Goal: Information Seeking & Learning: Learn about a topic

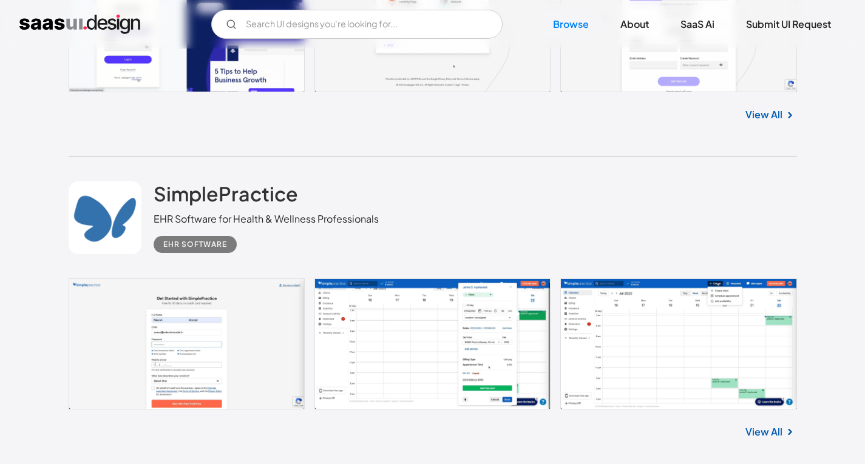
scroll to position [5707, 0]
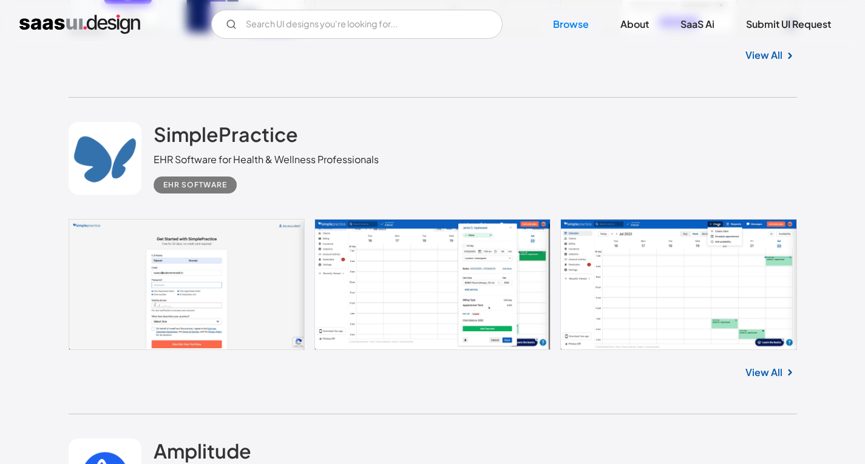
click at [243, 240] on link at bounding box center [433, 284] width 728 height 131
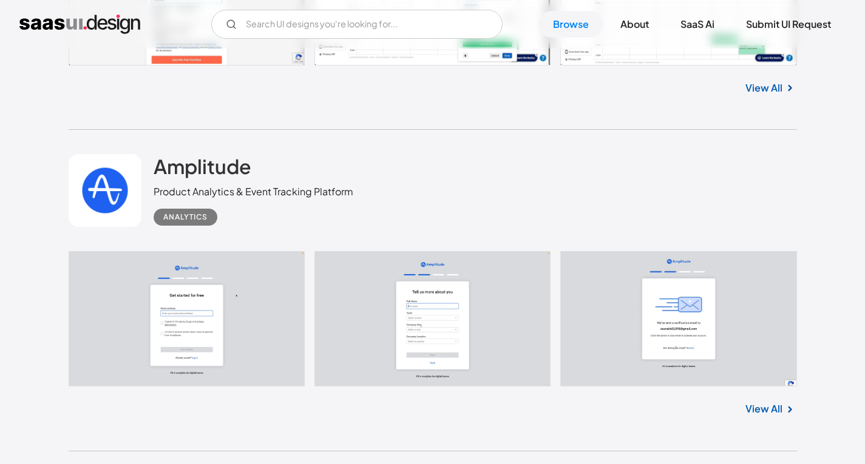
scroll to position [6132, 0]
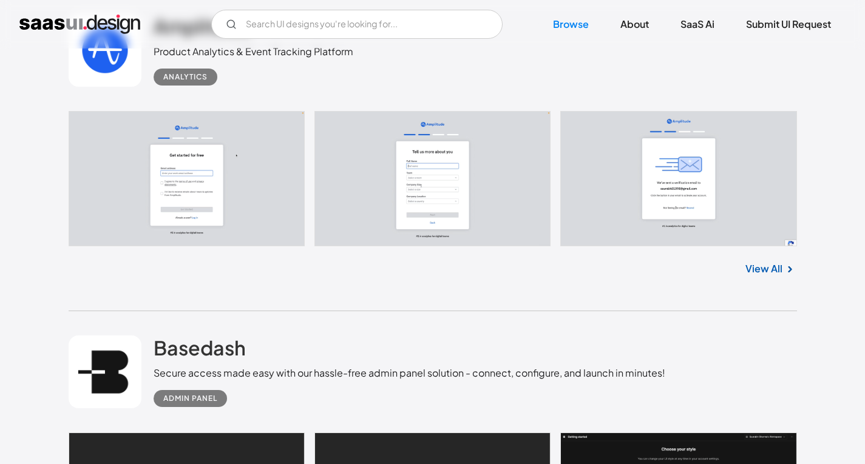
click at [213, 222] on link at bounding box center [433, 178] width 728 height 135
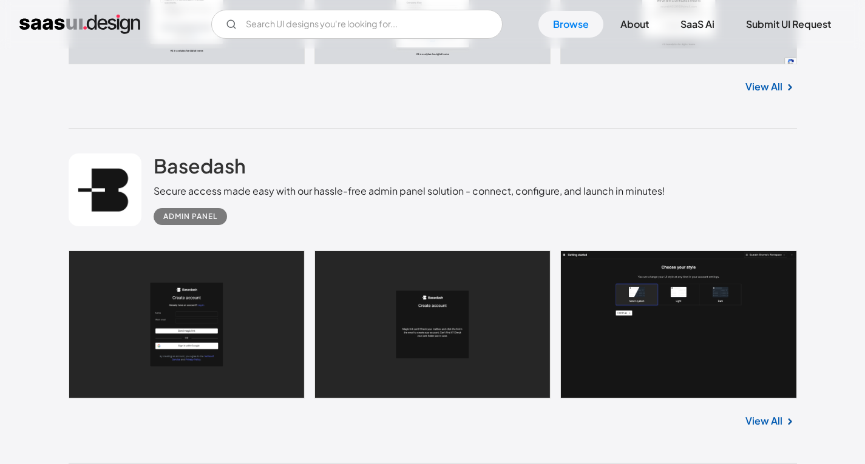
scroll to position [6617, 0]
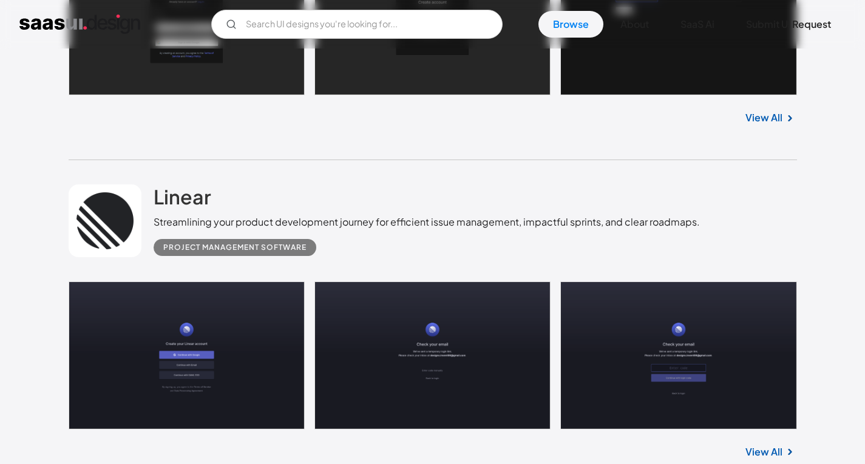
click at [213, 334] on link at bounding box center [433, 356] width 728 height 148
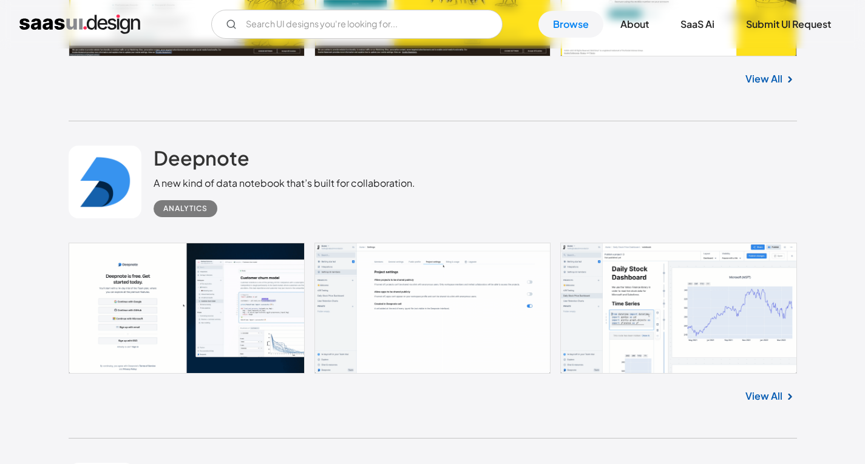
scroll to position [7771, 0]
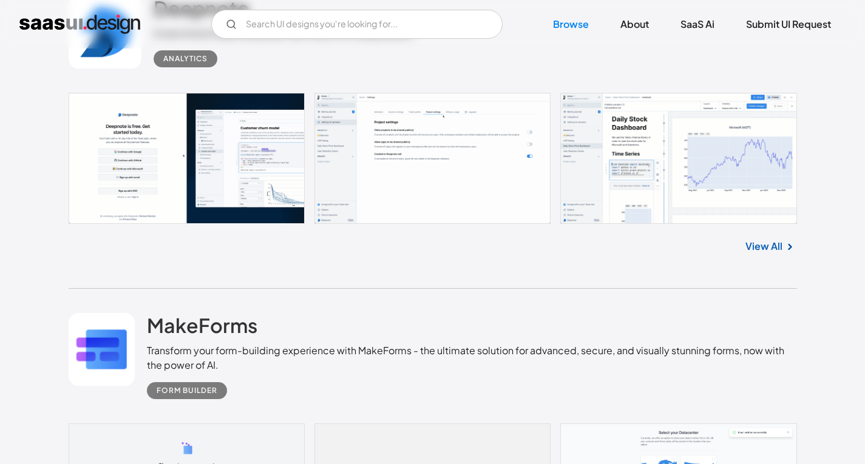
click at [256, 197] on link at bounding box center [433, 158] width 728 height 131
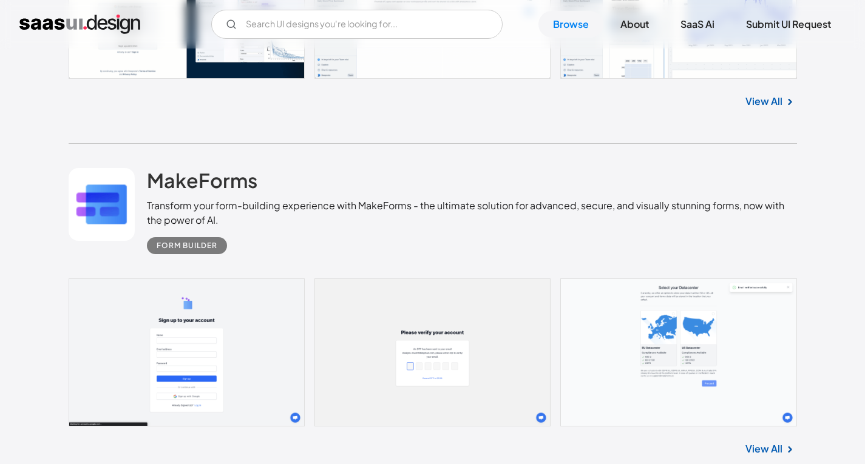
scroll to position [8013, 0]
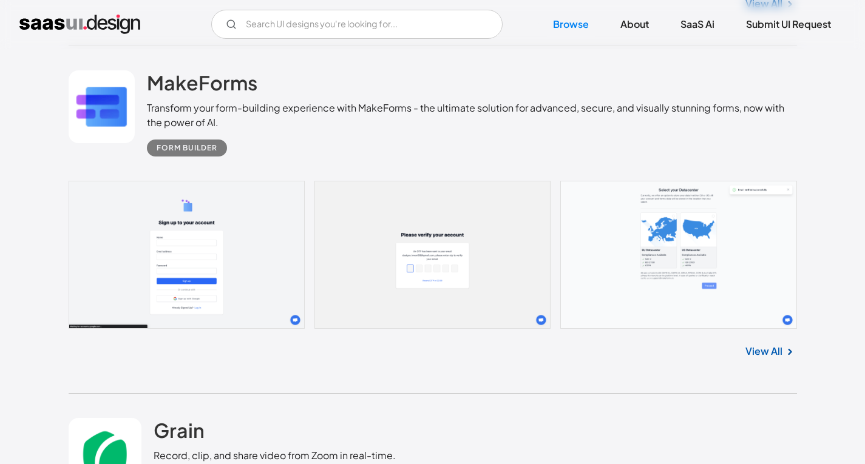
click at [173, 234] on link at bounding box center [433, 255] width 728 height 148
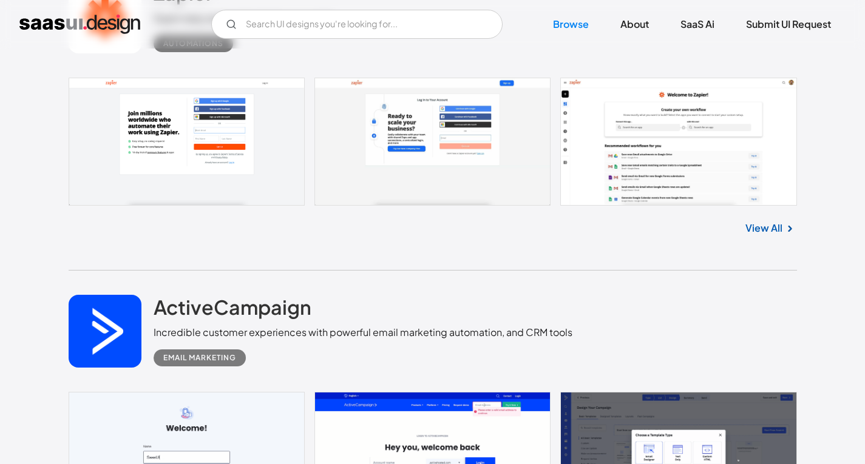
scroll to position [8742, 0]
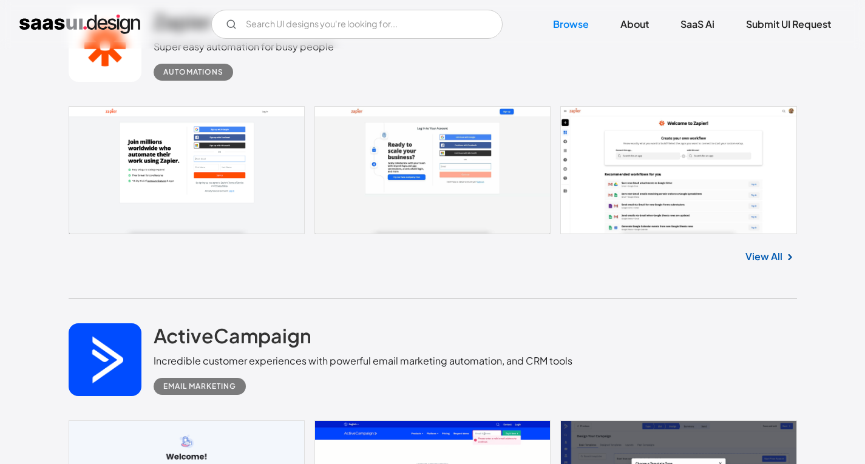
click at [178, 182] on link at bounding box center [433, 170] width 728 height 128
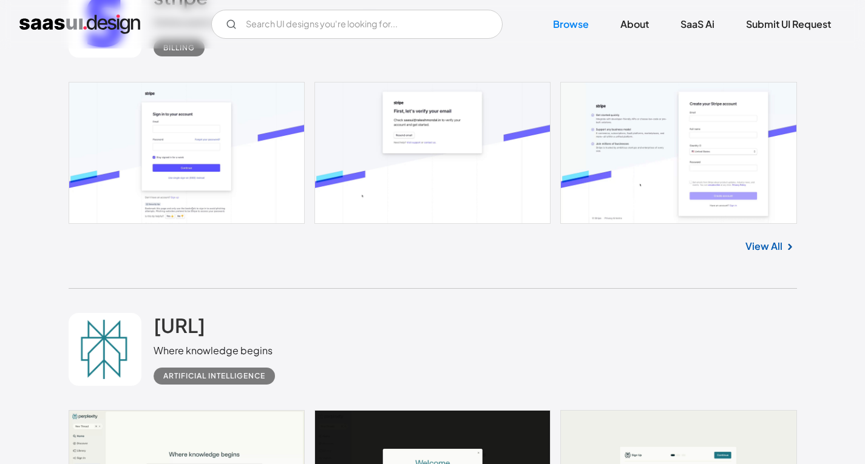
scroll to position [9713, 0]
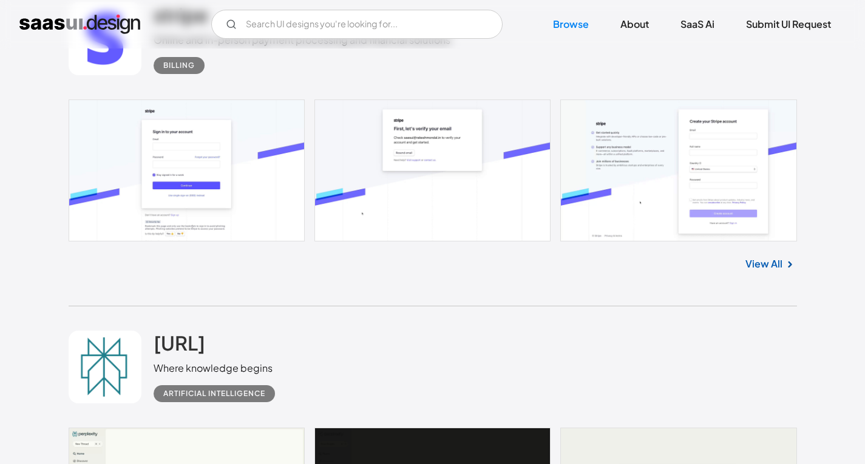
click at [262, 208] on link at bounding box center [433, 171] width 728 height 142
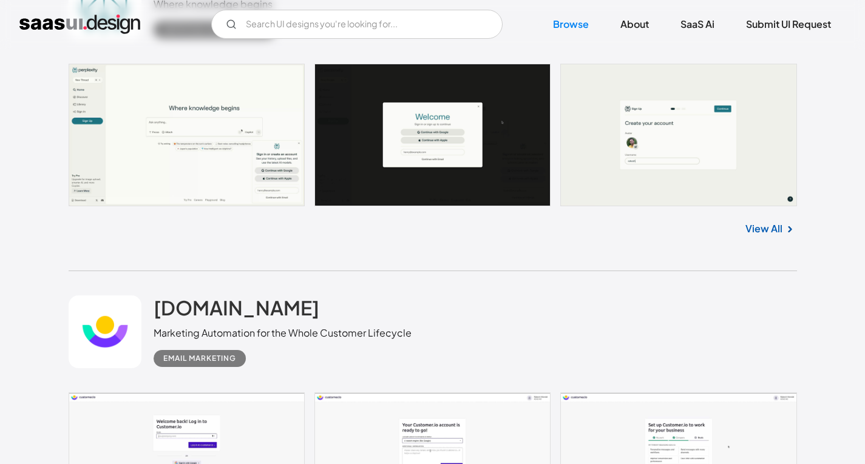
click at [142, 117] on link at bounding box center [433, 135] width 728 height 143
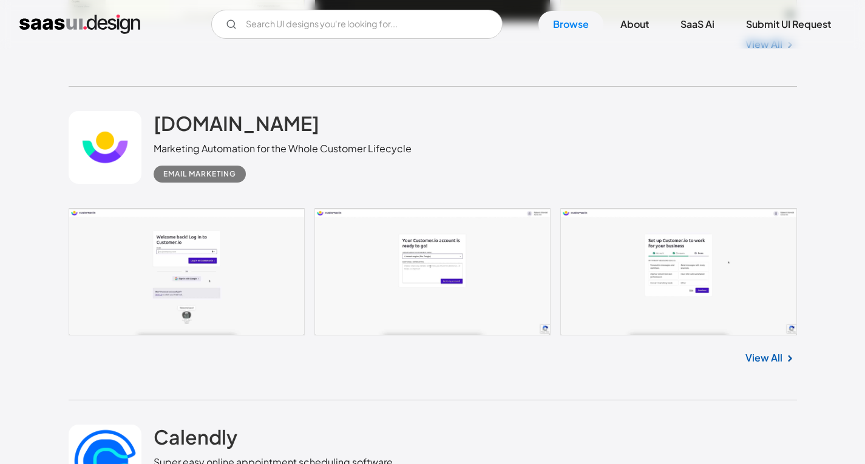
scroll to position [10381, 0]
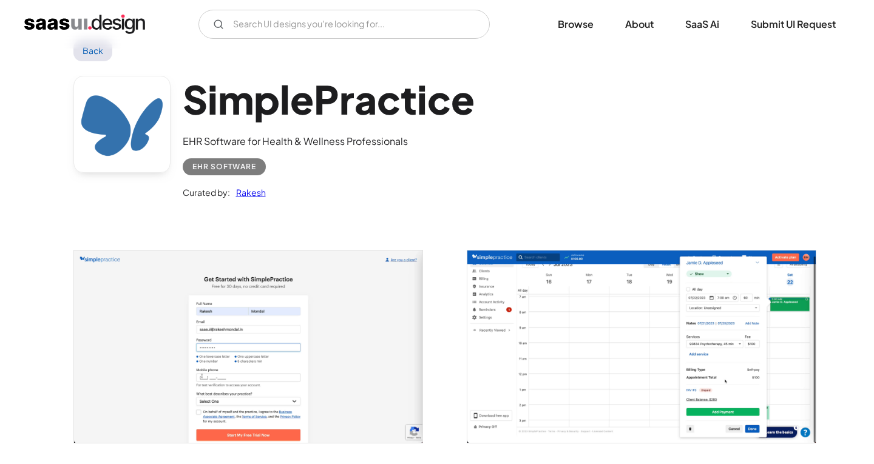
scroll to position [121, 0]
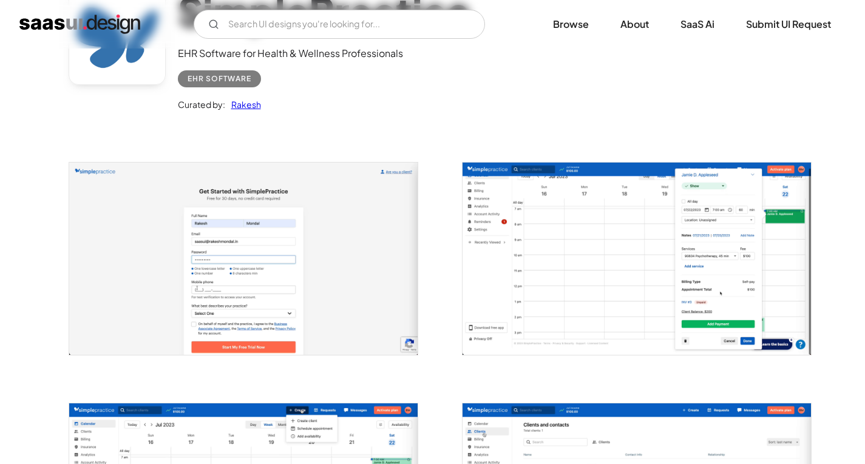
click at [319, 276] on img "open lightbox" at bounding box center [243, 259] width 348 height 192
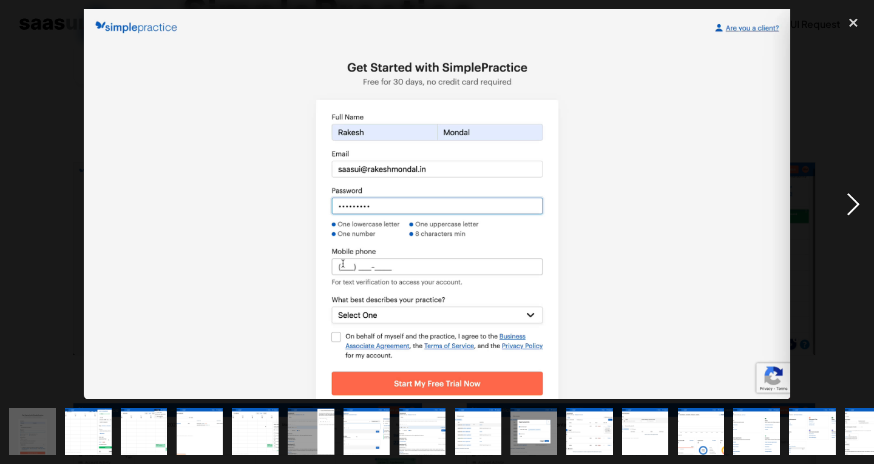
click at [848, 195] on div "next image" at bounding box center [853, 204] width 41 height 390
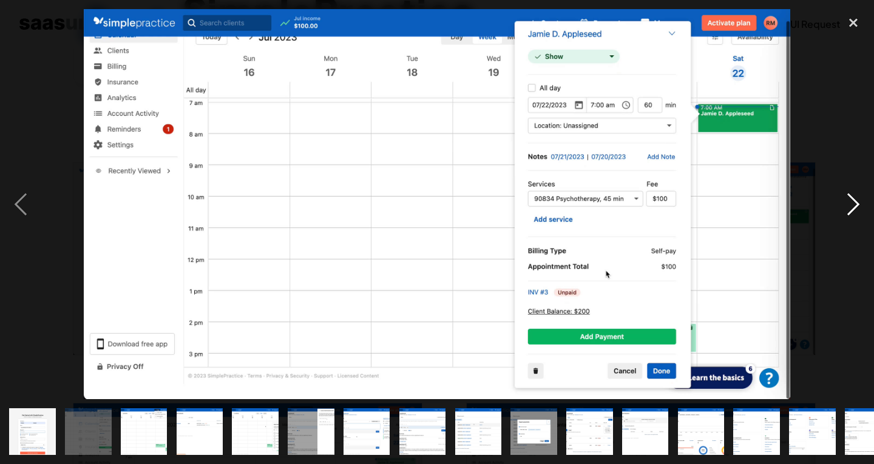
click at [848, 195] on div "next image" at bounding box center [853, 204] width 41 height 390
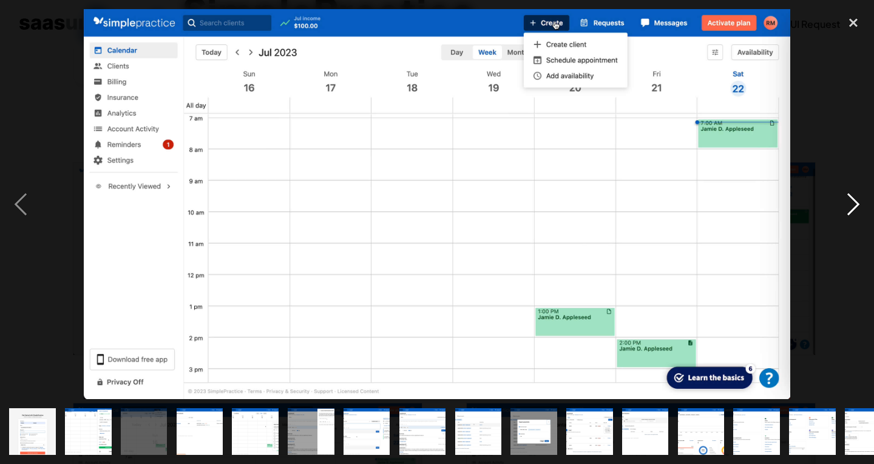
click at [848, 195] on div "next image" at bounding box center [853, 204] width 41 height 390
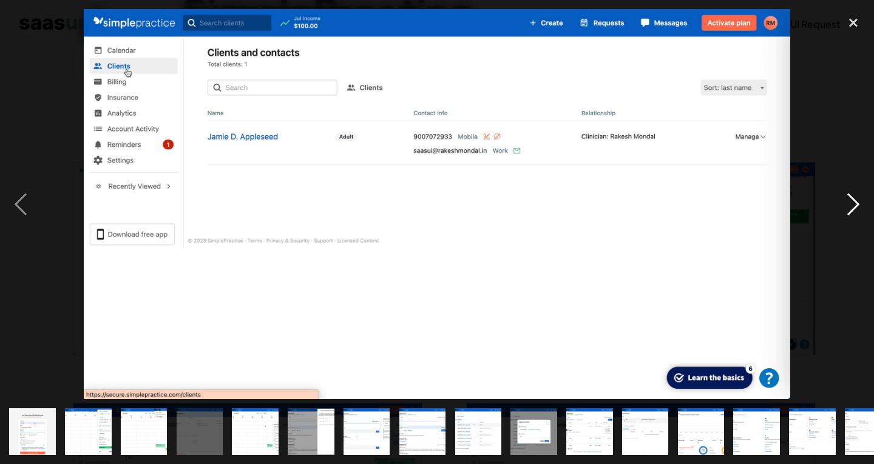
click at [848, 195] on div "next image" at bounding box center [853, 204] width 41 height 390
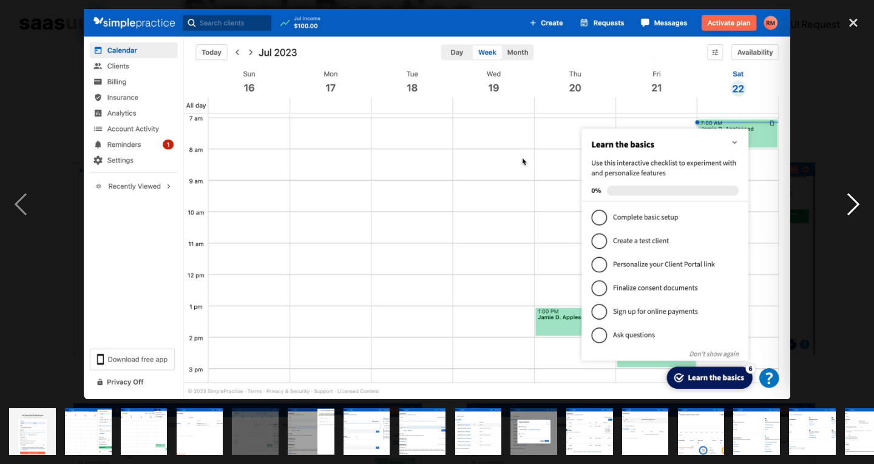
click at [848, 195] on div "next image" at bounding box center [853, 204] width 41 height 390
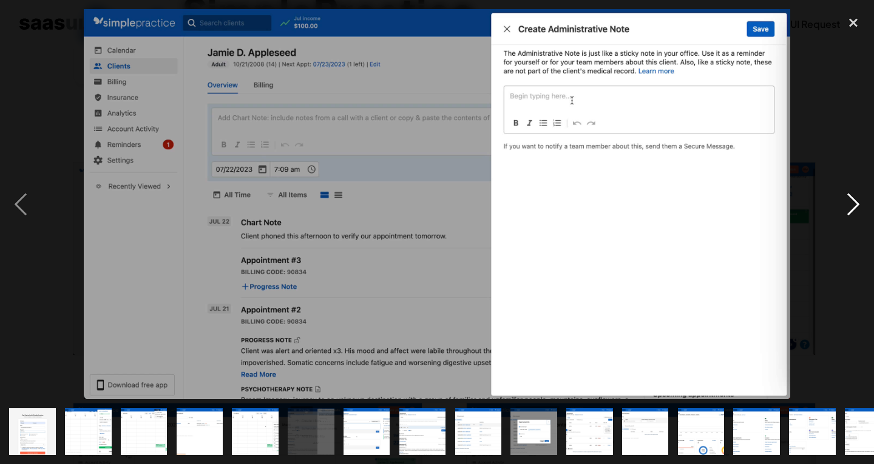
click at [852, 203] on div "next image" at bounding box center [853, 204] width 41 height 390
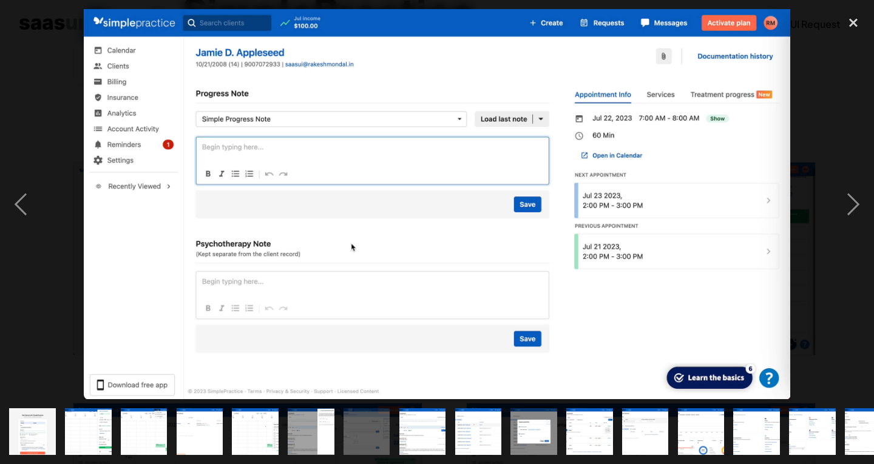
click at [815, 162] on div at bounding box center [437, 204] width 874 height 390
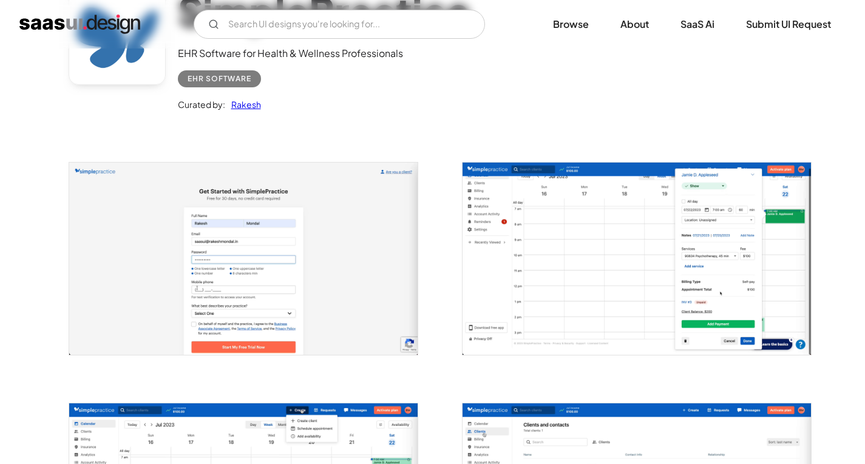
click at [635, 236] on img "open lightbox" at bounding box center [637, 259] width 348 height 192
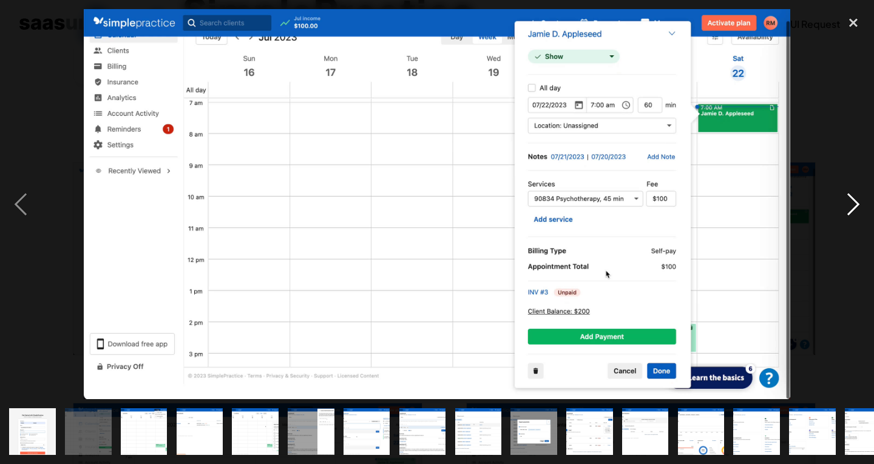
click at [852, 197] on div "next image" at bounding box center [853, 204] width 41 height 390
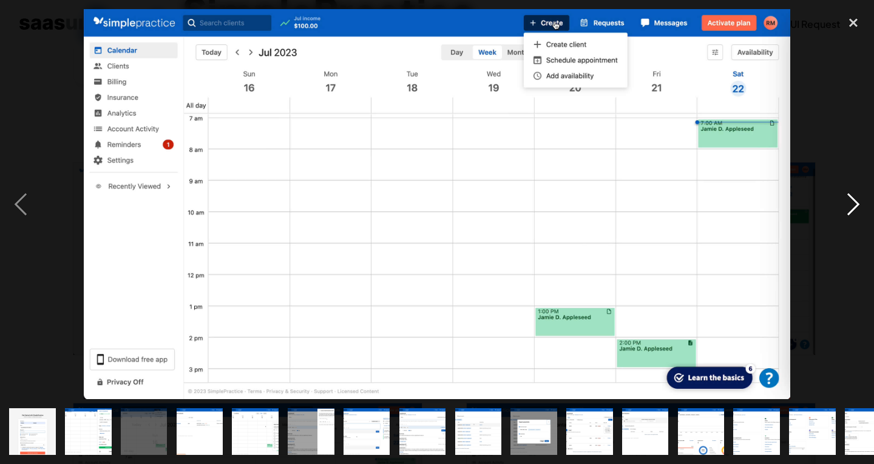
click at [852, 197] on div "next image" at bounding box center [853, 204] width 41 height 390
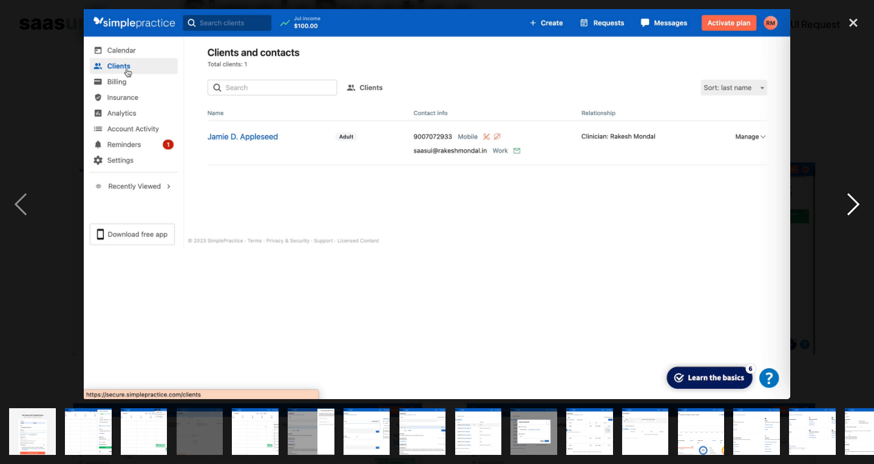
click at [852, 197] on div "next image" at bounding box center [853, 204] width 41 height 390
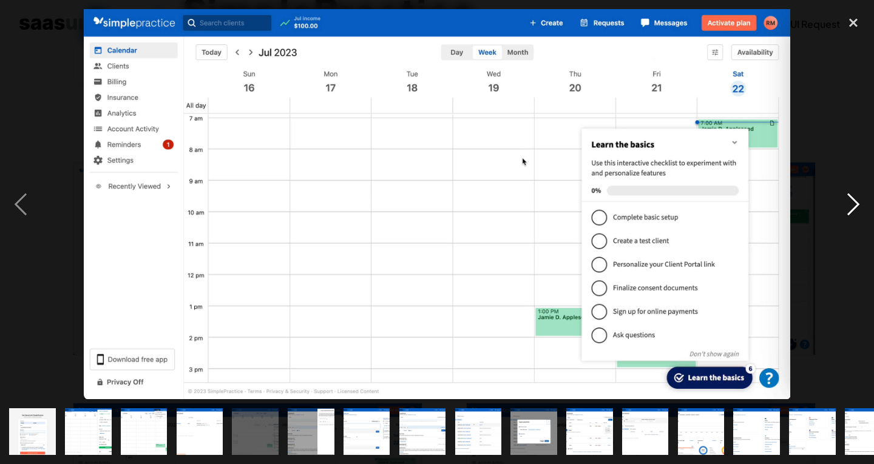
click at [852, 197] on div "next image" at bounding box center [853, 204] width 41 height 390
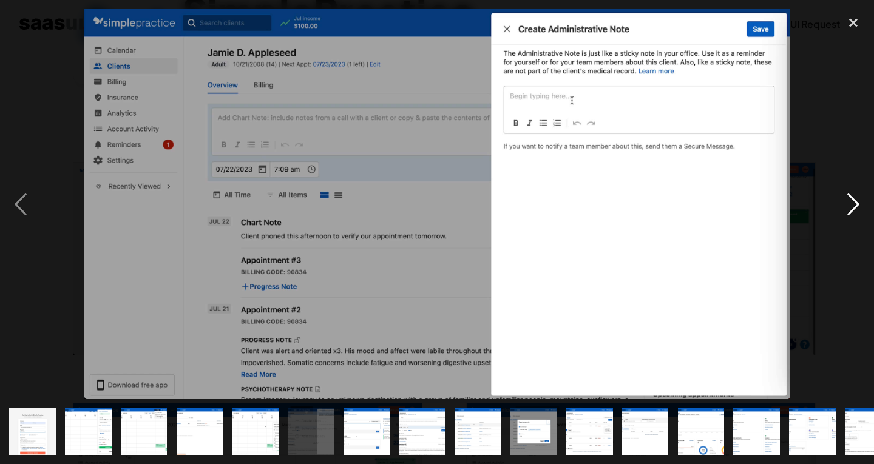
click at [852, 197] on div "next image" at bounding box center [853, 204] width 41 height 390
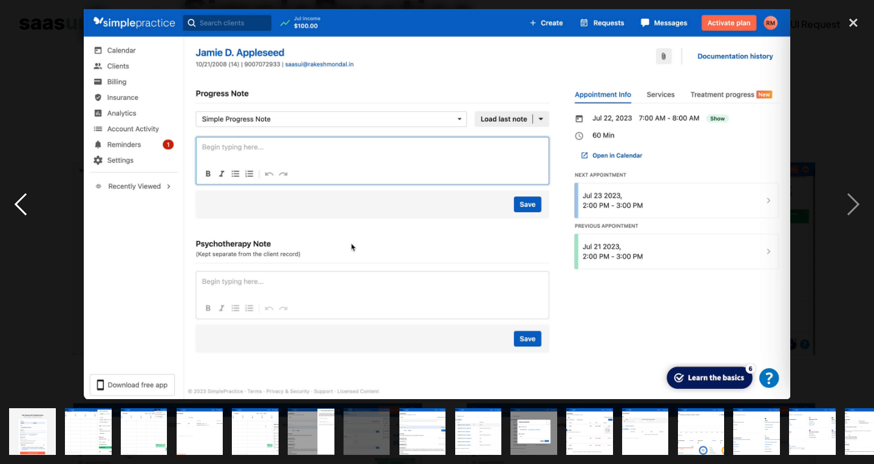
click at [21, 202] on div "previous image" at bounding box center [20, 204] width 41 height 390
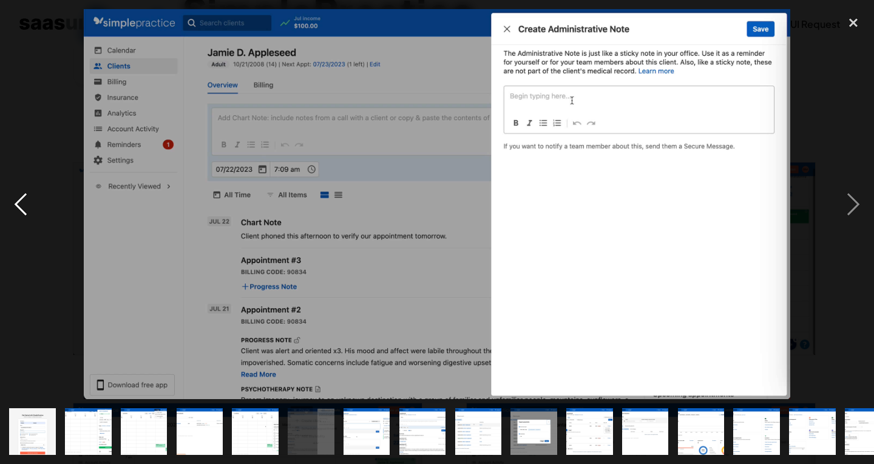
click at [21, 202] on div "previous image" at bounding box center [20, 204] width 41 height 390
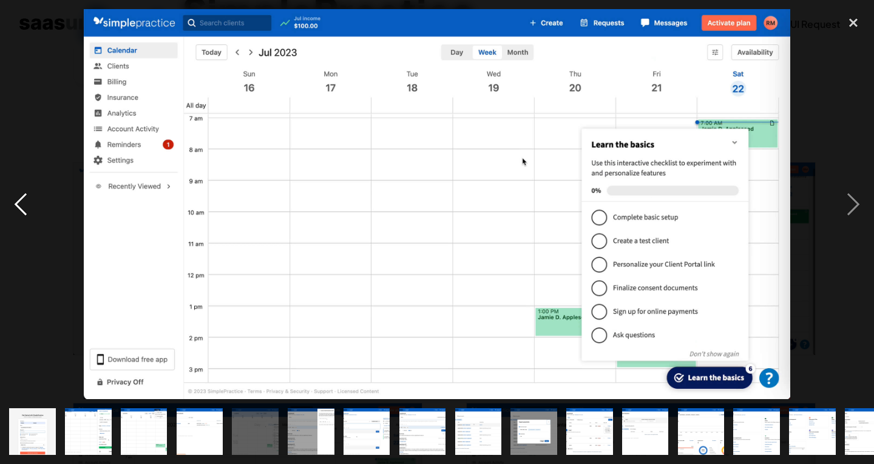
click at [21, 202] on div "previous image" at bounding box center [20, 204] width 41 height 390
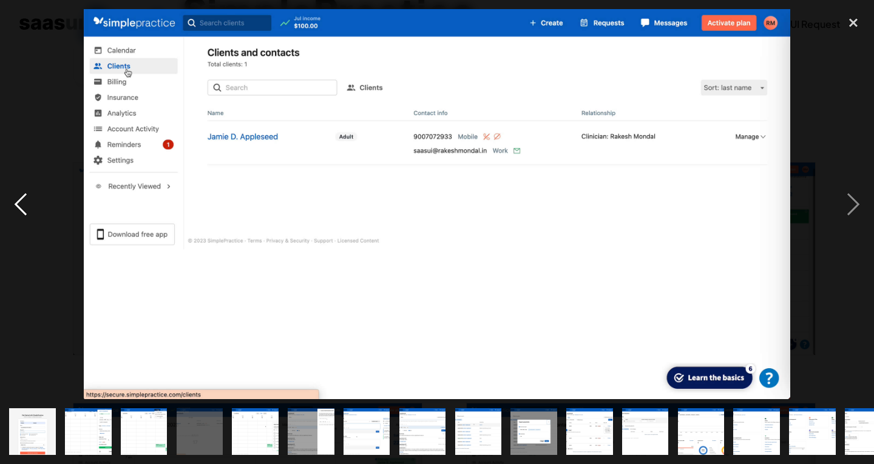
click at [21, 202] on div "previous image" at bounding box center [20, 204] width 41 height 390
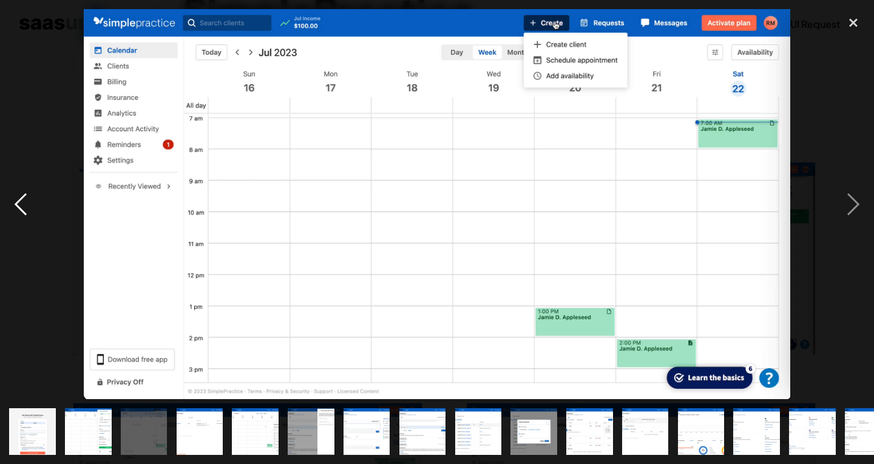
click at [21, 202] on div "previous image" at bounding box center [20, 204] width 41 height 390
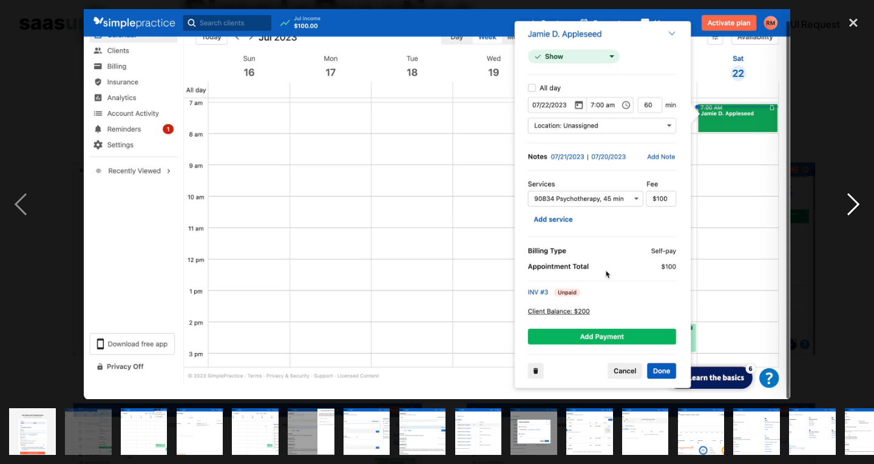
click at [844, 204] on div "next image" at bounding box center [853, 204] width 41 height 390
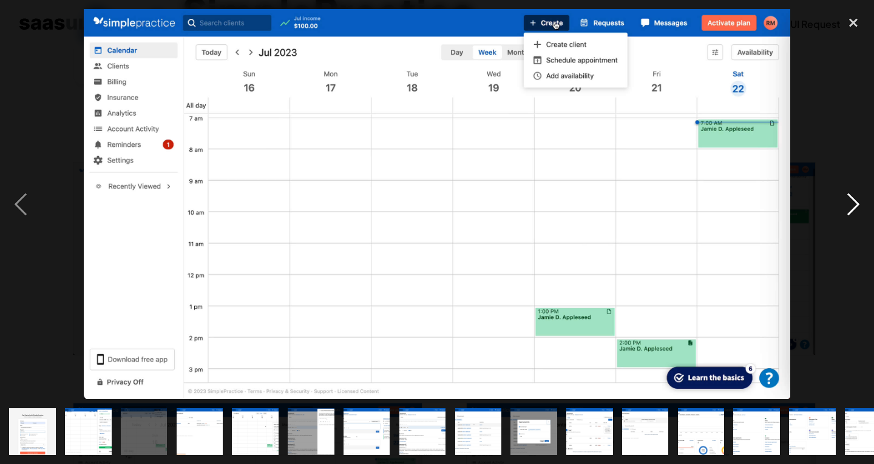
click at [844, 204] on div "next image" at bounding box center [853, 204] width 41 height 390
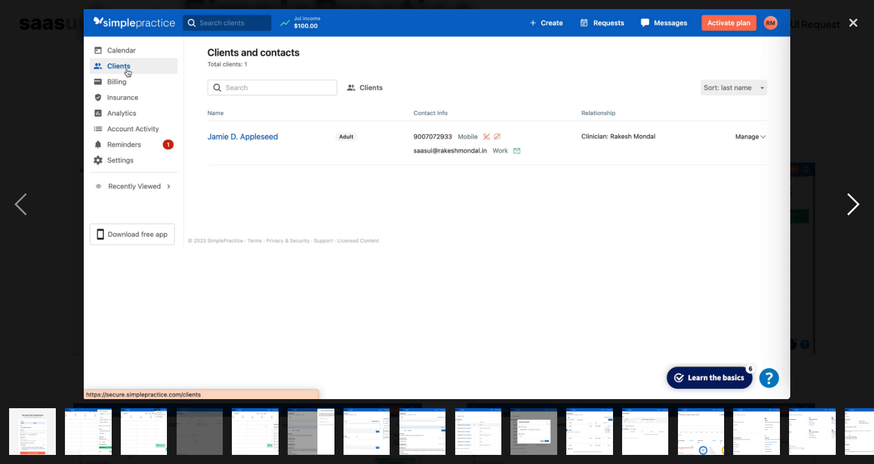
click at [844, 204] on div "next image" at bounding box center [853, 204] width 41 height 390
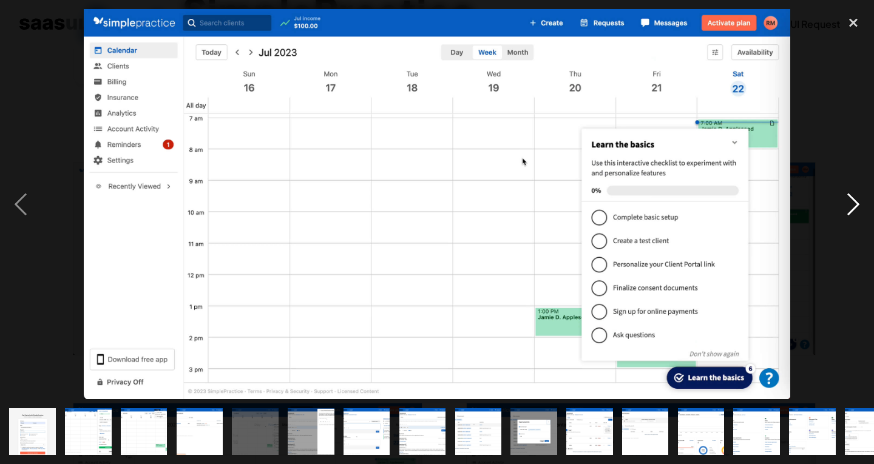
click at [844, 204] on div "next image" at bounding box center [853, 204] width 41 height 390
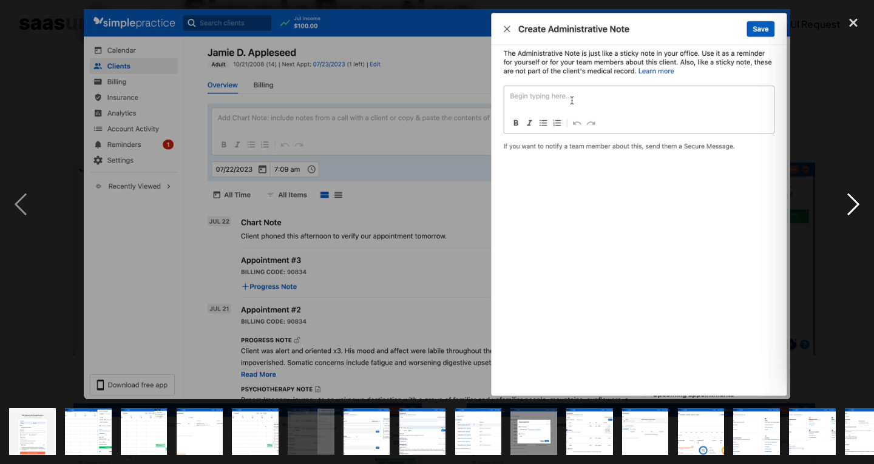
click at [844, 204] on div "next image" at bounding box center [853, 204] width 41 height 390
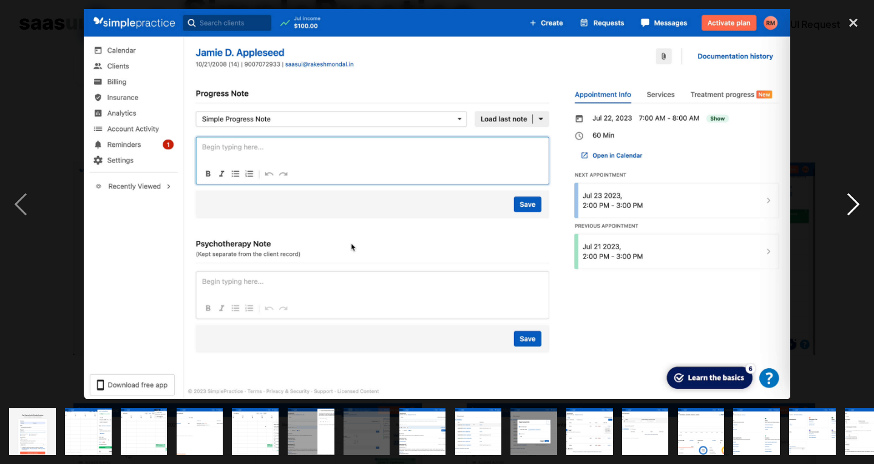
click at [844, 204] on div "next image" at bounding box center [853, 204] width 41 height 390
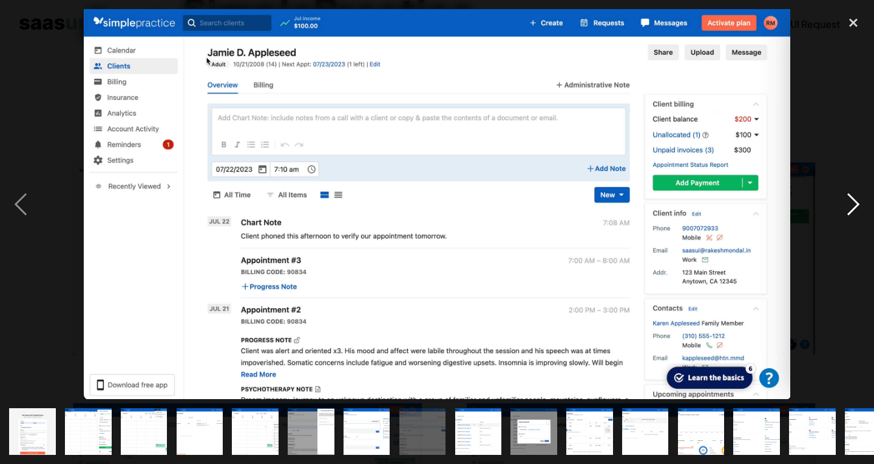
click at [844, 204] on div "next image" at bounding box center [853, 204] width 41 height 390
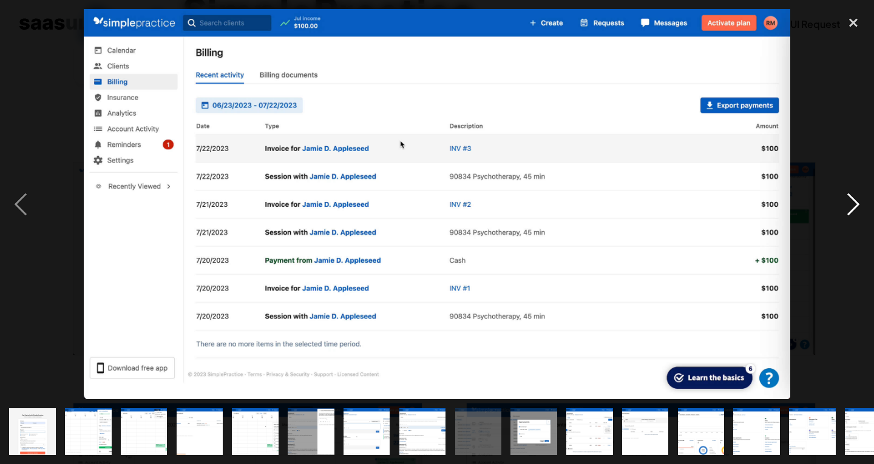
click at [844, 204] on div "next image" at bounding box center [853, 204] width 41 height 390
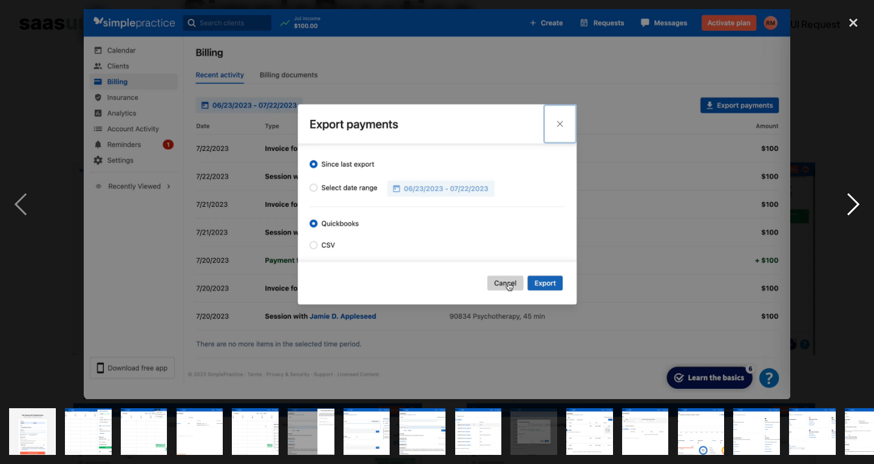
click at [844, 204] on div "next image" at bounding box center [853, 204] width 41 height 390
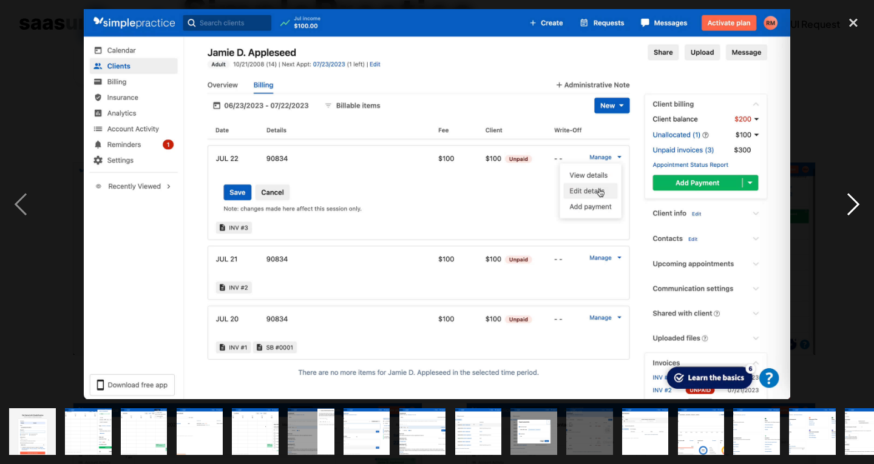
click at [844, 204] on div "next image" at bounding box center [853, 204] width 41 height 390
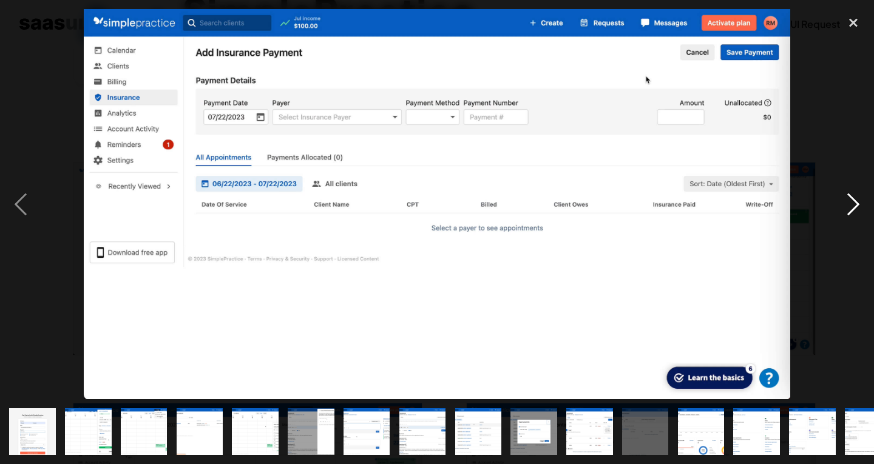
click at [844, 204] on div "next image" at bounding box center [853, 204] width 41 height 390
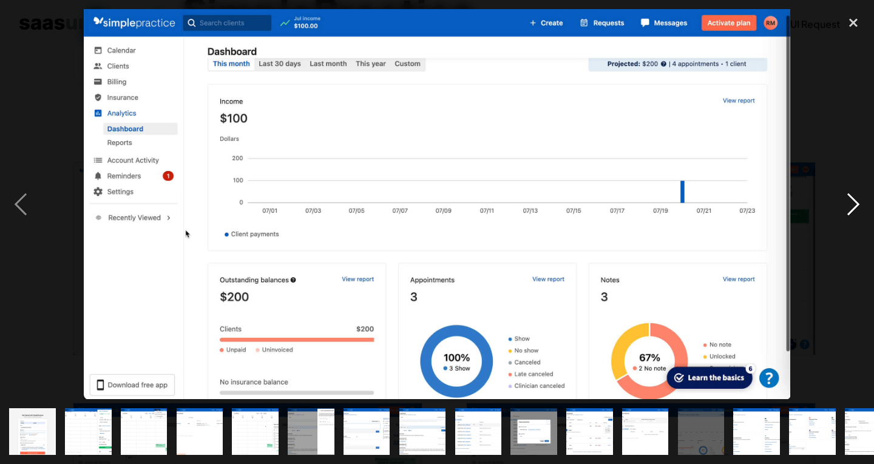
click at [844, 204] on div "next image" at bounding box center [853, 204] width 41 height 390
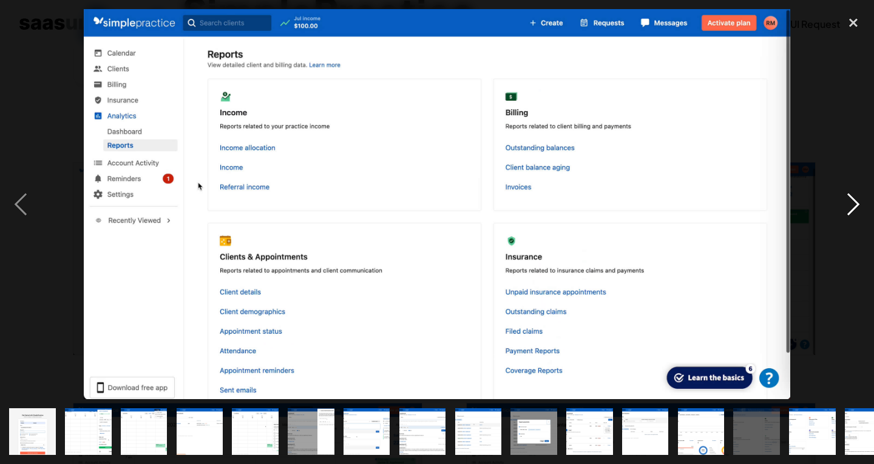
click at [844, 204] on div "next image" at bounding box center [853, 204] width 41 height 390
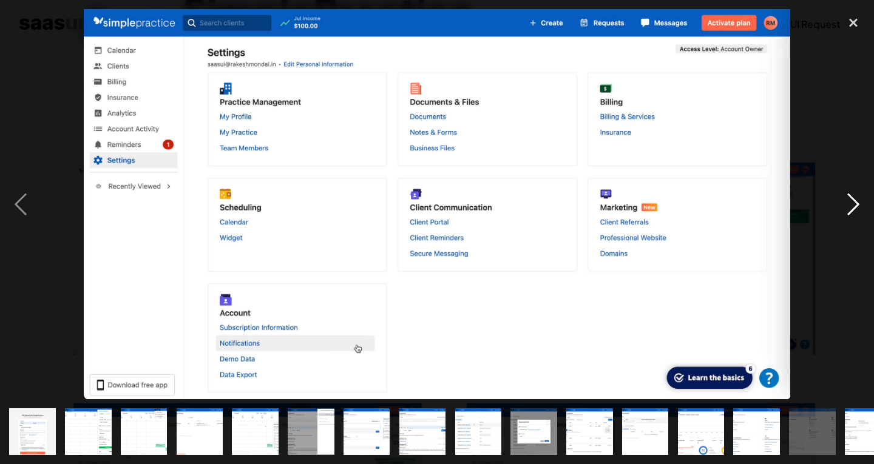
click at [844, 204] on div "next image" at bounding box center [853, 204] width 41 height 390
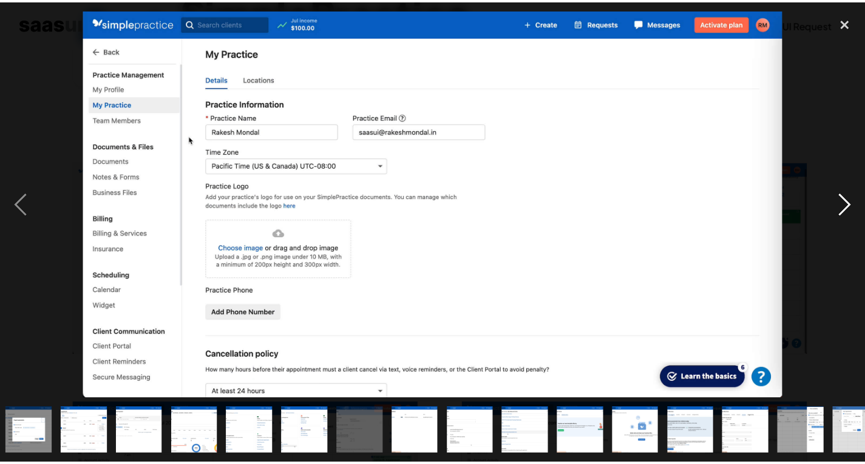
scroll to position [0, 528]
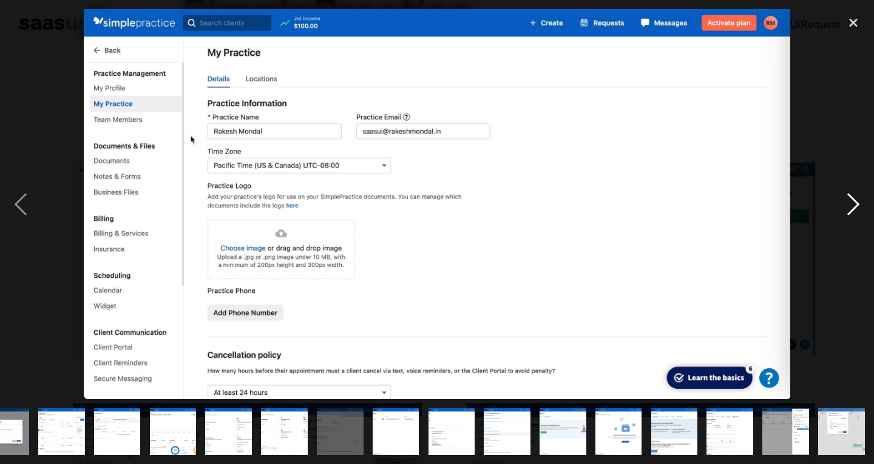
click at [844, 204] on div "next image" at bounding box center [853, 204] width 41 height 390
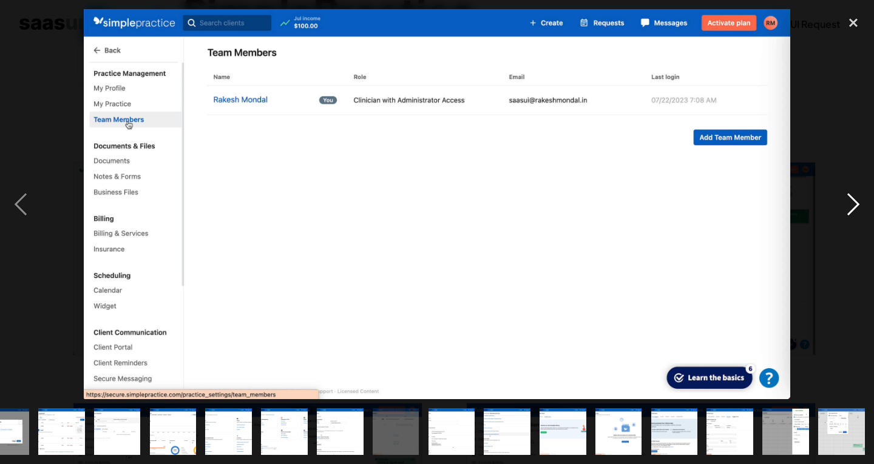
click at [844, 204] on div "next image" at bounding box center [853, 204] width 41 height 390
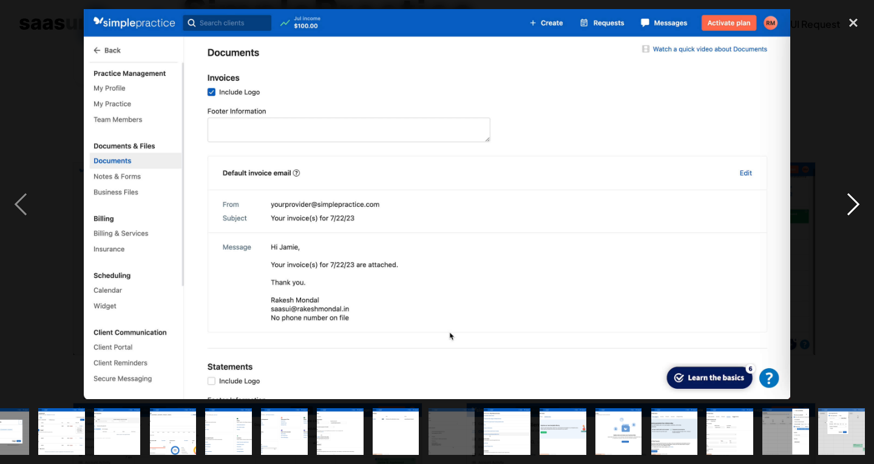
click at [844, 204] on div "next image" at bounding box center [853, 204] width 41 height 390
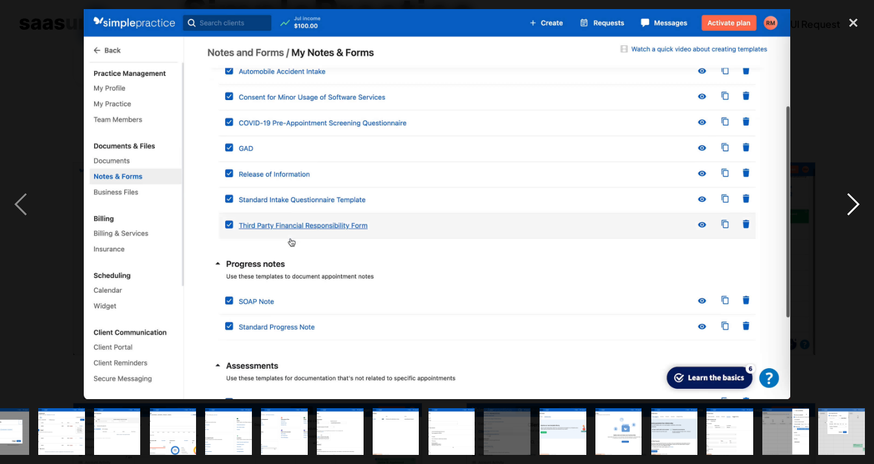
click at [844, 204] on div "next image" at bounding box center [853, 204] width 41 height 390
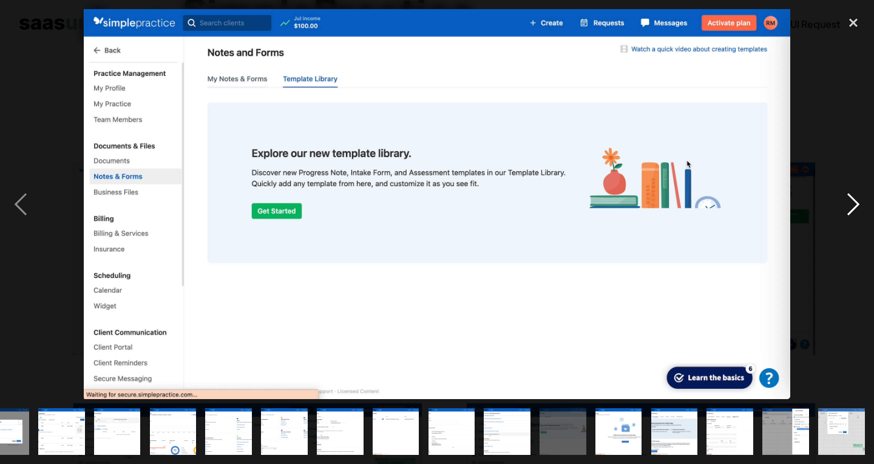
click at [844, 204] on div "next image" at bounding box center [853, 204] width 41 height 390
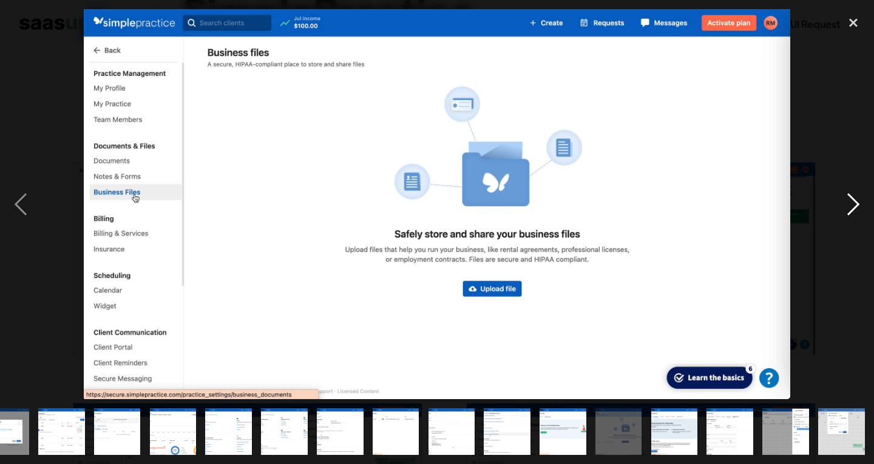
click at [844, 204] on div "next image" at bounding box center [853, 204] width 41 height 390
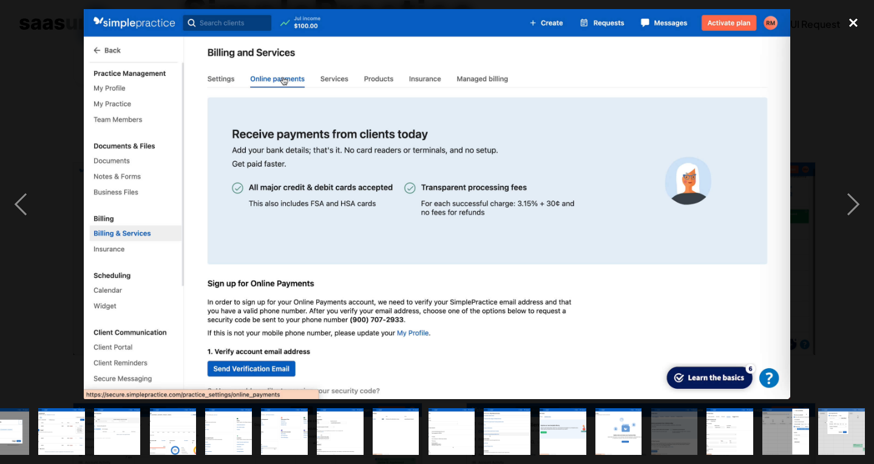
click at [848, 16] on div "close lightbox" at bounding box center [853, 22] width 41 height 27
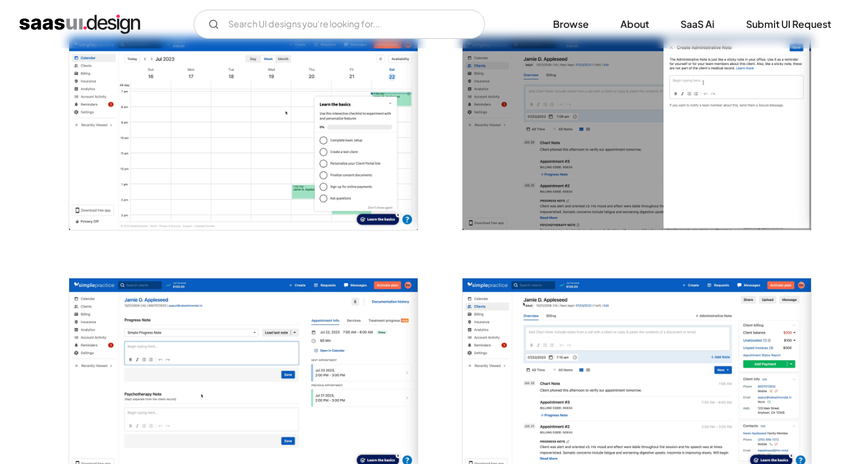
scroll to position [1093, 0]
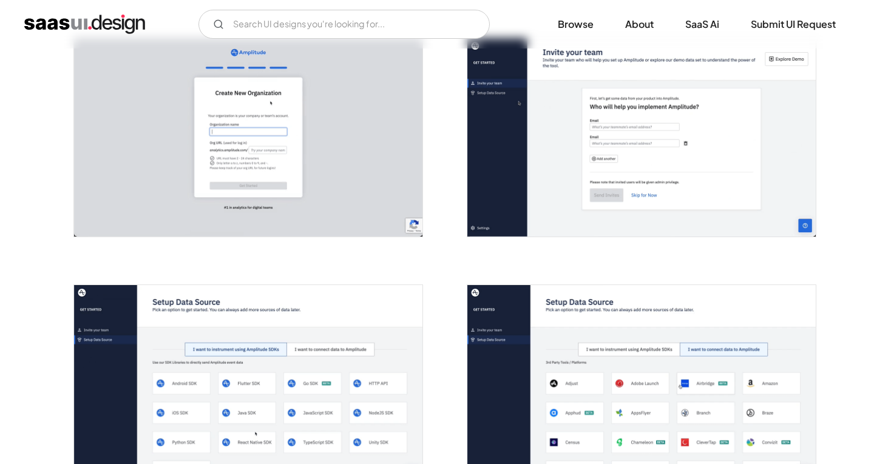
scroll to position [850, 0]
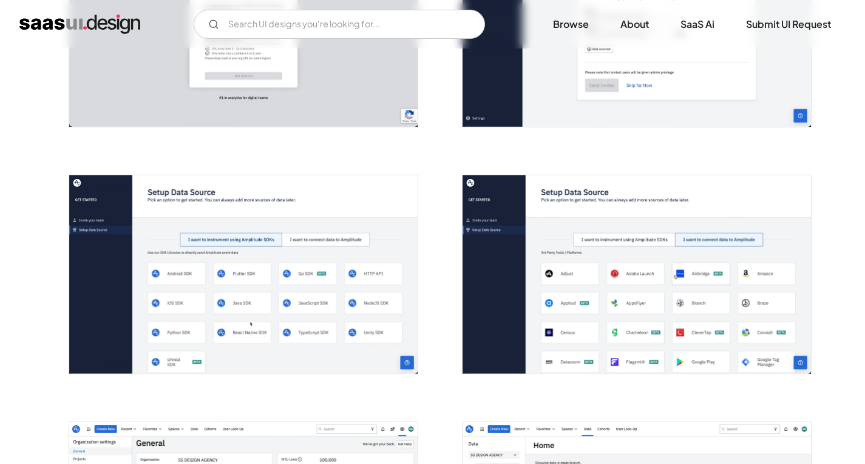
click at [589, 294] on img "open lightbox" at bounding box center [637, 274] width 348 height 199
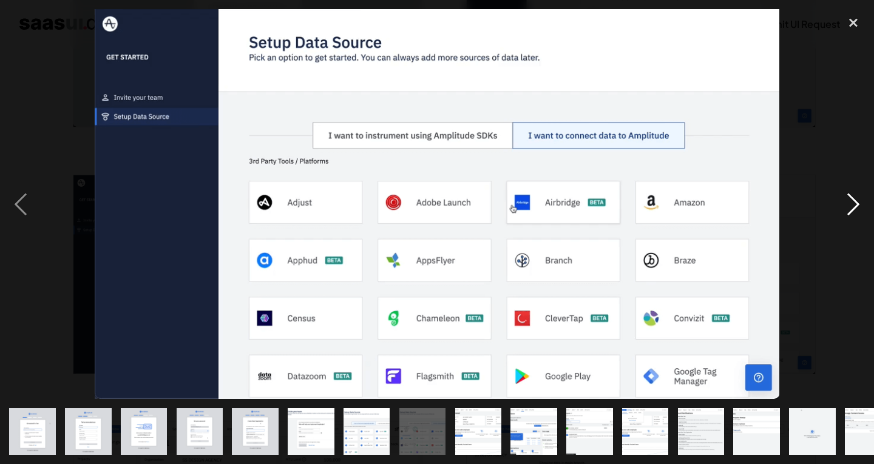
click at [851, 208] on div "next image" at bounding box center [853, 204] width 41 height 390
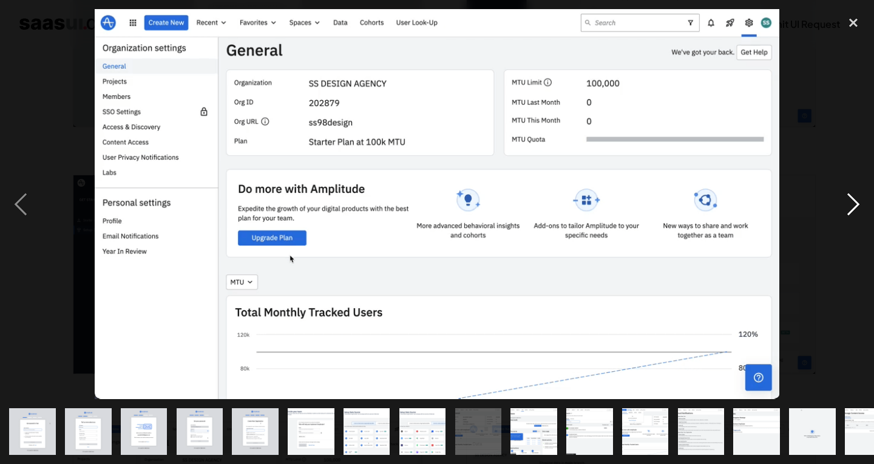
click at [851, 208] on div "next image" at bounding box center [853, 204] width 41 height 390
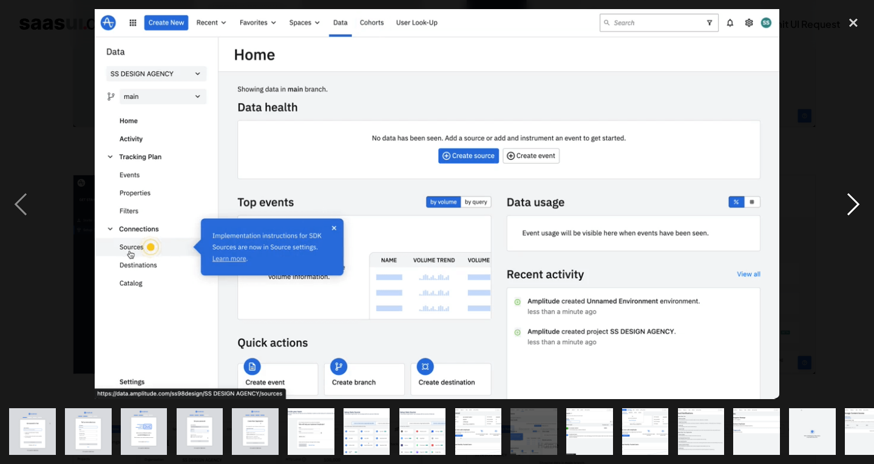
click at [851, 208] on div "next image" at bounding box center [853, 204] width 41 height 390
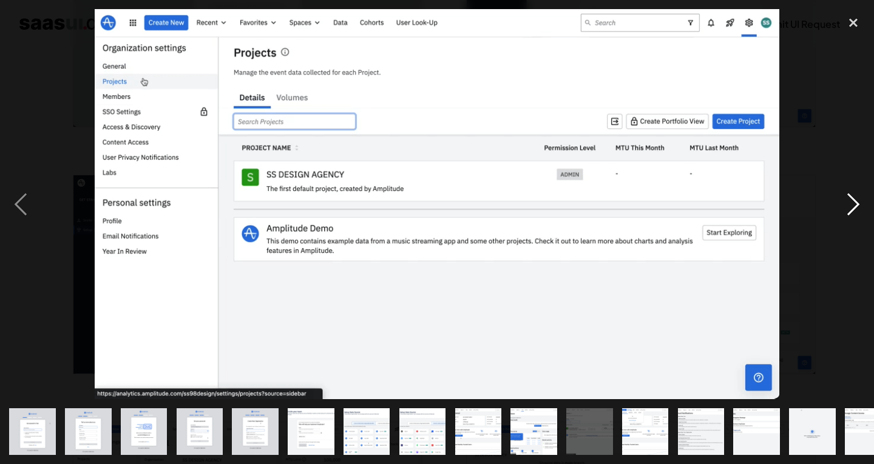
click at [851, 208] on div "next image" at bounding box center [853, 204] width 41 height 390
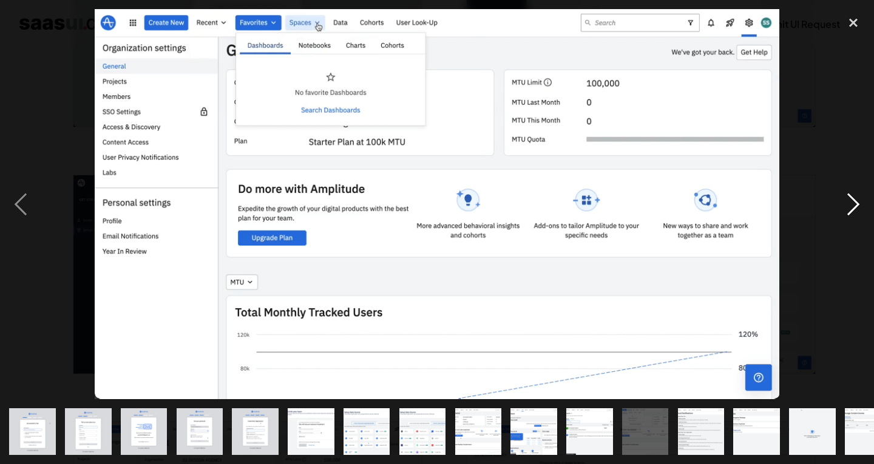
click at [851, 208] on div "next image" at bounding box center [853, 204] width 41 height 390
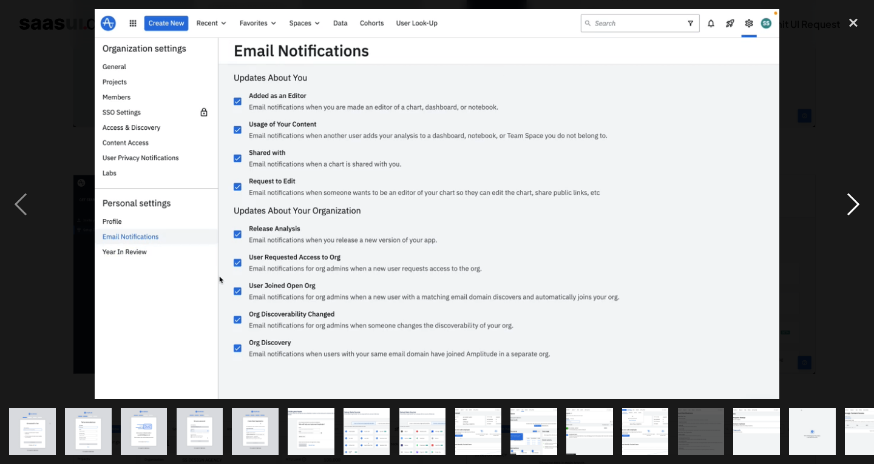
click at [851, 208] on div "next image" at bounding box center [853, 204] width 41 height 390
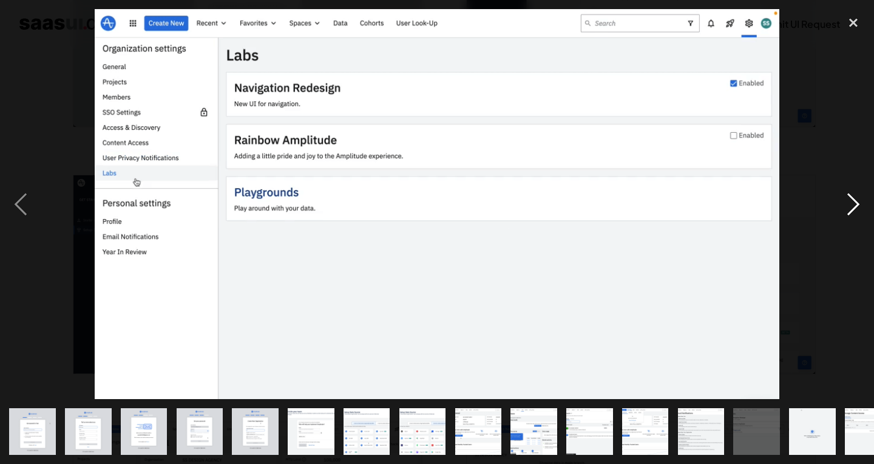
click at [860, 205] on div "next image" at bounding box center [853, 204] width 41 height 390
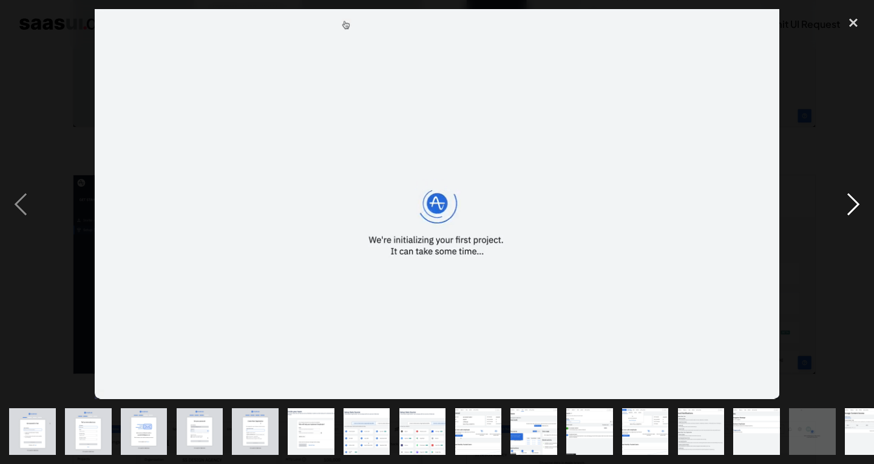
click at [860, 205] on div "next image" at bounding box center [853, 204] width 41 height 390
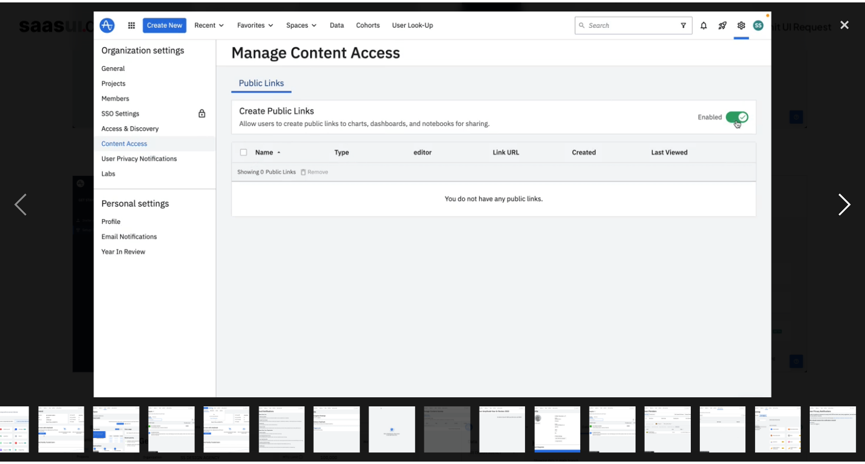
scroll to position [0, 416]
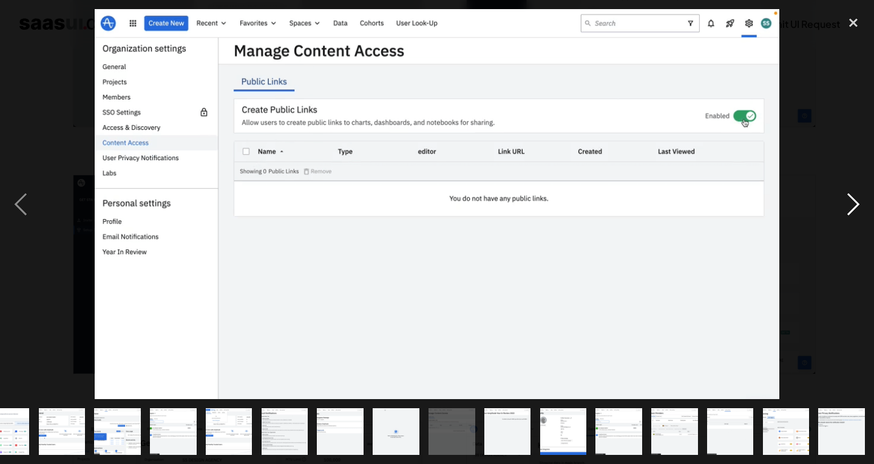
click at [860, 205] on div "next image" at bounding box center [853, 204] width 41 height 390
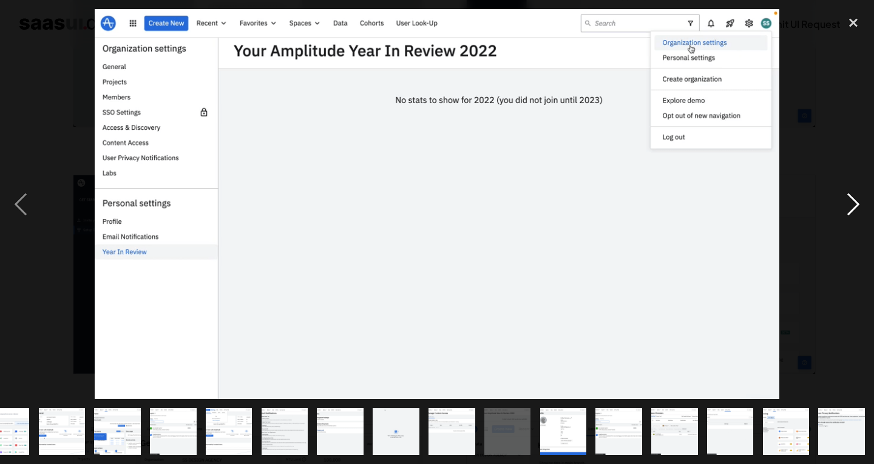
click at [860, 205] on div "next image" at bounding box center [853, 204] width 41 height 390
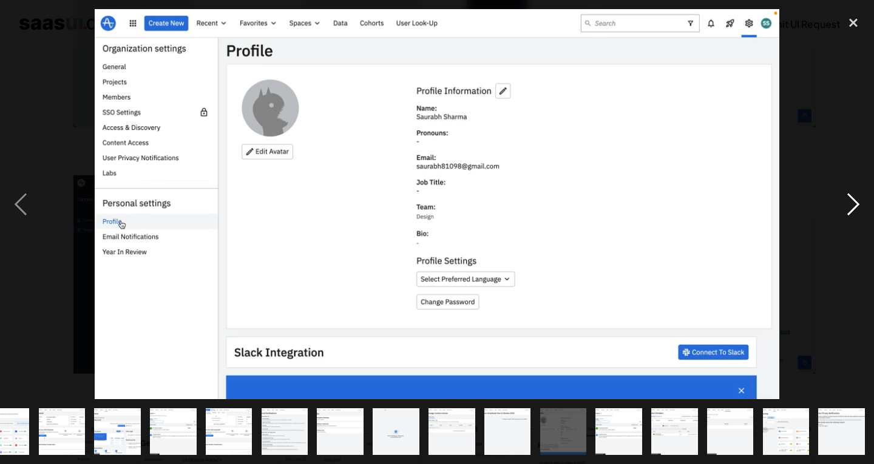
click at [860, 205] on div "next image" at bounding box center [853, 204] width 41 height 390
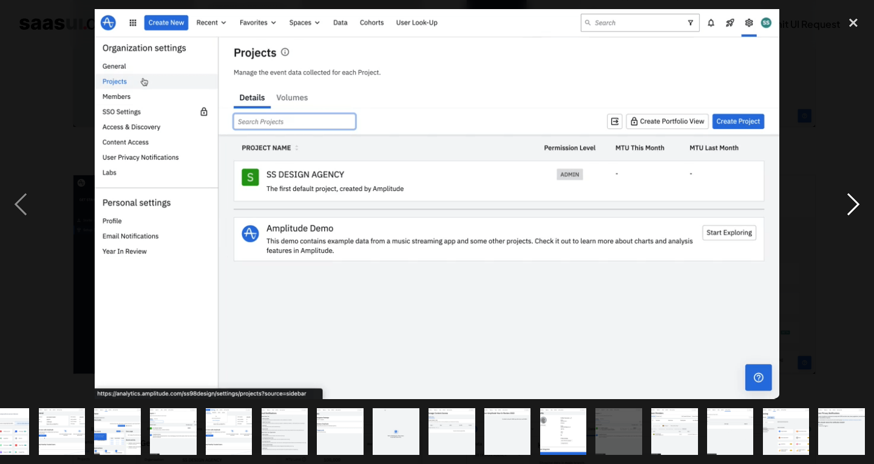
click at [860, 205] on div "next image" at bounding box center [853, 204] width 41 height 390
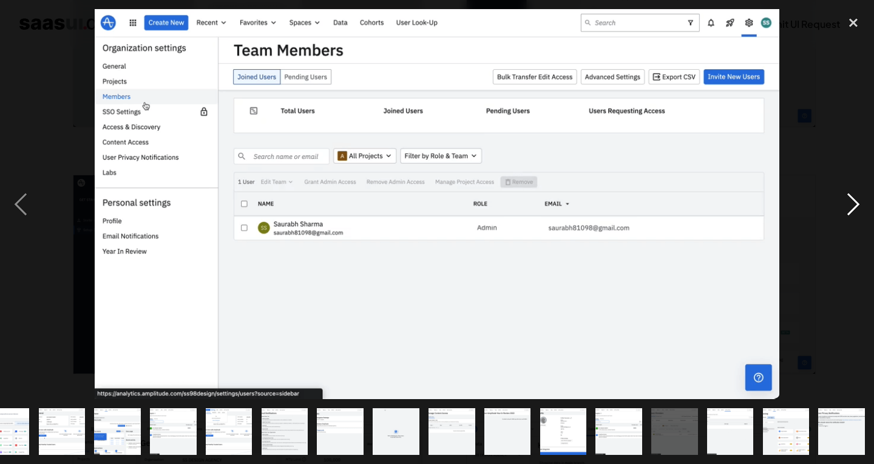
click at [860, 205] on div "next image" at bounding box center [853, 204] width 41 height 390
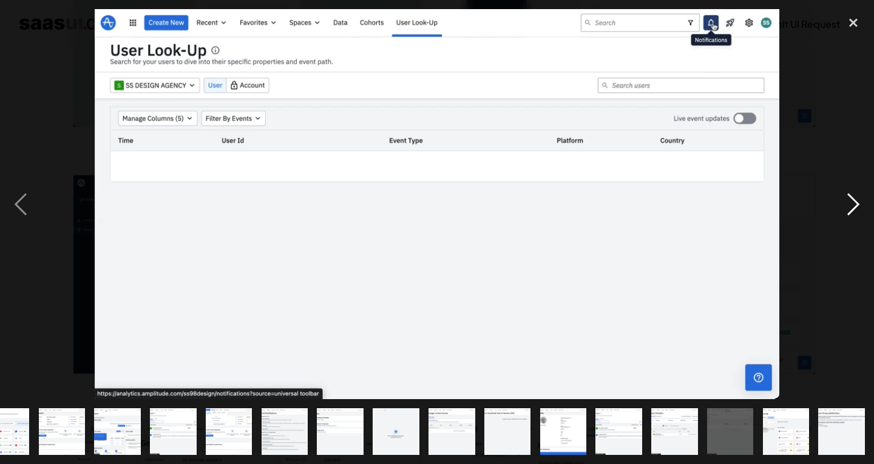
click at [860, 205] on div "next image" at bounding box center [853, 204] width 41 height 390
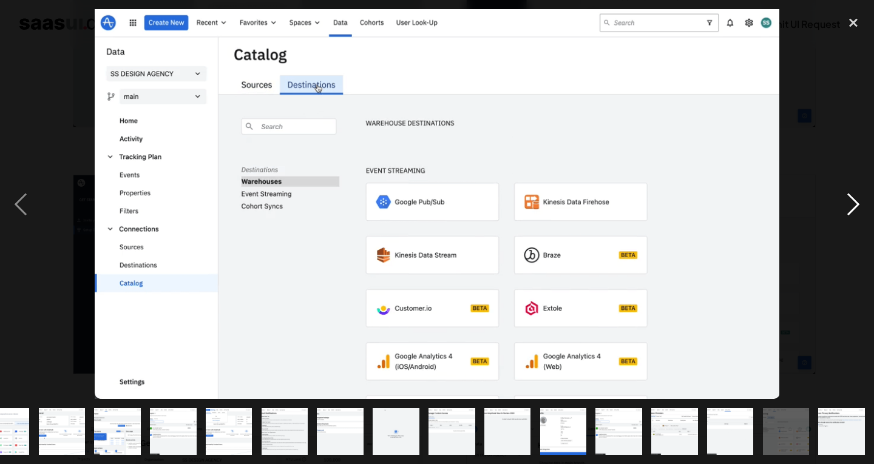
click at [860, 205] on div "next image" at bounding box center [853, 204] width 41 height 390
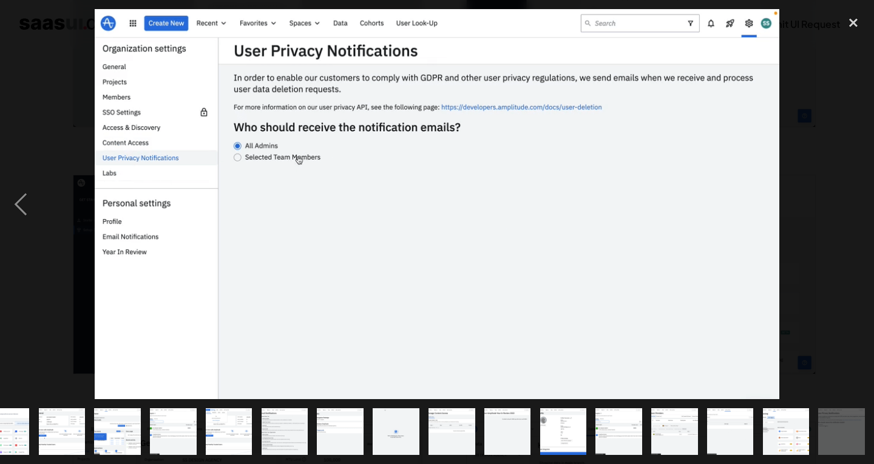
click at [860, 205] on div "next image" at bounding box center [853, 204] width 41 height 390
click at [851, 23] on div "close lightbox" at bounding box center [853, 22] width 41 height 27
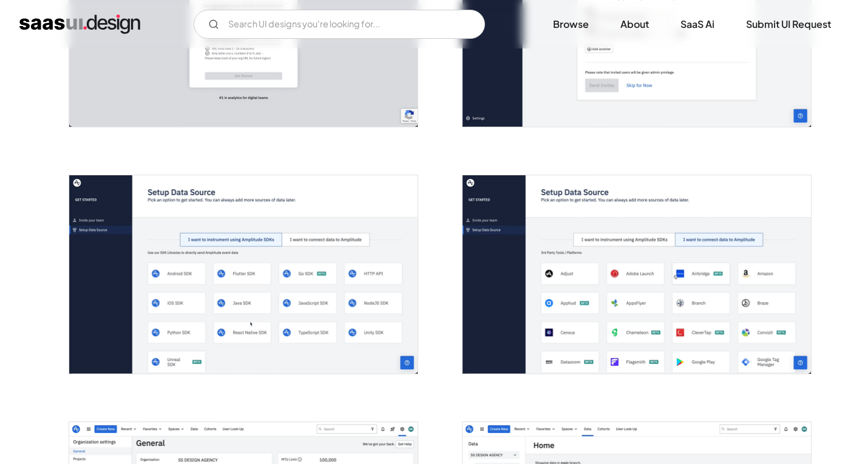
scroll to position [0, 0]
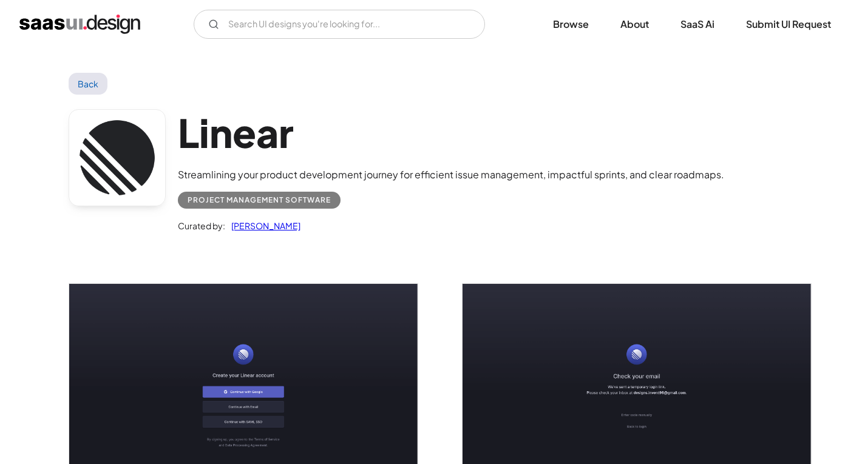
click at [305, 327] on img "open lightbox" at bounding box center [243, 393] width 348 height 218
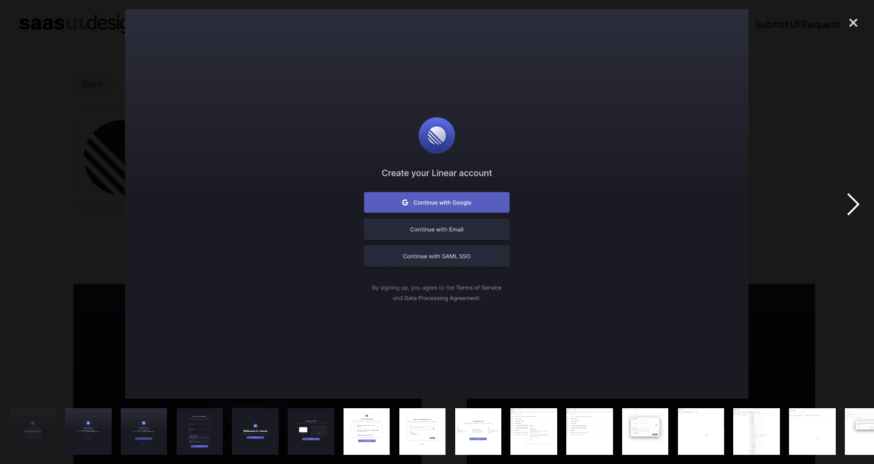
click at [851, 204] on div "next image" at bounding box center [853, 204] width 41 height 390
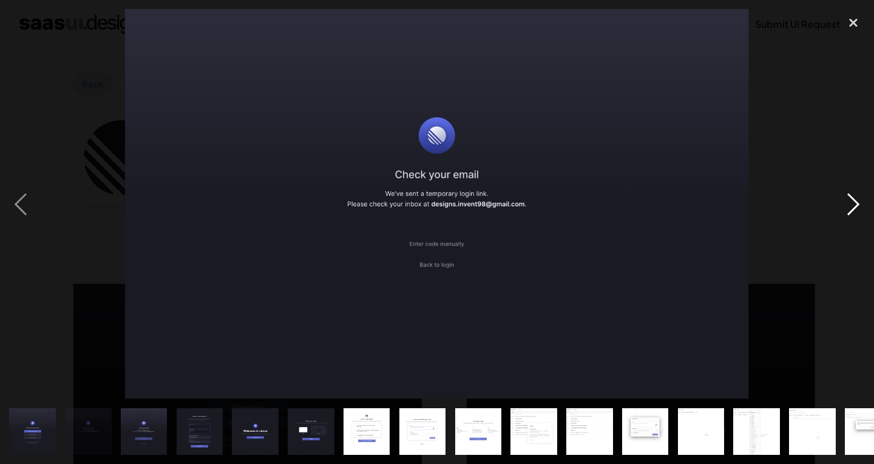
click at [851, 204] on div "next image" at bounding box center [853, 204] width 41 height 390
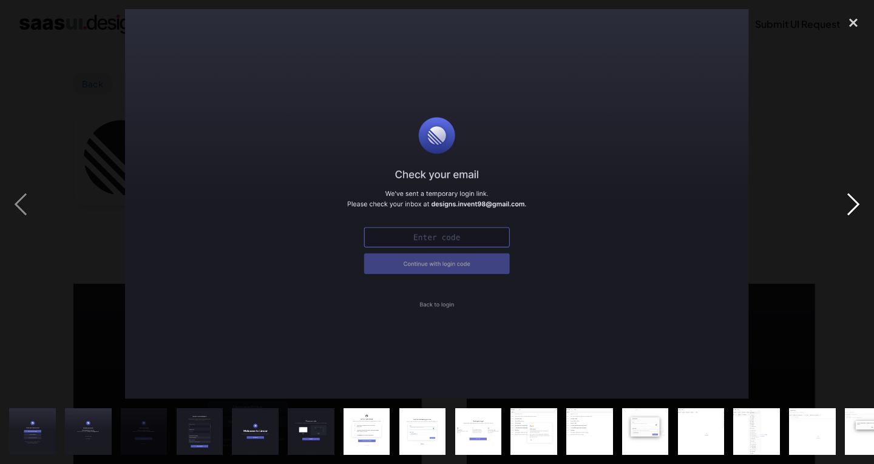
click at [851, 204] on div "next image" at bounding box center [853, 204] width 41 height 390
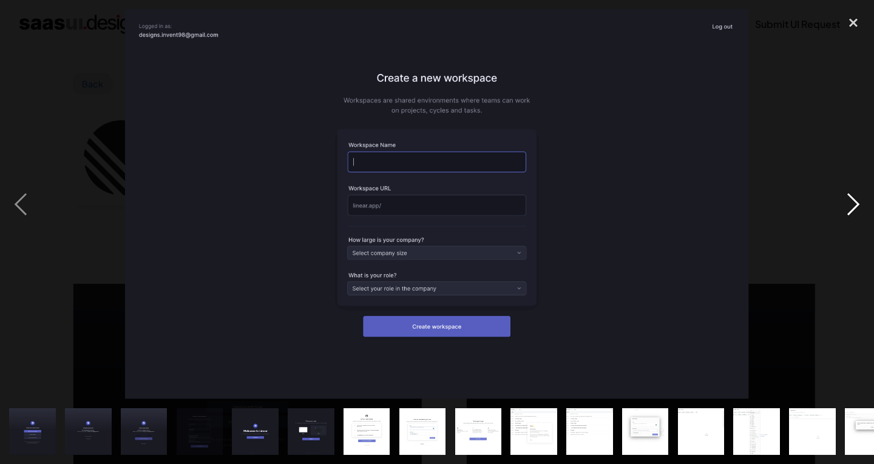
click at [851, 204] on div "next image" at bounding box center [853, 204] width 41 height 390
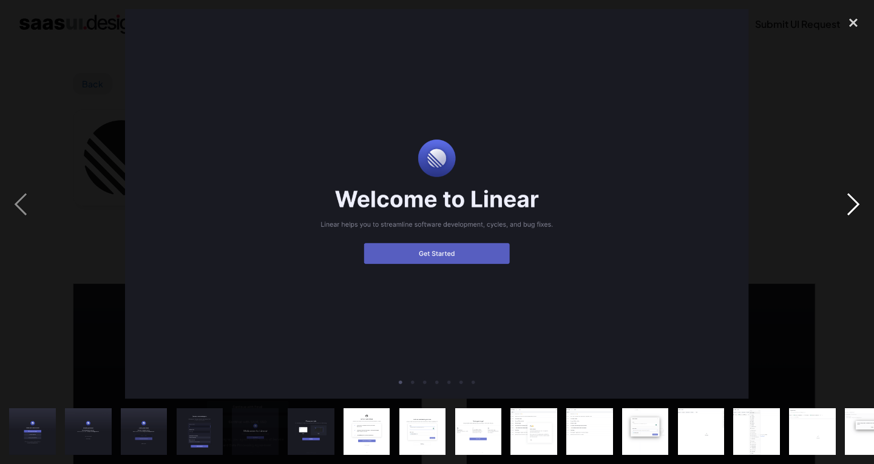
click at [851, 204] on div "next image" at bounding box center [853, 204] width 41 height 390
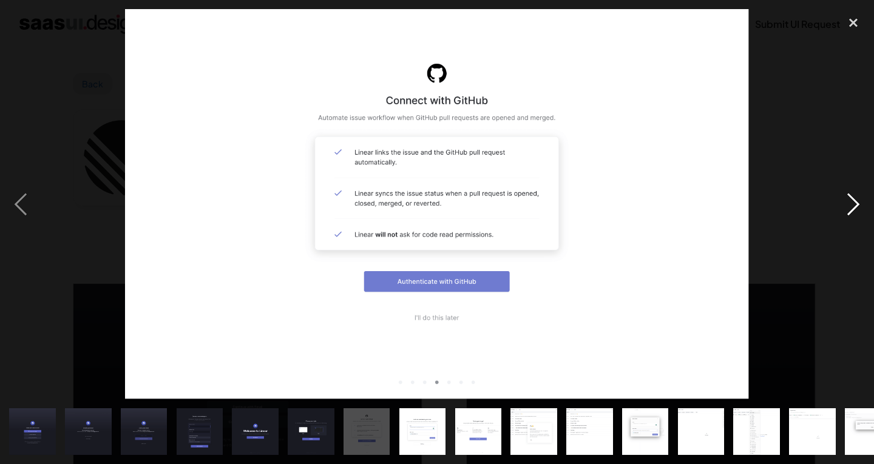
click at [851, 204] on div "next image" at bounding box center [853, 204] width 41 height 390
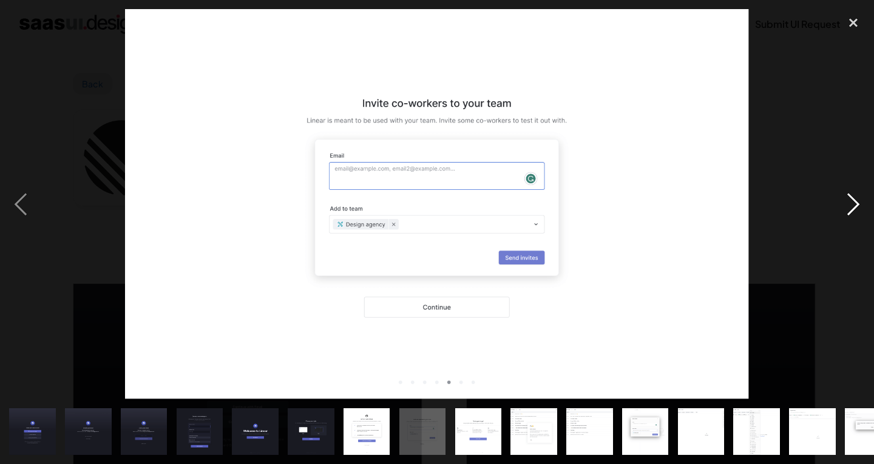
click at [851, 204] on div "next image" at bounding box center [853, 204] width 41 height 390
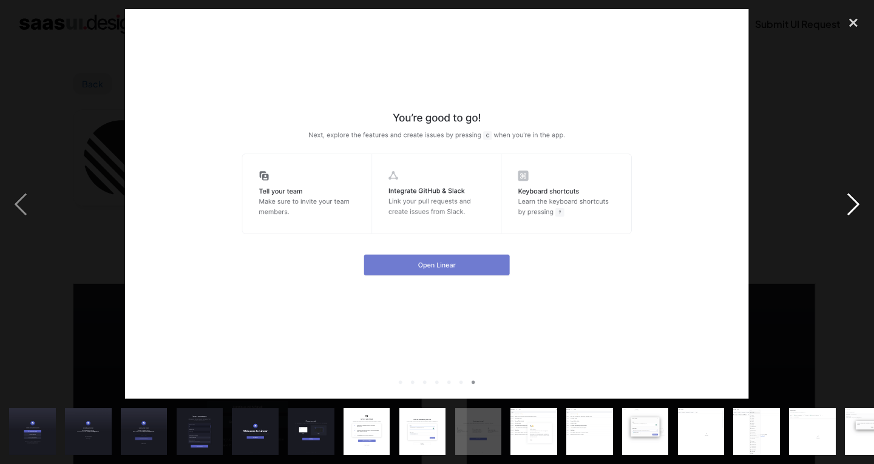
click at [851, 204] on div "next image" at bounding box center [853, 204] width 41 height 390
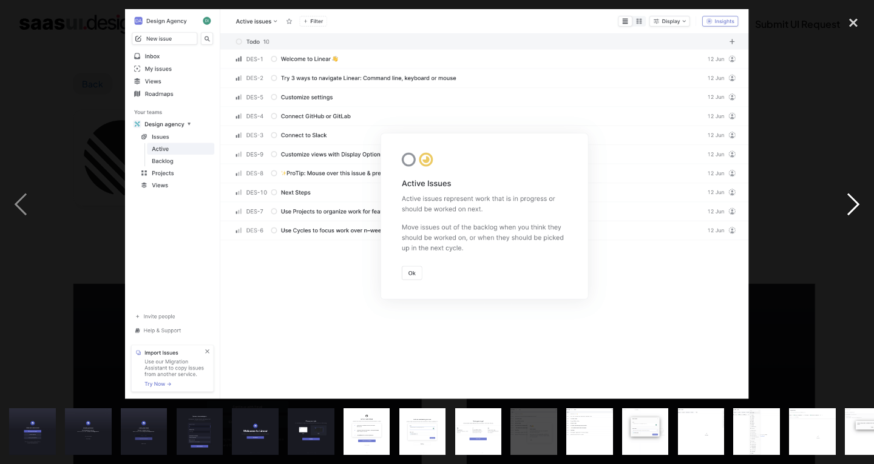
click at [851, 204] on div "next image" at bounding box center [853, 204] width 41 height 390
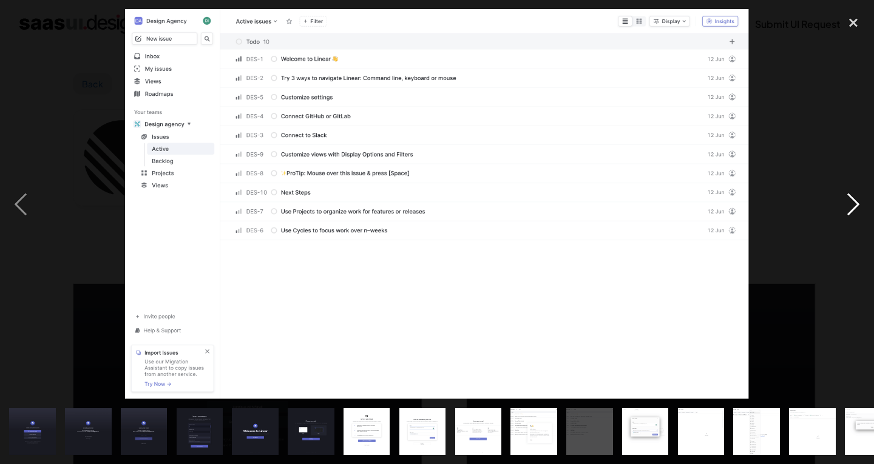
click at [851, 204] on div "next image" at bounding box center [853, 204] width 41 height 390
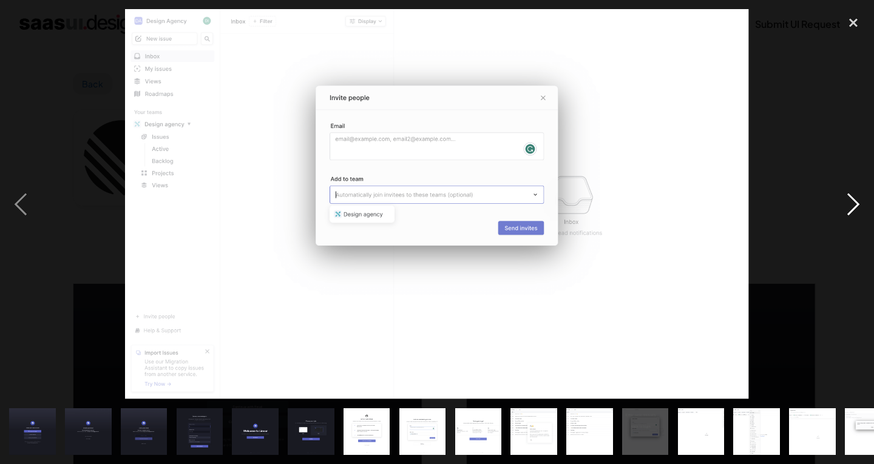
click at [851, 204] on div "next image" at bounding box center [853, 204] width 41 height 390
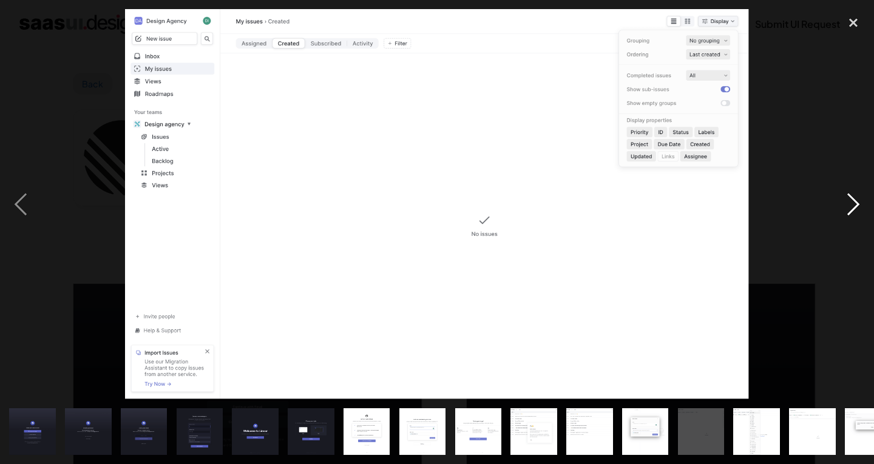
click at [851, 204] on div "next image" at bounding box center [853, 204] width 41 height 390
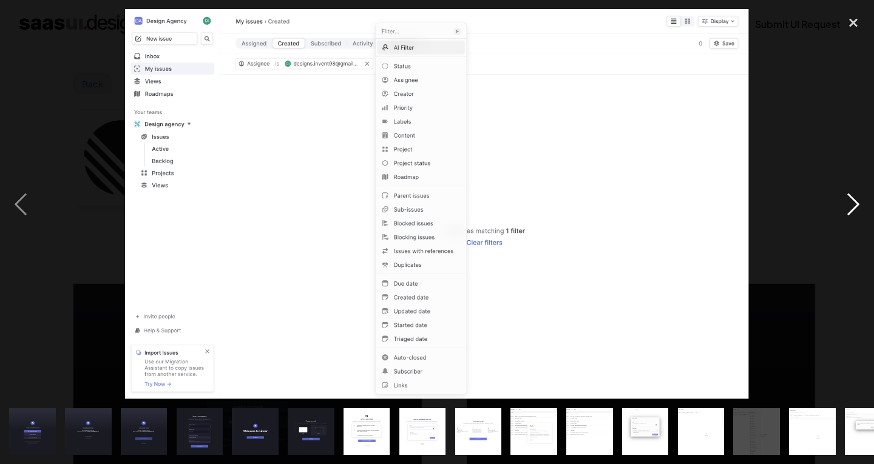
click at [851, 204] on div "next image" at bounding box center [853, 204] width 41 height 390
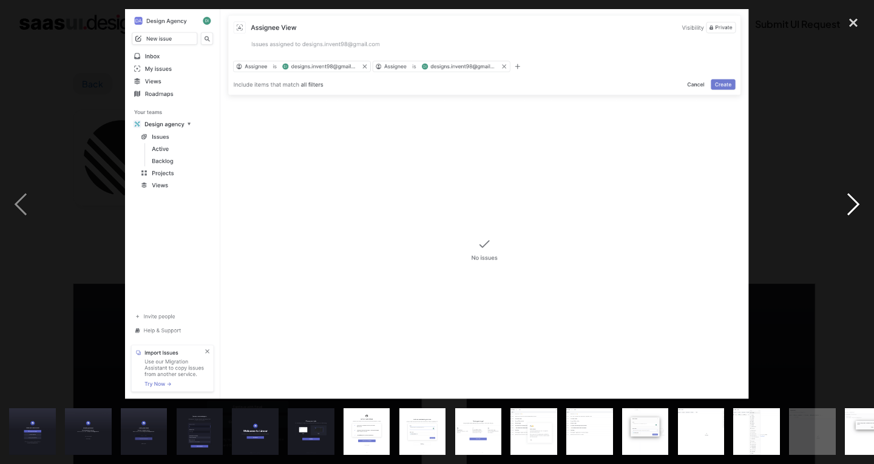
click at [851, 204] on div "next image" at bounding box center [853, 204] width 41 height 390
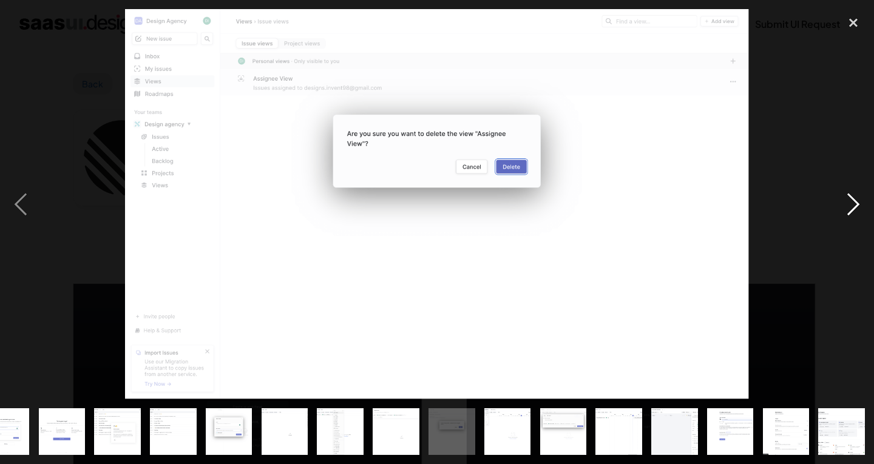
click at [851, 204] on div "next image" at bounding box center [853, 204] width 41 height 390
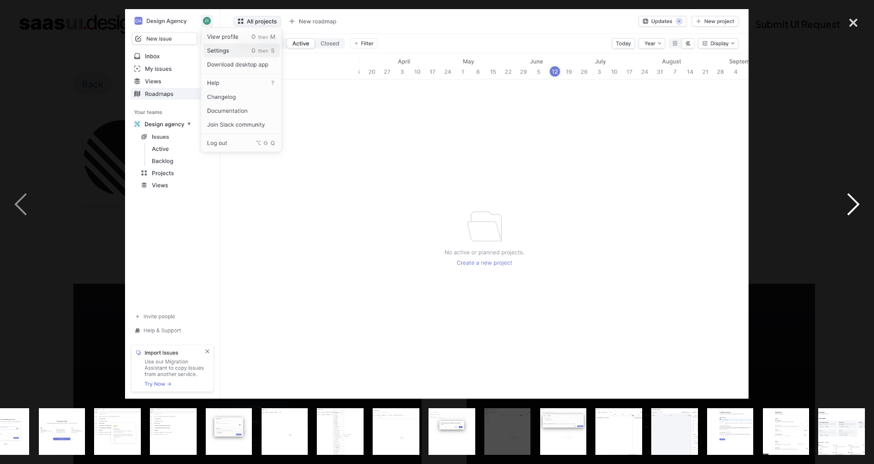
click at [851, 204] on div "next image" at bounding box center [853, 204] width 41 height 390
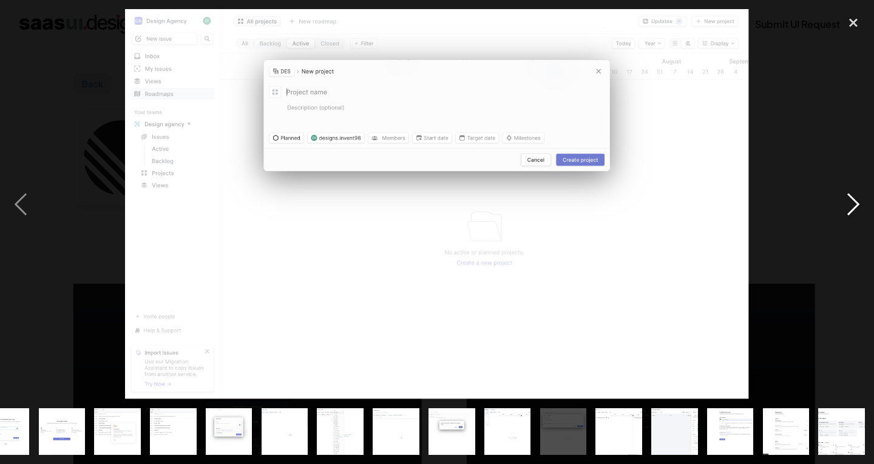
click at [851, 204] on div "next image" at bounding box center [853, 204] width 41 height 390
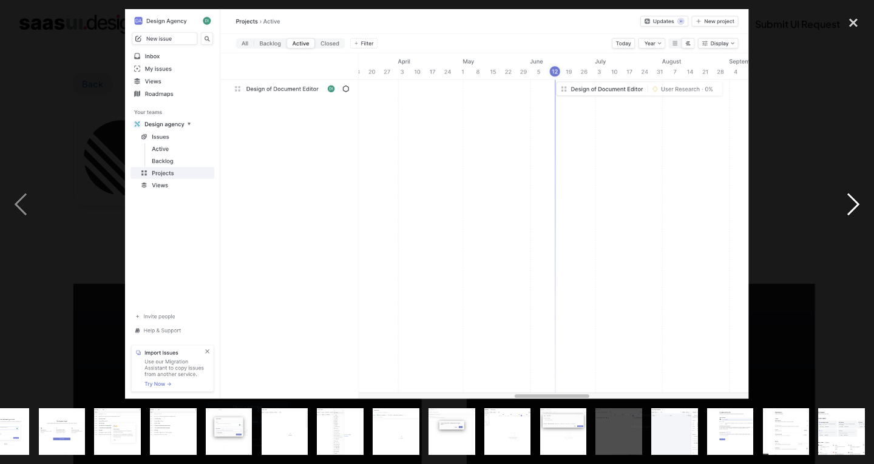
click at [851, 204] on div "next image" at bounding box center [853, 204] width 41 height 390
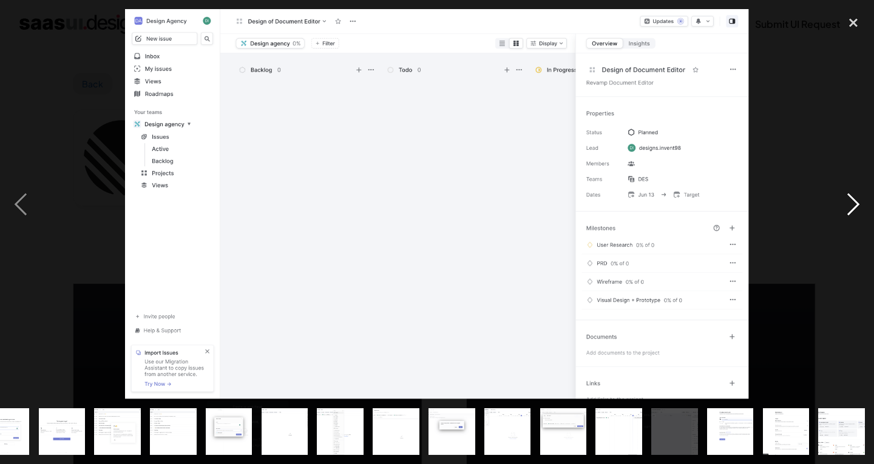
click at [851, 204] on div "next image" at bounding box center [853, 204] width 41 height 390
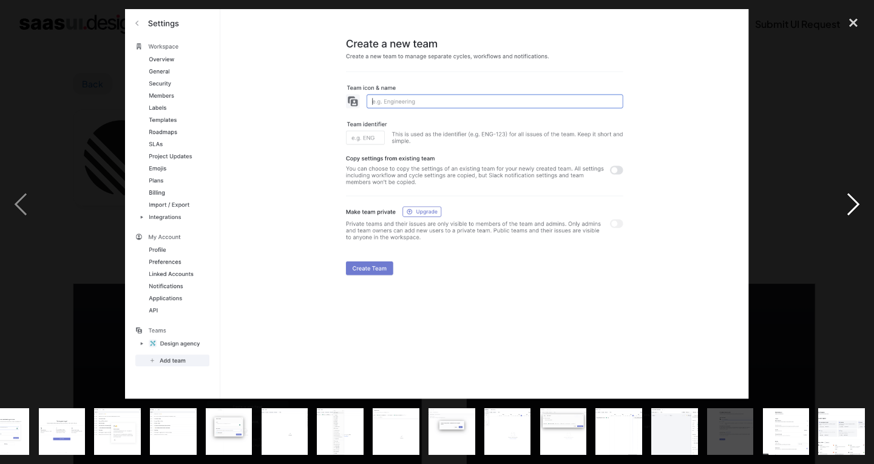
click at [851, 204] on div "next image" at bounding box center [853, 204] width 41 height 390
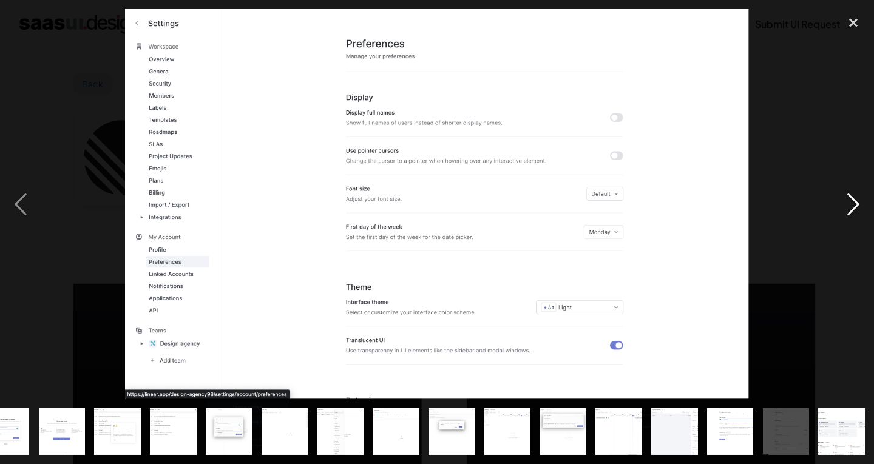
click at [851, 204] on div "next image" at bounding box center [853, 204] width 41 height 390
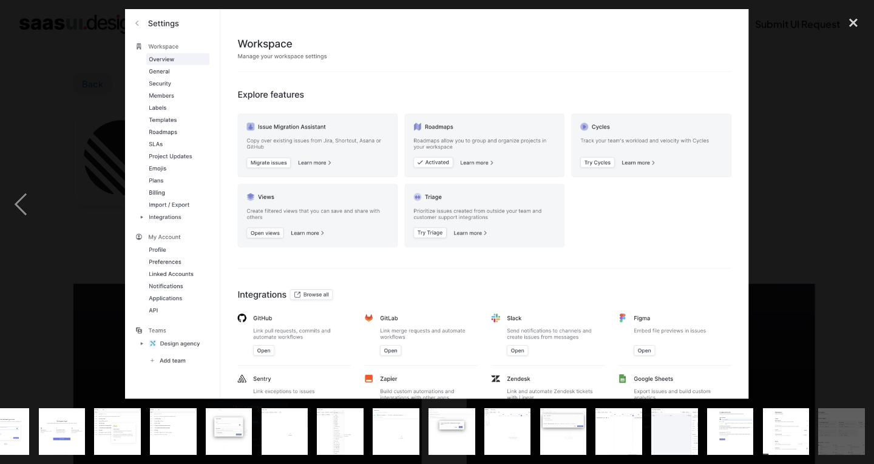
click at [851, 204] on div "next image" at bounding box center [853, 204] width 41 height 390
click at [854, 21] on div "close lightbox" at bounding box center [853, 22] width 41 height 27
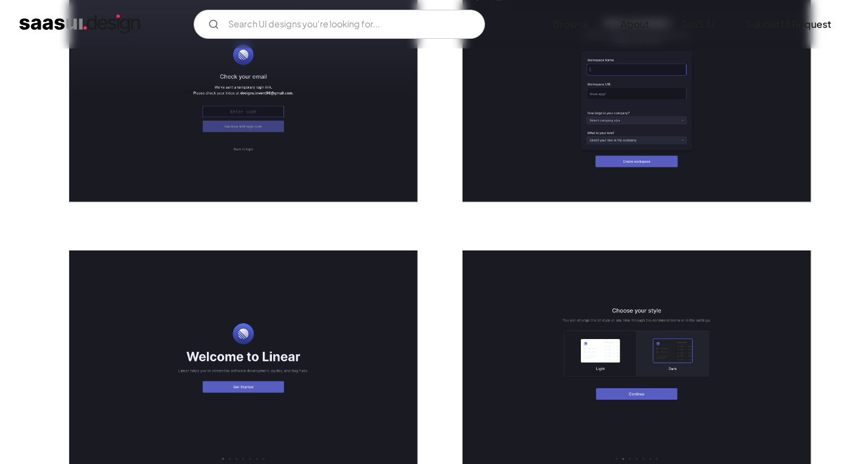
scroll to position [645, 0]
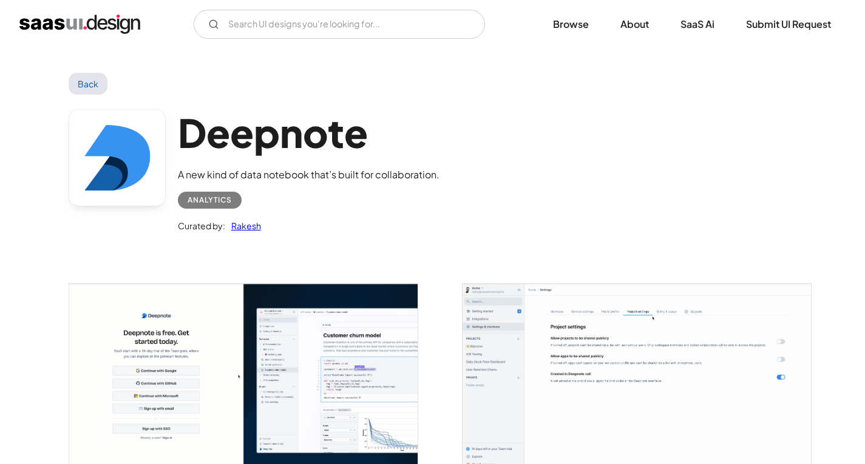
click at [265, 388] on img "open lightbox" at bounding box center [243, 380] width 348 height 193
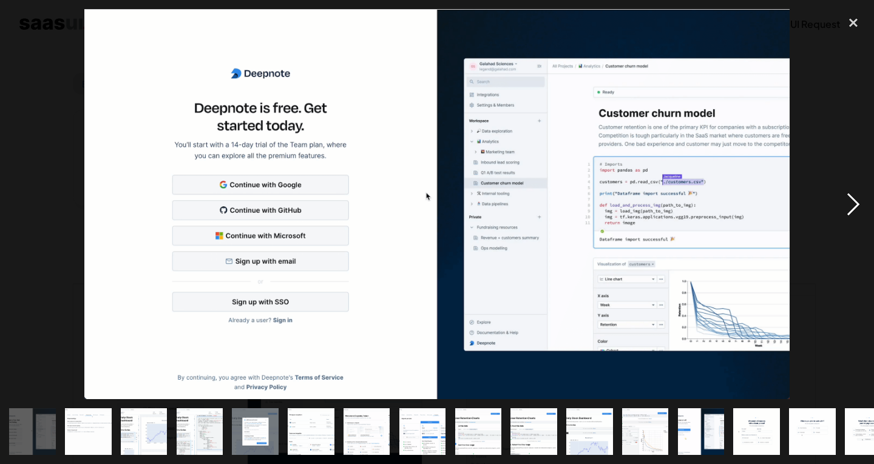
click at [847, 192] on div "next image" at bounding box center [853, 204] width 41 height 390
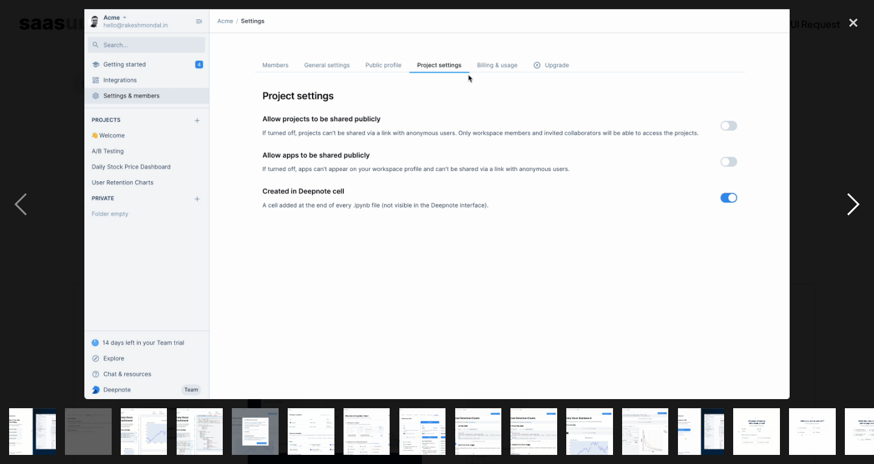
click at [847, 192] on div "next image" at bounding box center [853, 204] width 41 height 390
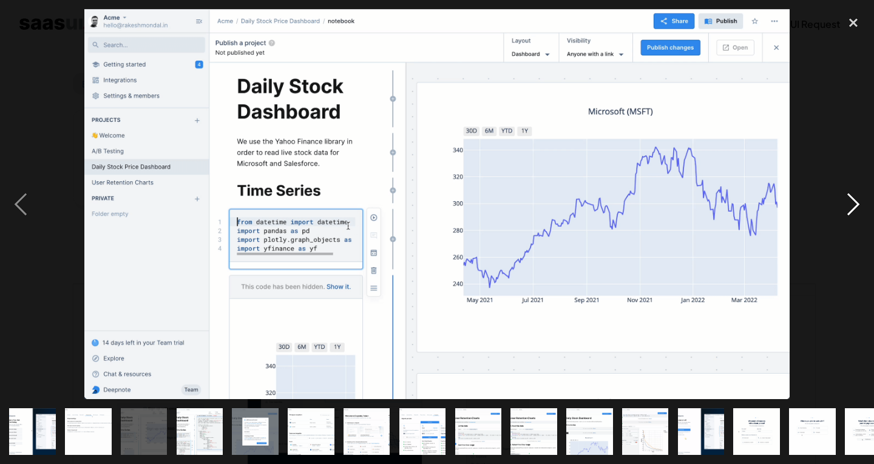
click at [847, 192] on div "next image" at bounding box center [853, 204] width 41 height 390
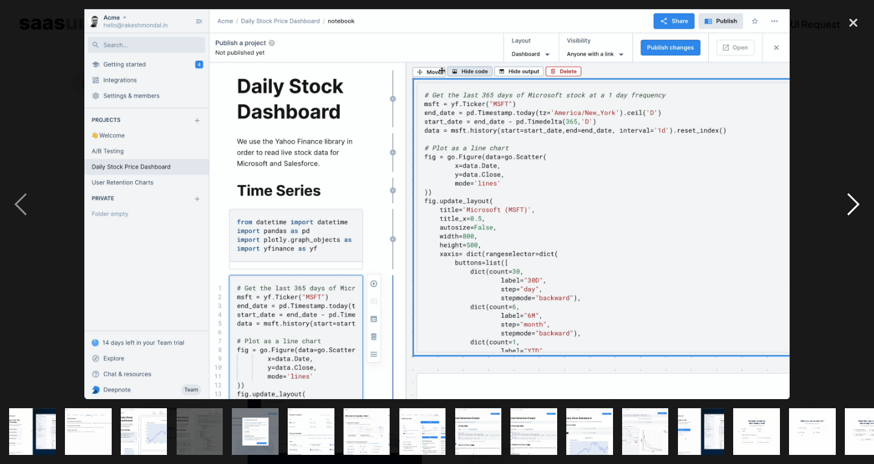
click at [847, 192] on div "next image" at bounding box center [853, 204] width 41 height 390
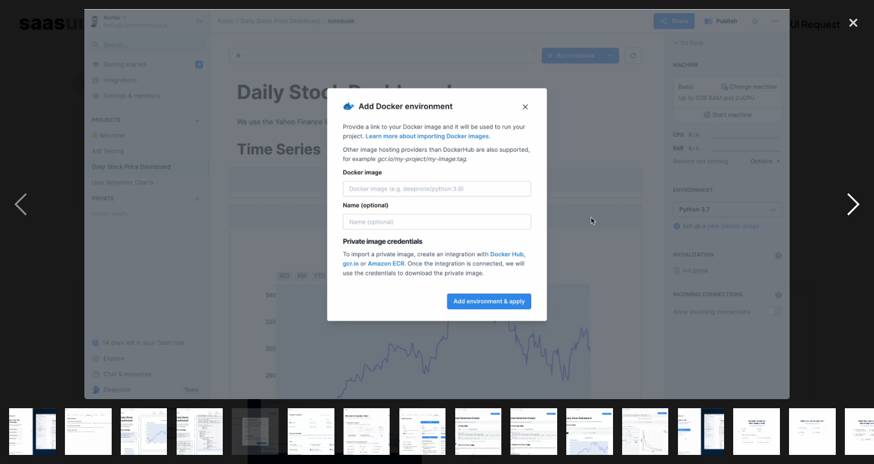
click at [847, 192] on div "next image" at bounding box center [853, 204] width 41 height 390
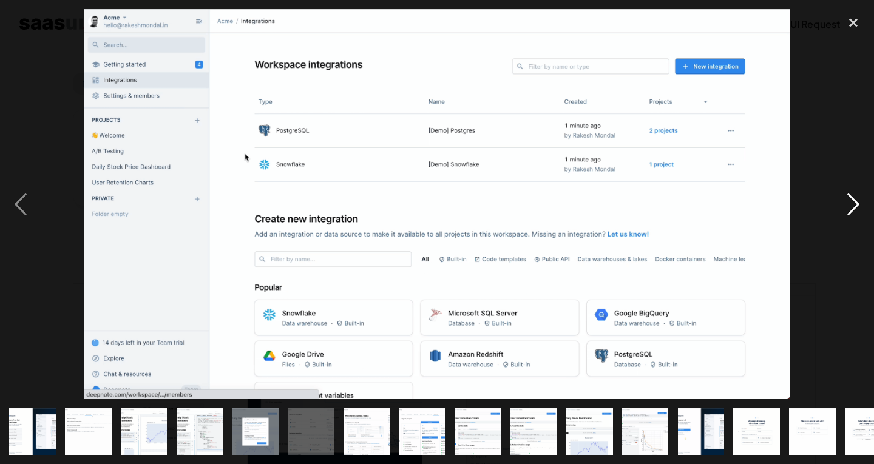
click at [847, 192] on div "next image" at bounding box center [853, 204] width 41 height 390
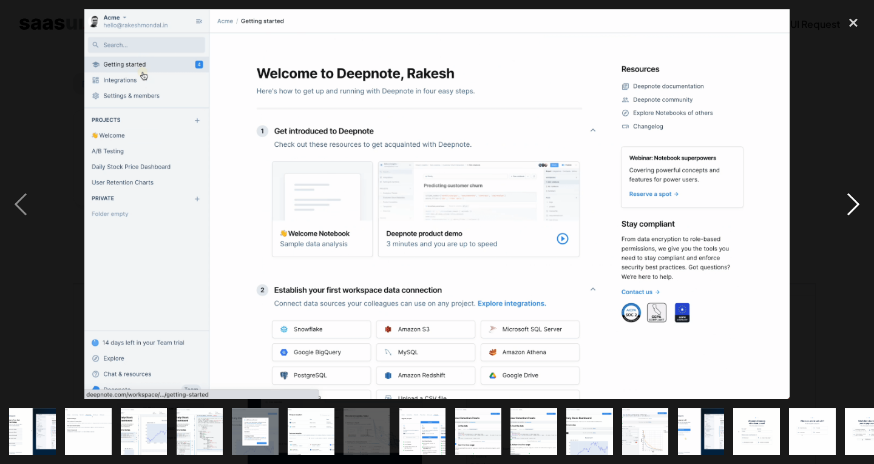
click at [847, 192] on div "next image" at bounding box center [853, 204] width 41 height 390
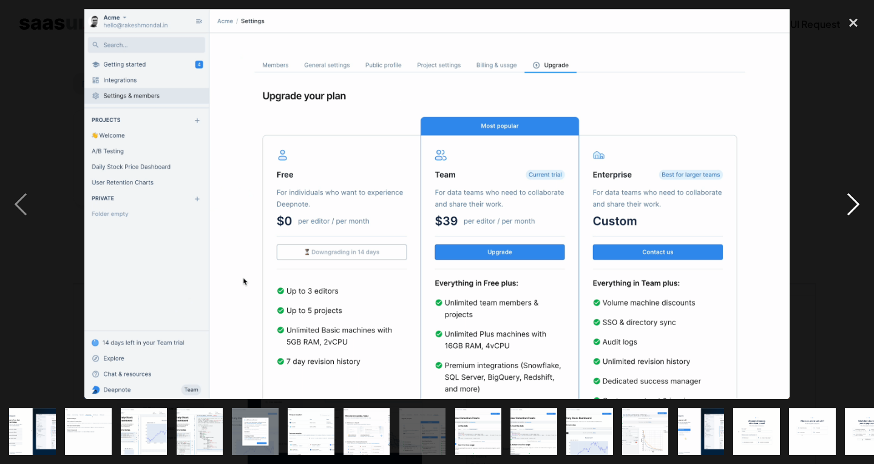
click at [847, 192] on div "next image" at bounding box center [853, 204] width 41 height 390
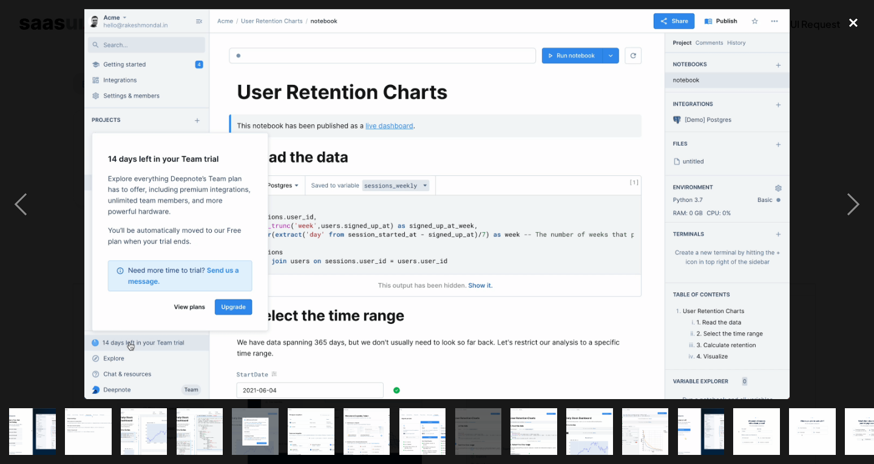
click at [848, 26] on div "close lightbox" at bounding box center [853, 22] width 41 height 27
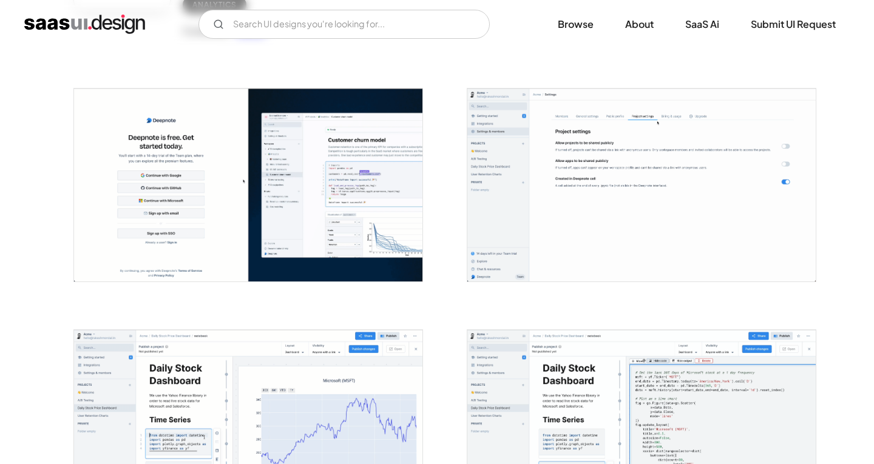
scroll to position [316, 0]
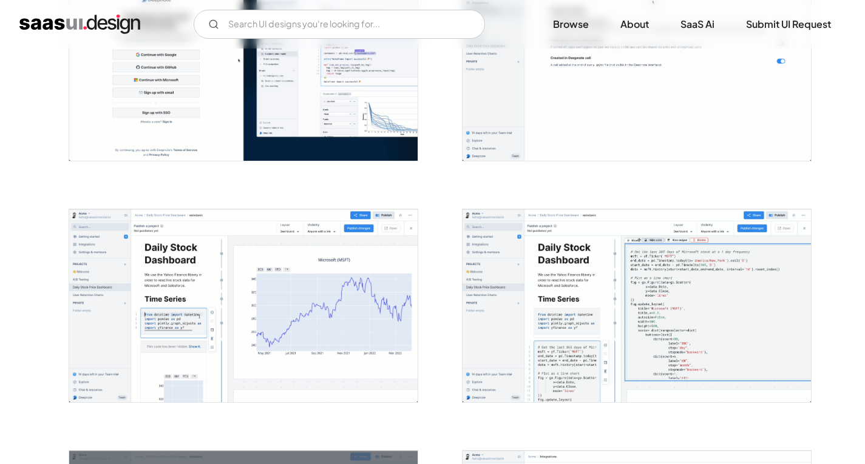
click at [365, 107] on img "open lightbox" at bounding box center [243, 64] width 348 height 193
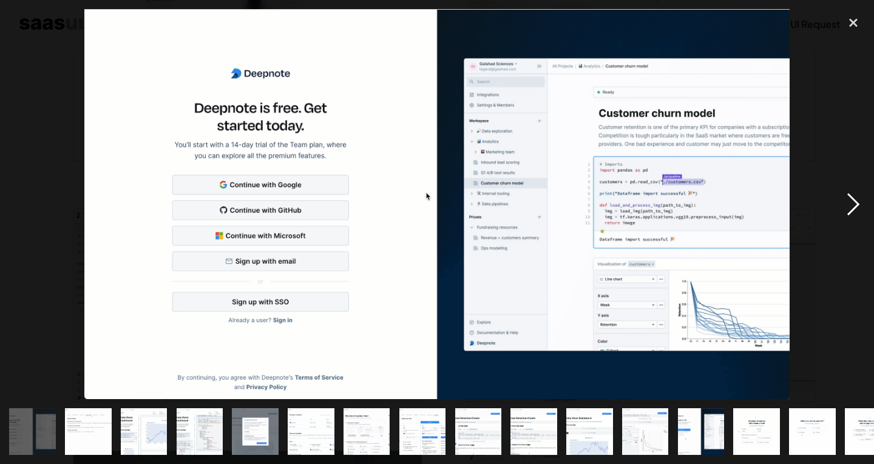
click at [852, 203] on div "next image" at bounding box center [853, 204] width 41 height 390
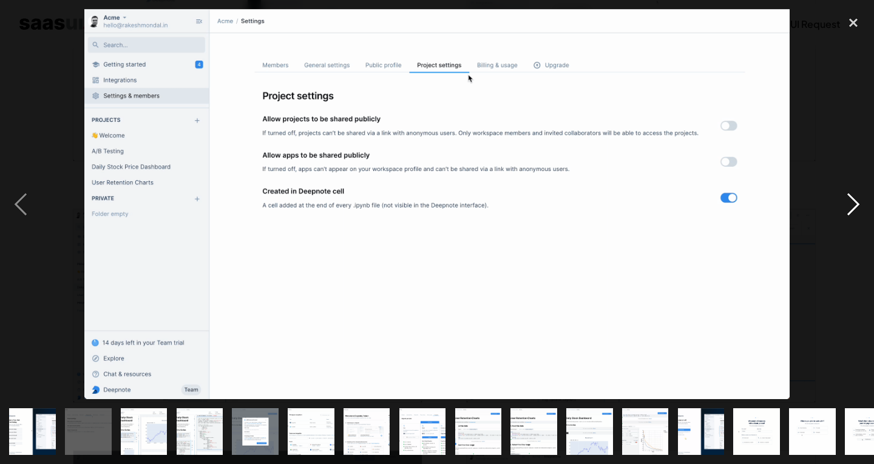
click at [852, 203] on div "next image" at bounding box center [853, 204] width 41 height 390
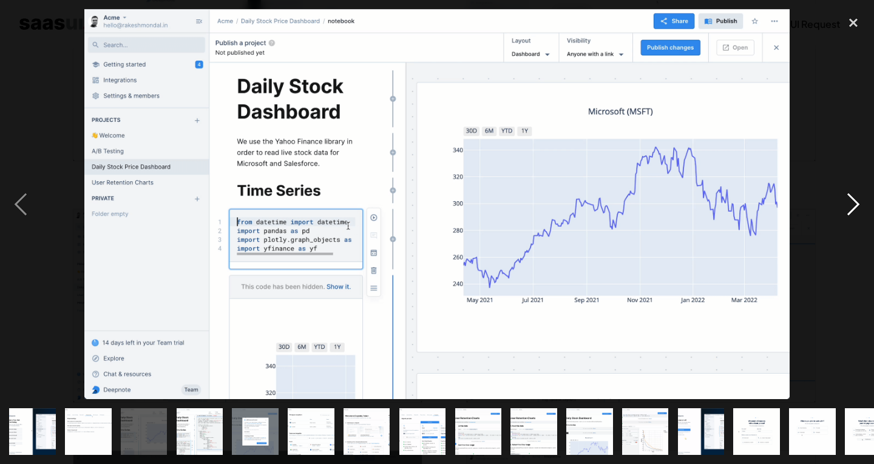
click at [852, 203] on div "next image" at bounding box center [853, 204] width 41 height 390
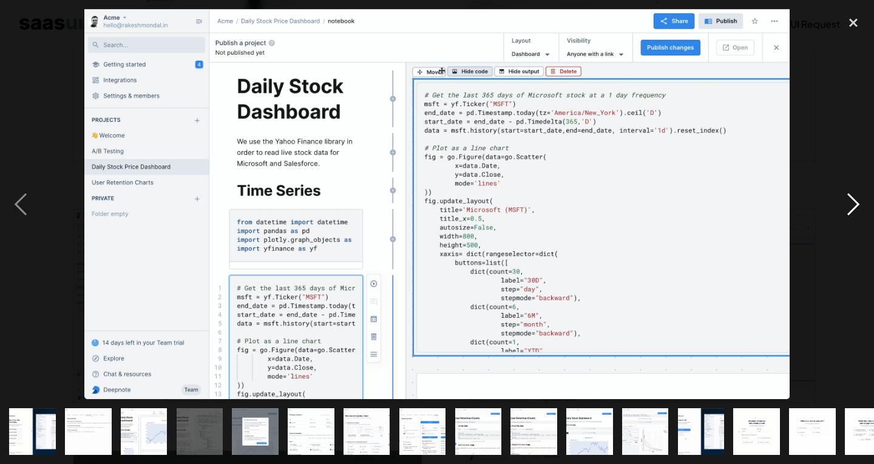
click at [852, 203] on div "next image" at bounding box center [853, 204] width 41 height 390
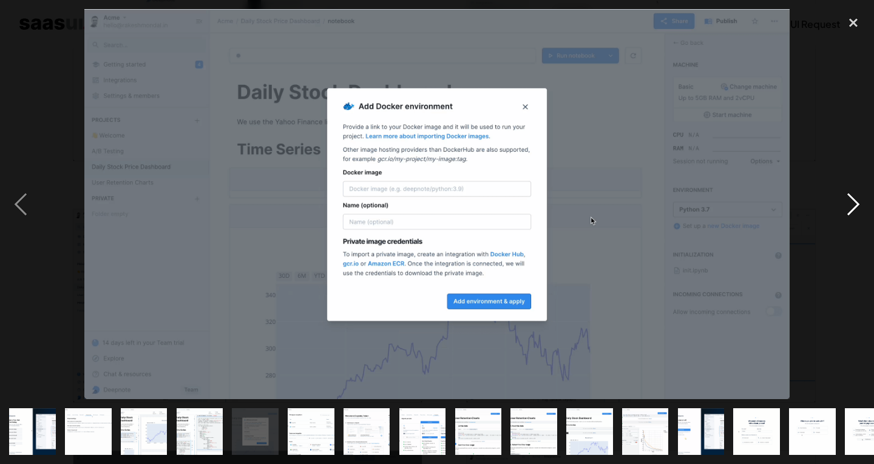
click at [852, 203] on div "next image" at bounding box center [853, 204] width 41 height 390
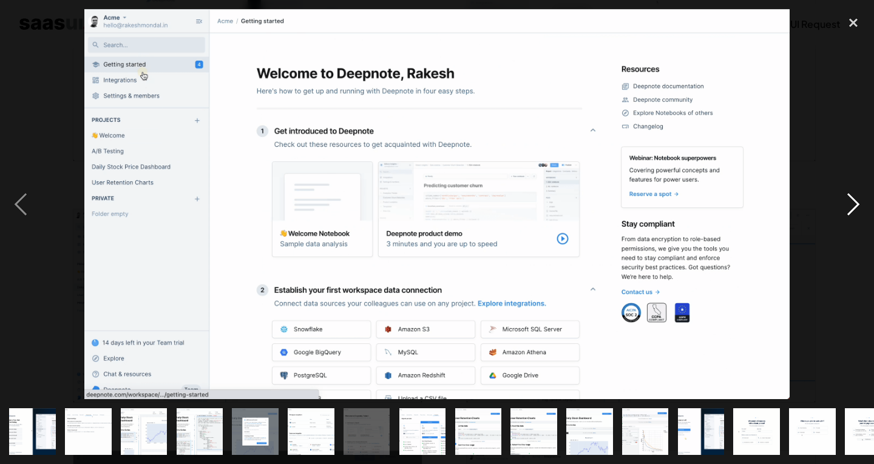
click at [852, 203] on div "next image" at bounding box center [853, 204] width 41 height 390
click at [852, 201] on div "next image" at bounding box center [853, 204] width 41 height 390
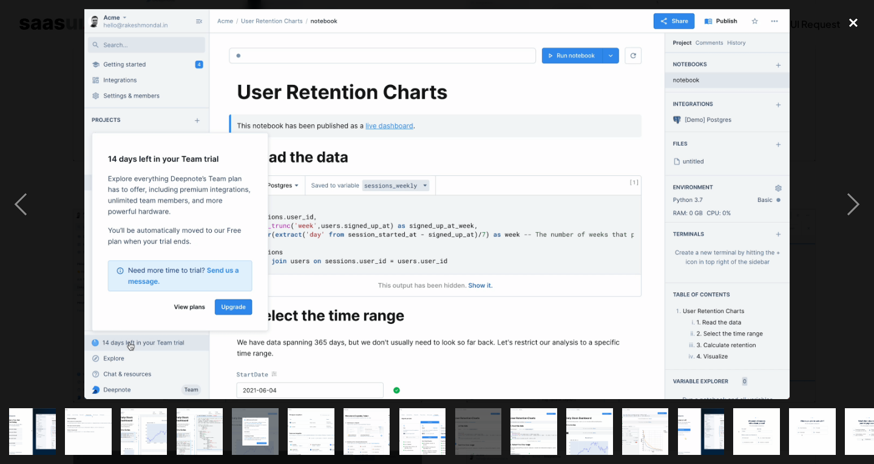
click at [863, 29] on div "close lightbox" at bounding box center [853, 22] width 41 height 27
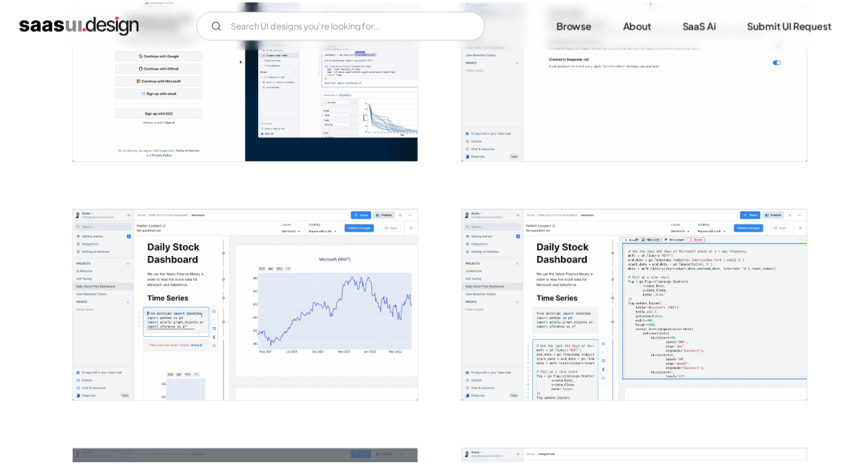
scroll to position [284, 0]
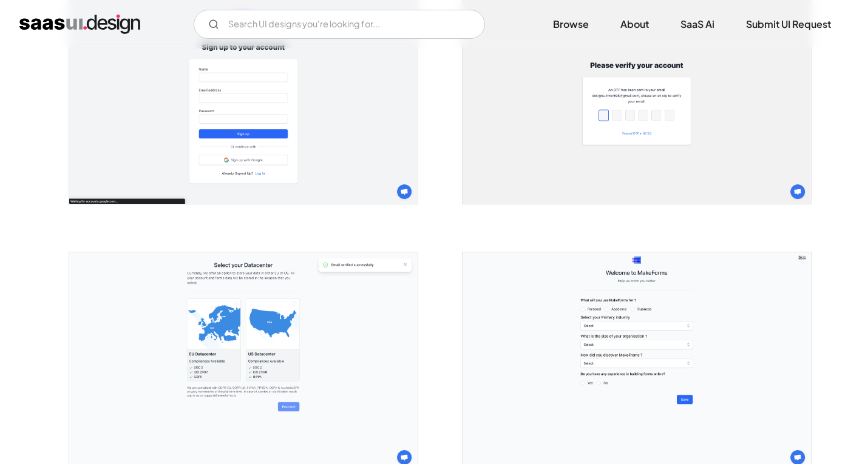
scroll to position [728, 0]
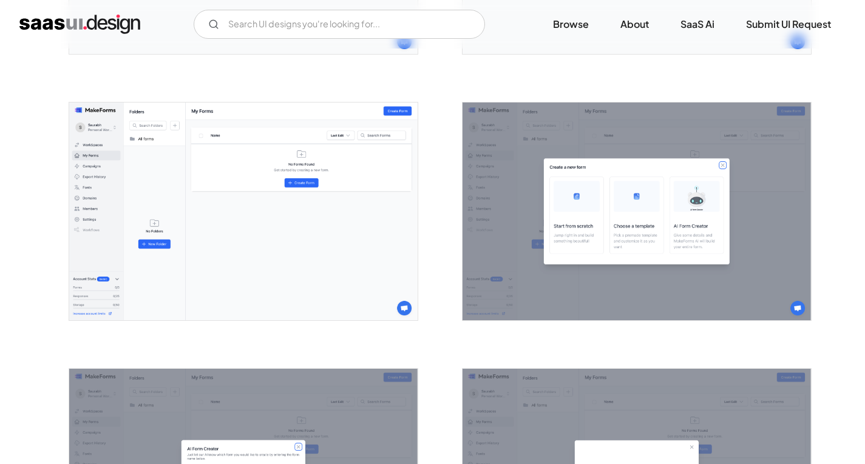
click at [263, 246] on img "open lightbox" at bounding box center [243, 212] width 348 height 218
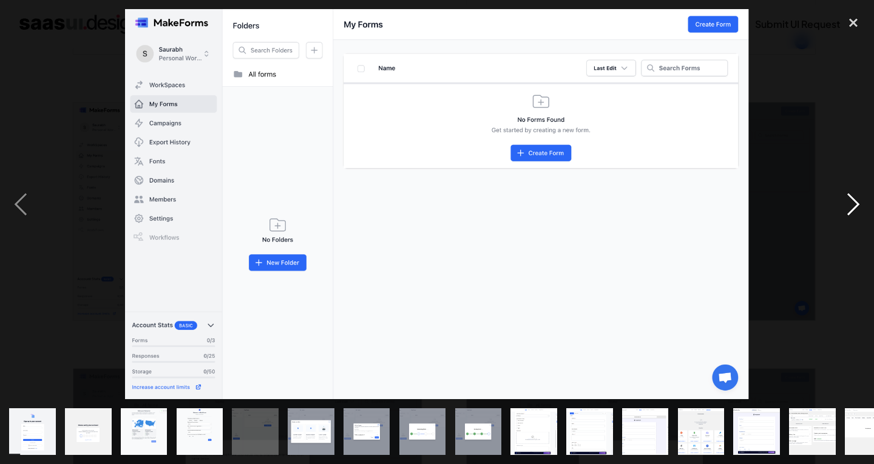
click at [854, 211] on div "next image" at bounding box center [853, 204] width 41 height 390
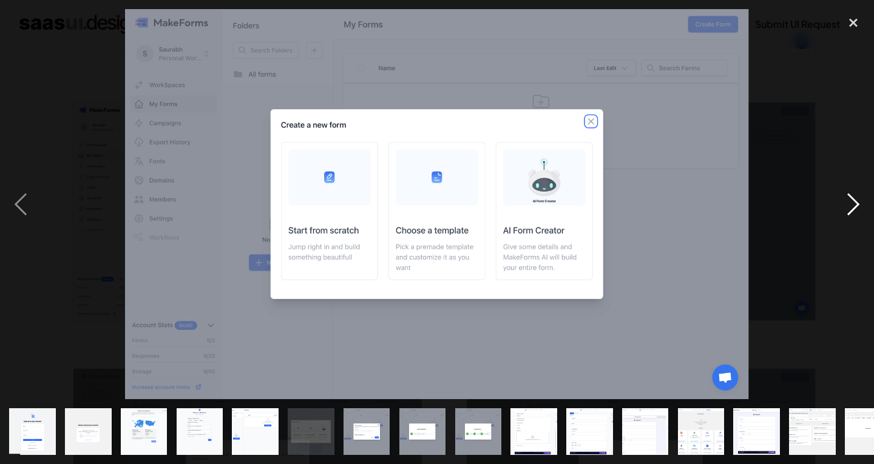
click at [854, 211] on div "next image" at bounding box center [853, 204] width 41 height 390
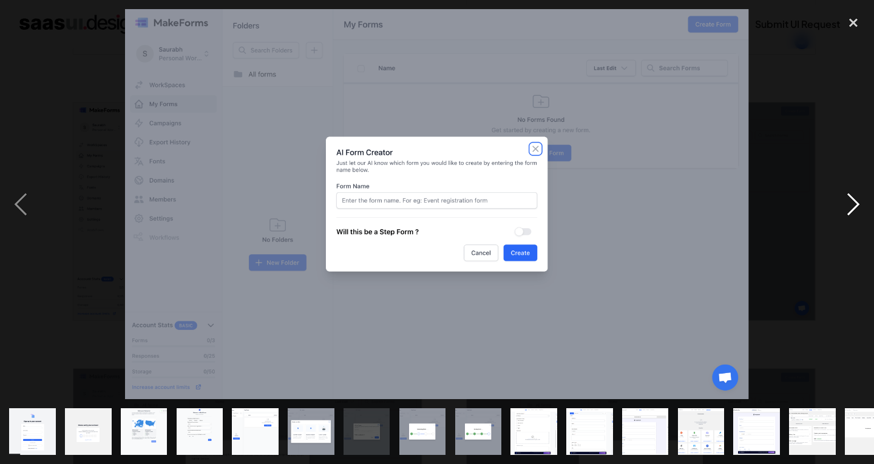
click at [854, 211] on div "next image" at bounding box center [853, 204] width 41 height 390
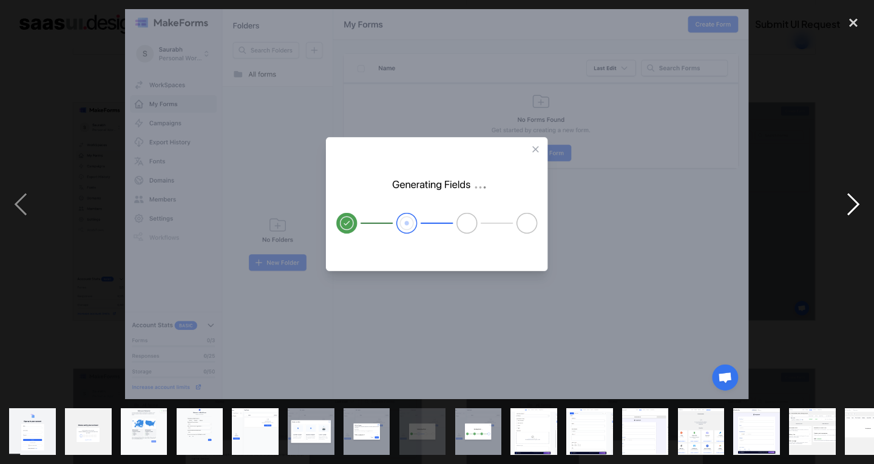
click at [854, 211] on div "next image" at bounding box center [853, 204] width 41 height 390
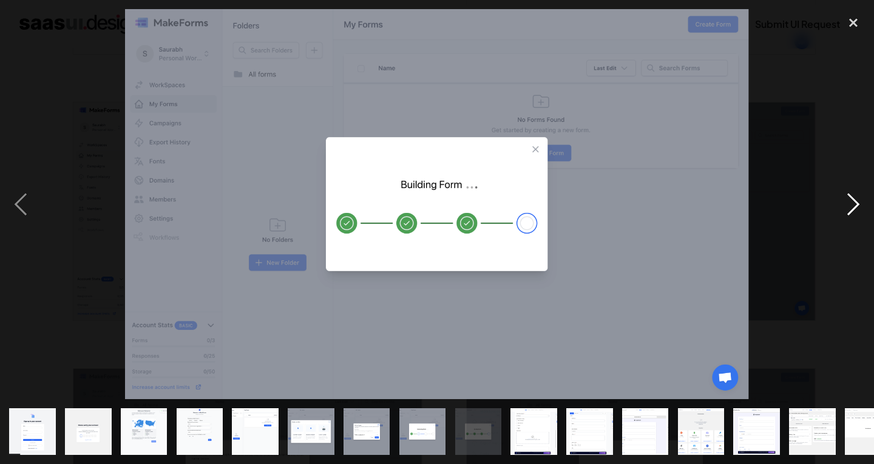
click at [854, 211] on div "next image" at bounding box center [853, 204] width 41 height 390
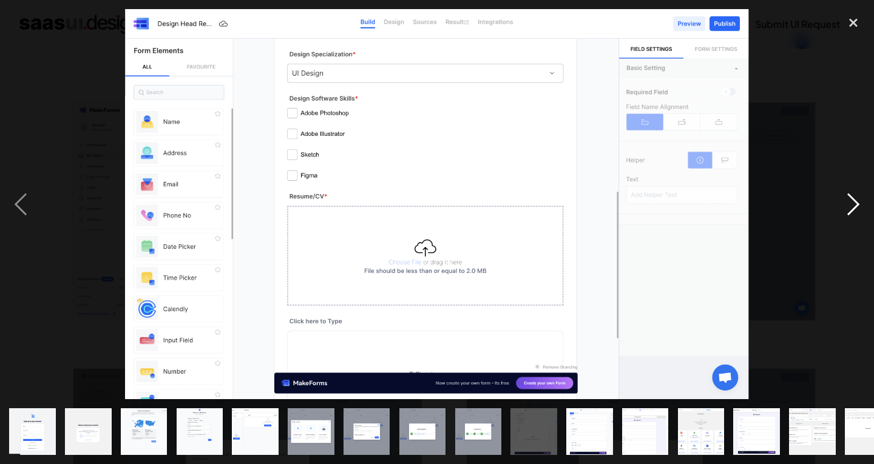
click at [854, 211] on div "next image" at bounding box center [853, 204] width 41 height 390
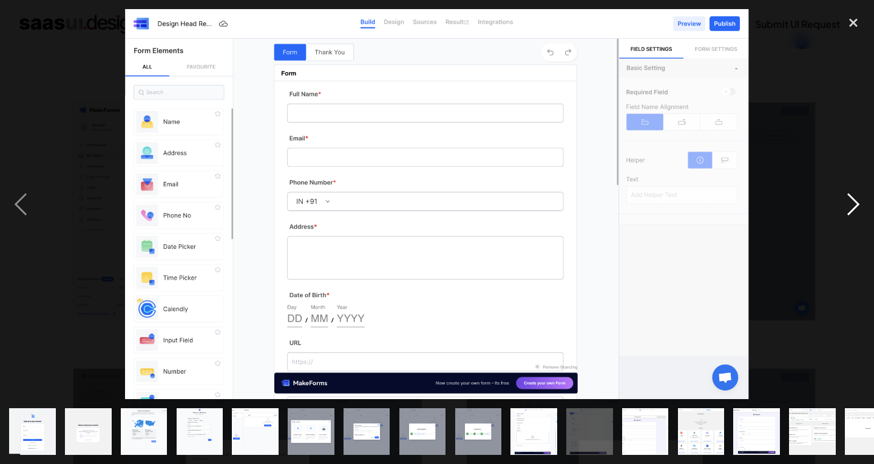
click at [854, 211] on div "next image" at bounding box center [853, 204] width 41 height 390
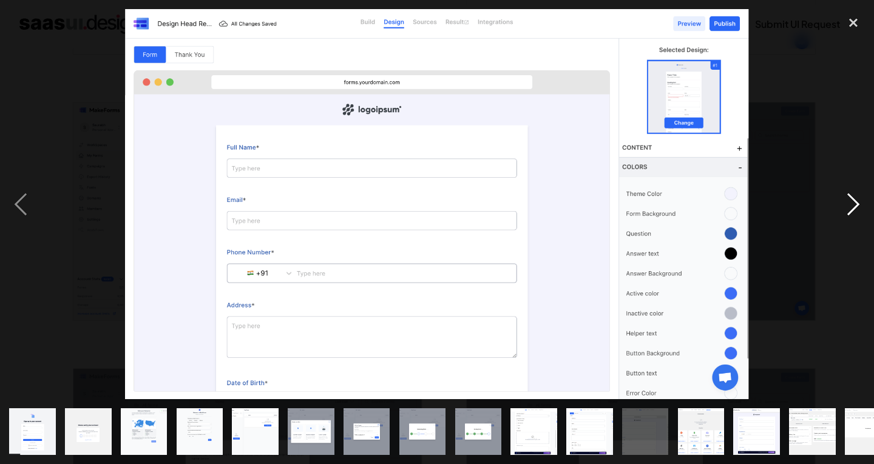
click at [854, 211] on div "next image" at bounding box center [853, 204] width 41 height 390
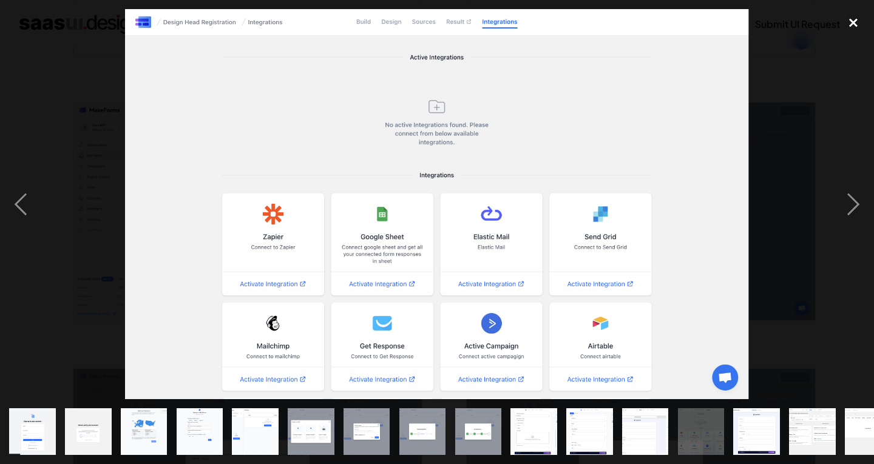
click at [851, 12] on div "close lightbox" at bounding box center [853, 22] width 41 height 27
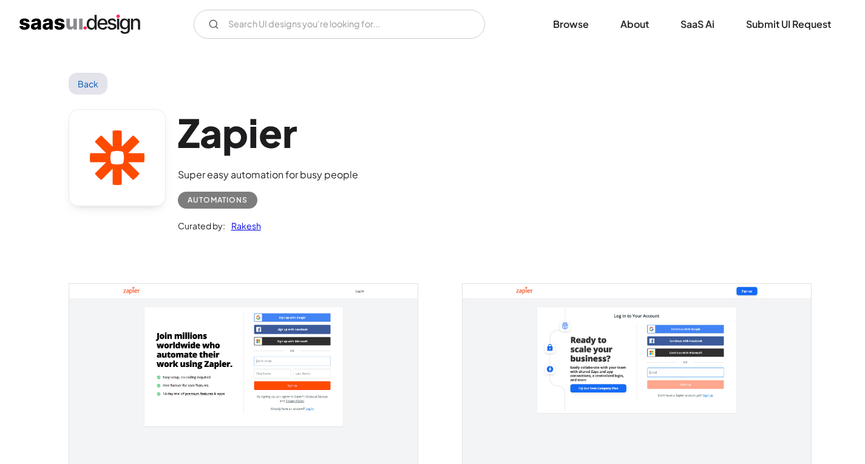
scroll to position [61, 0]
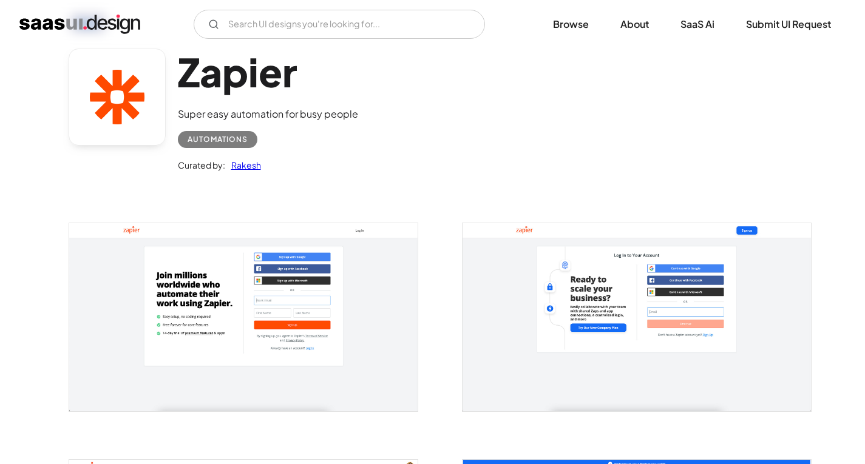
click at [310, 279] on img "open lightbox" at bounding box center [243, 317] width 348 height 188
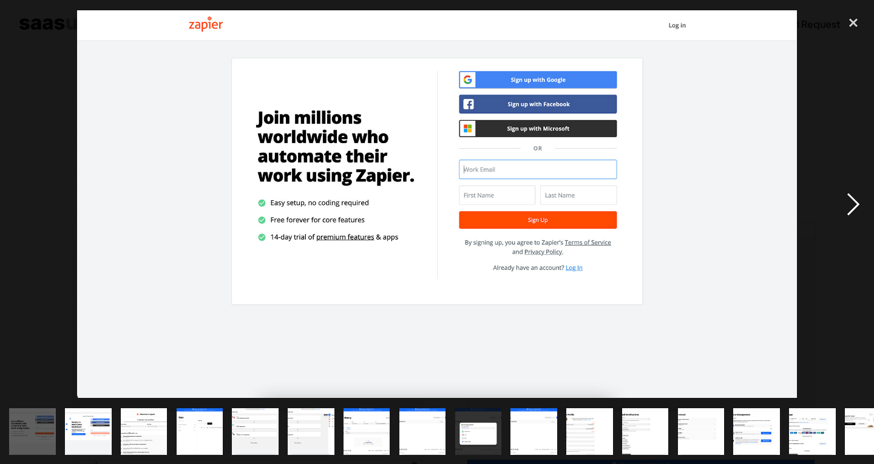
click at [851, 209] on div "next image" at bounding box center [853, 204] width 41 height 390
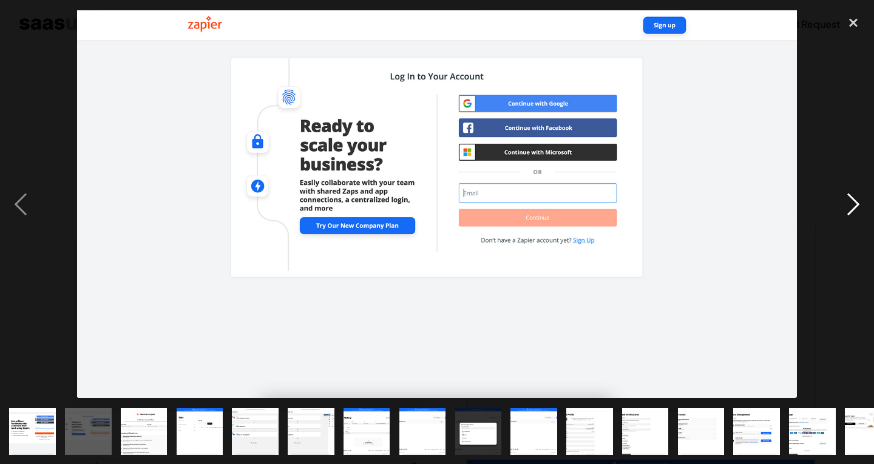
click at [851, 209] on div "next image" at bounding box center [853, 204] width 41 height 390
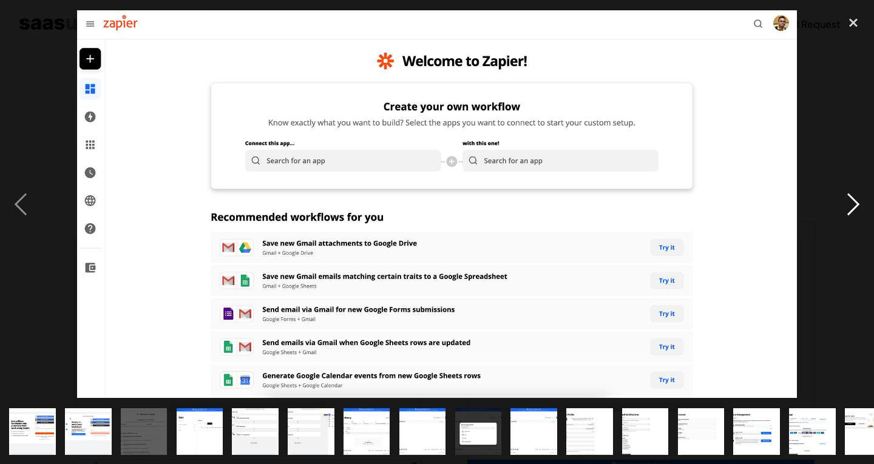
click at [851, 209] on div "next image" at bounding box center [853, 204] width 41 height 390
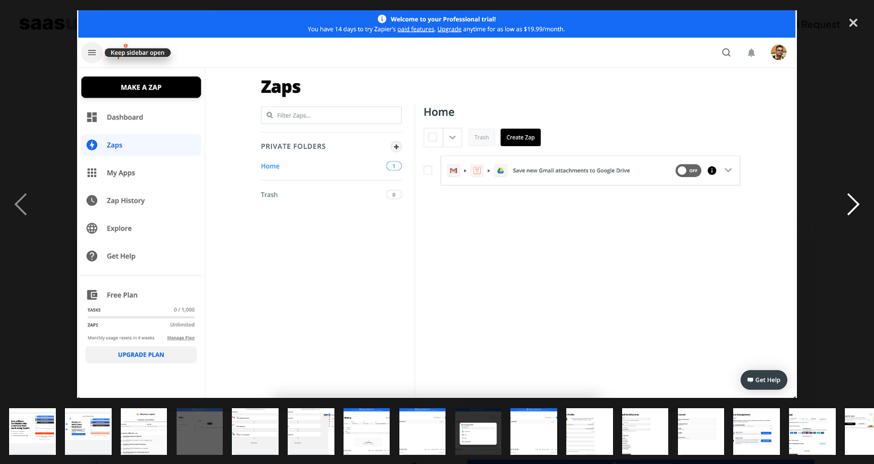
click at [851, 209] on div "next image" at bounding box center [853, 204] width 41 height 390
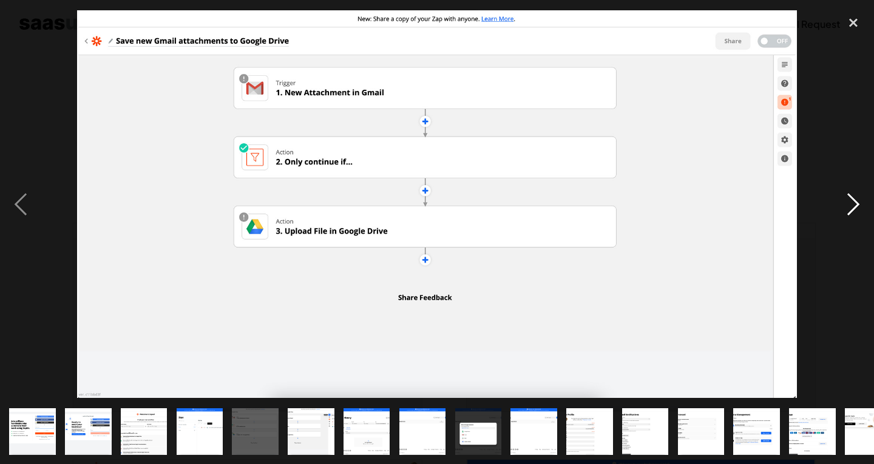
click at [851, 209] on div "next image" at bounding box center [853, 204] width 41 height 390
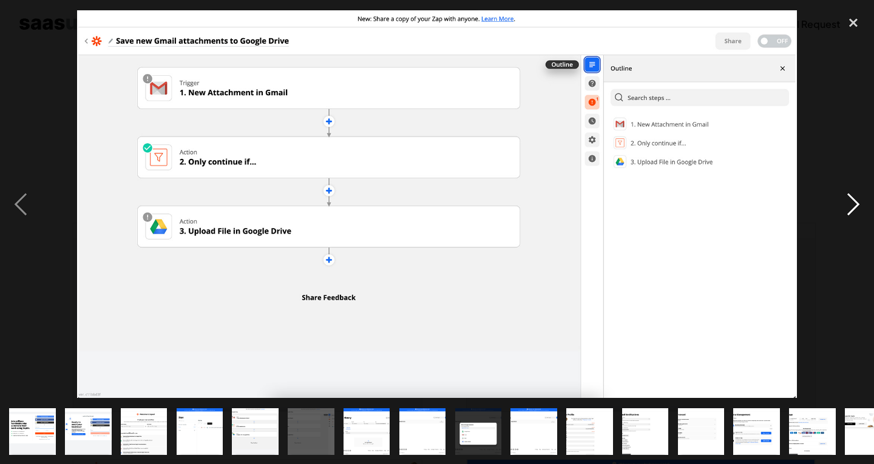
click at [851, 209] on div "next image" at bounding box center [853, 204] width 41 height 390
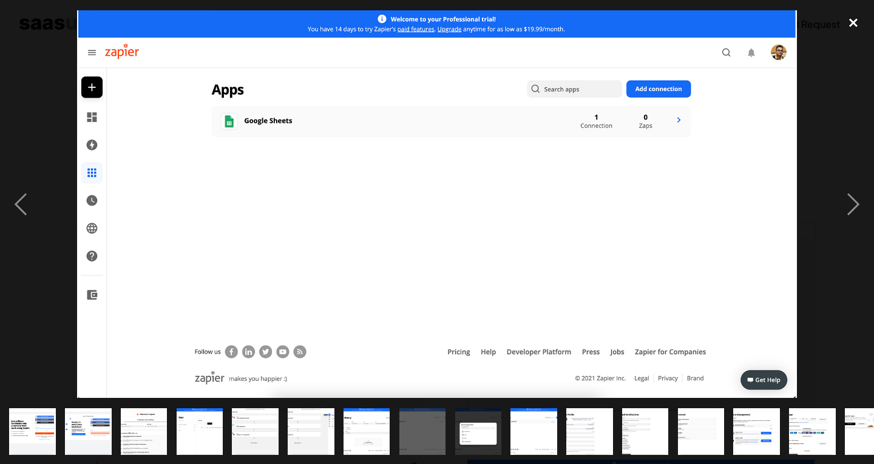
click at [858, 23] on div "close lightbox" at bounding box center [853, 22] width 41 height 27
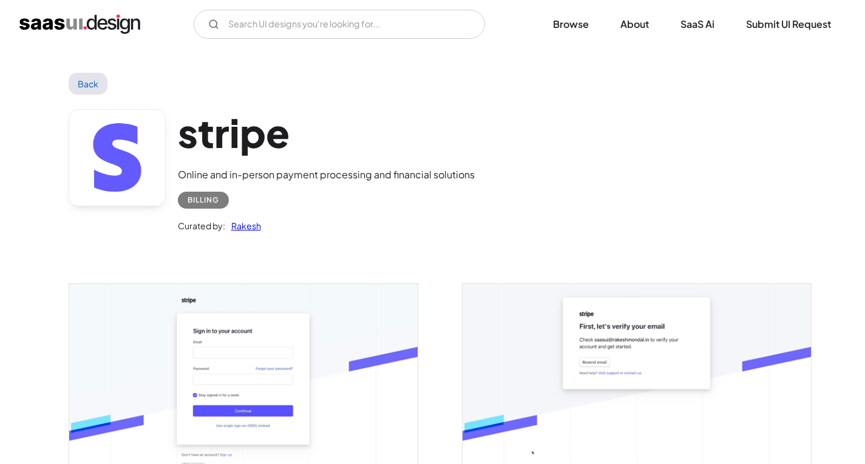
click at [237, 381] on img "open lightbox" at bounding box center [243, 388] width 348 height 209
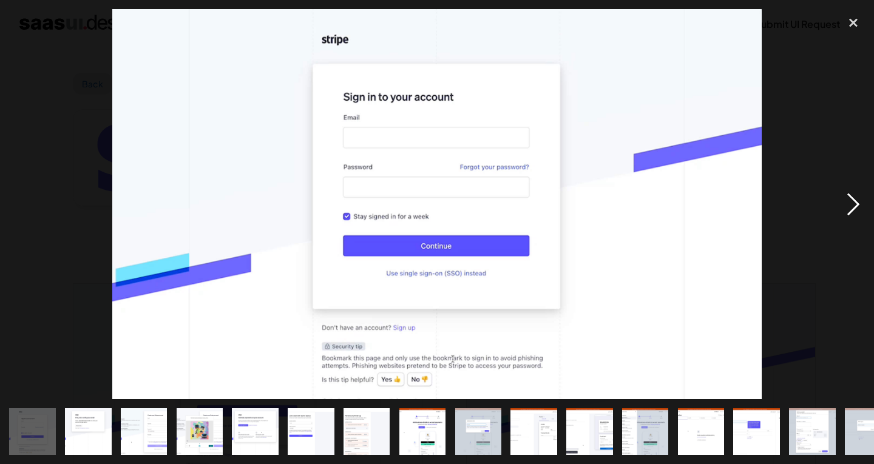
click at [854, 206] on div "next image" at bounding box center [853, 204] width 41 height 390
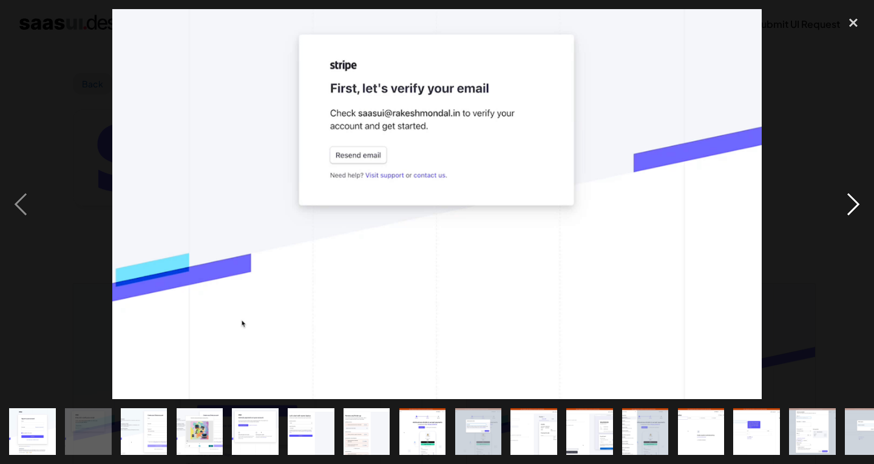
click at [854, 206] on div "next image" at bounding box center [853, 204] width 41 height 390
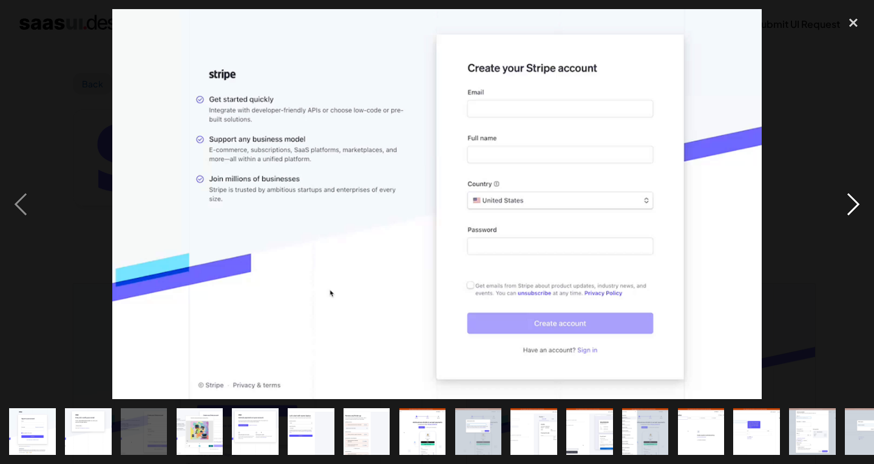
click at [854, 206] on div "next image" at bounding box center [853, 204] width 41 height 390
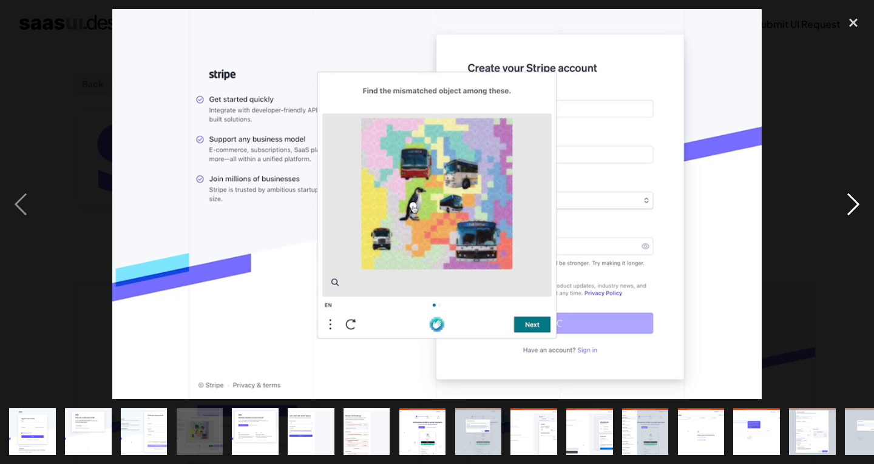
click at [854, 206] on div "next image" at bounding box center [853, 204] width 41 height 390
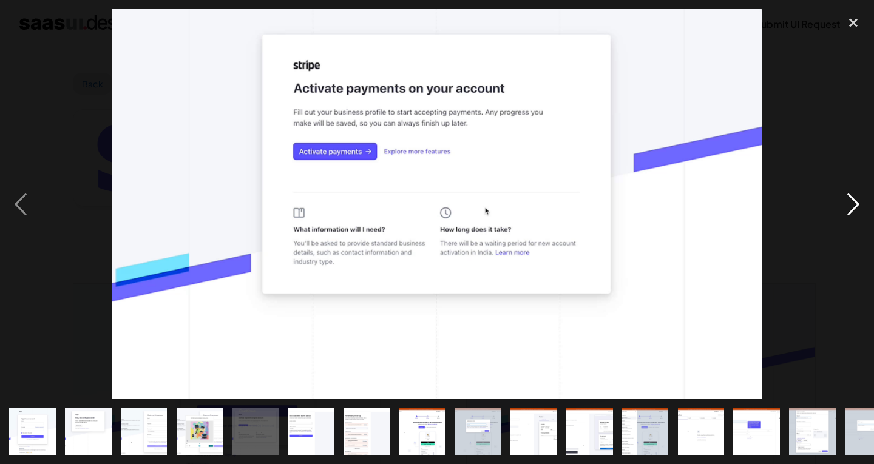
click at [854, 206] on div "next image" at bounding box center [853, 204] width 41 height 390
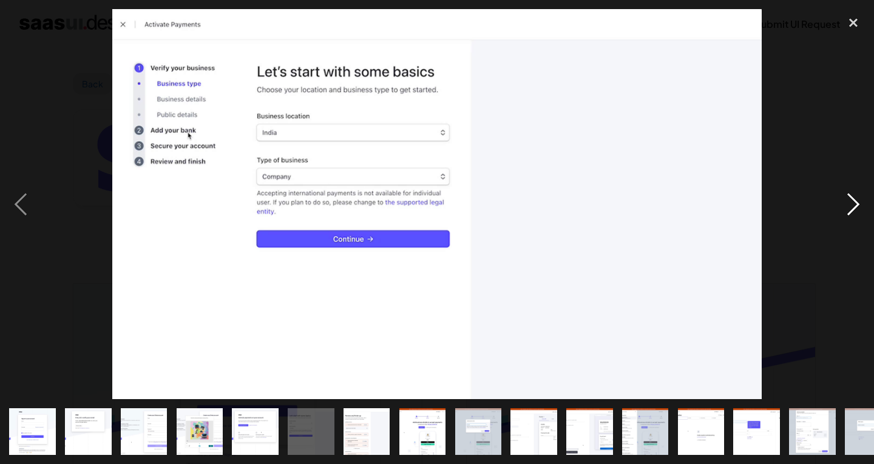
click at [854, 206] on div "next image" at bounding box center [853, 204] width 41 height 390
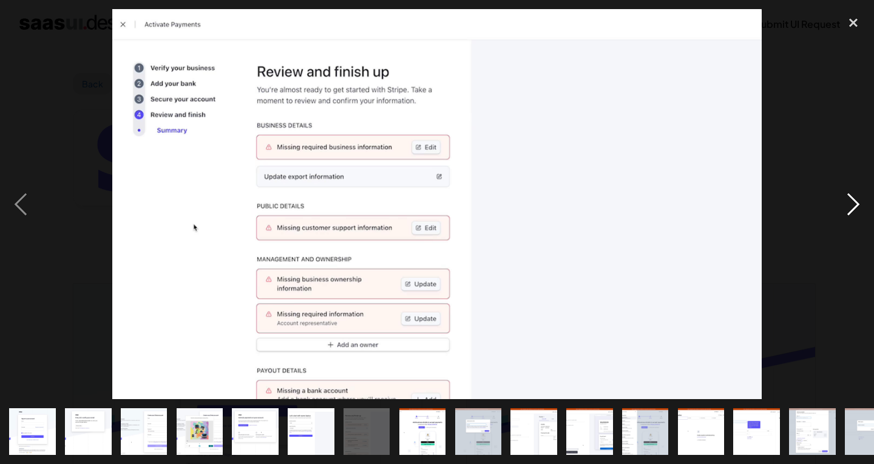
click at [854, 206] on div "next image" at bounding box center [853, 204] width 41 height 390
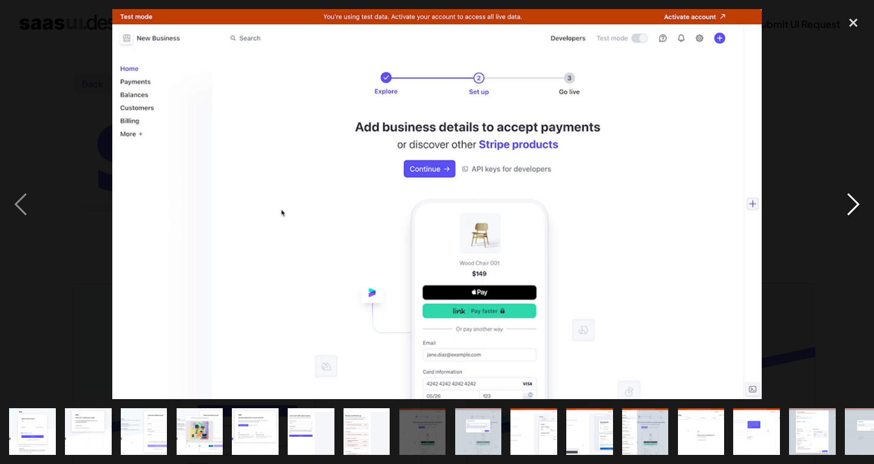
click at [854, 206] on div "next image" at bounding box center [853, 204] width 41 height 390
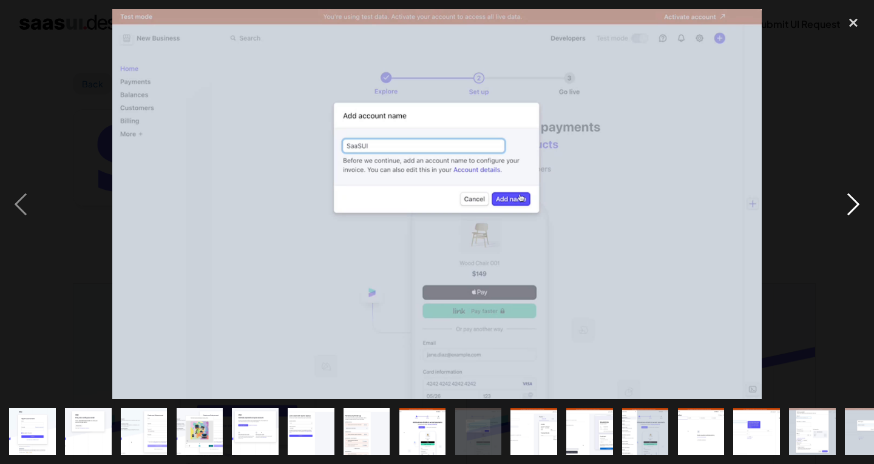
click at [854, 206] on div "next image" at bounding box center [853, 204] width 41 height 390
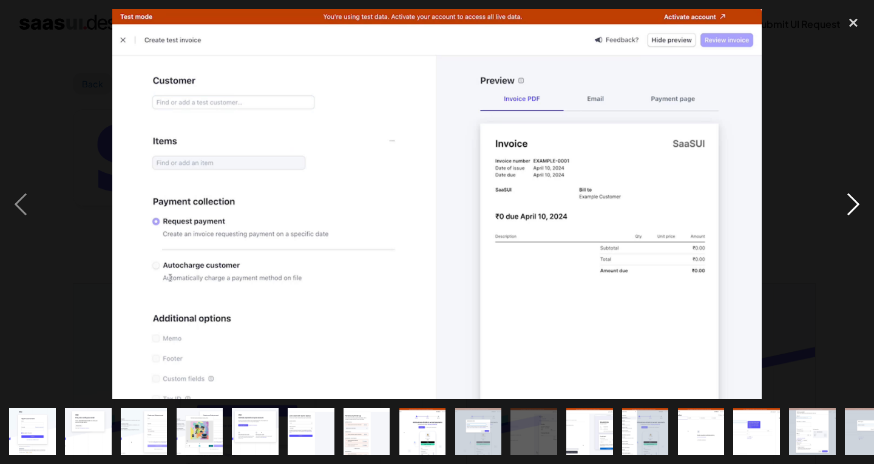
click at [854, 206] on div "next image" at bounding box center [853, 204] width 41 height 390
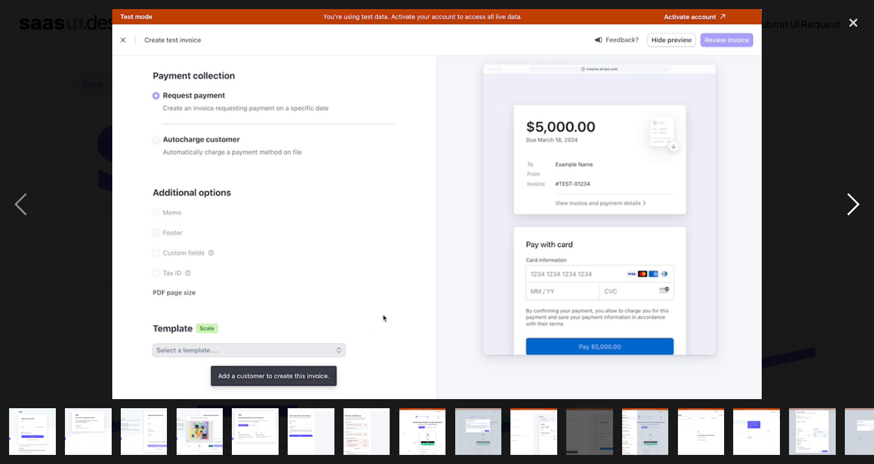
click at [854, 206] on div "next image" at bounding box center [853, 204] width 41 height 390
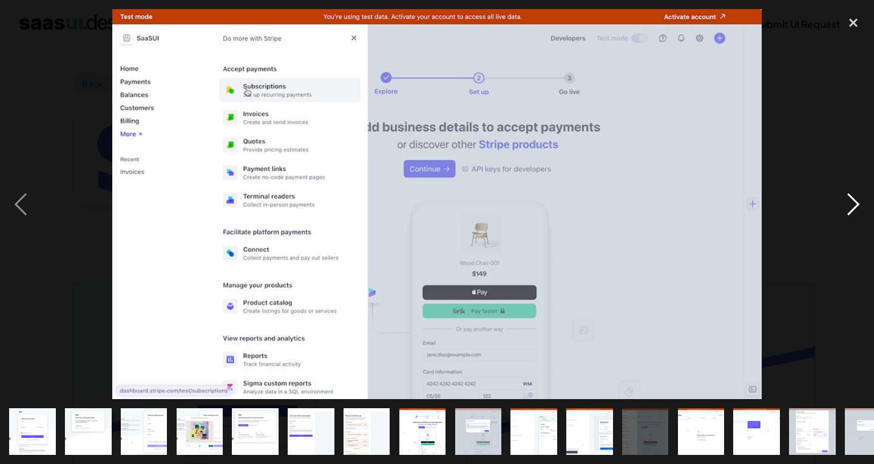
click at [854, 206] on div "next image" at bounding box center [853, 204] width 41 height 390
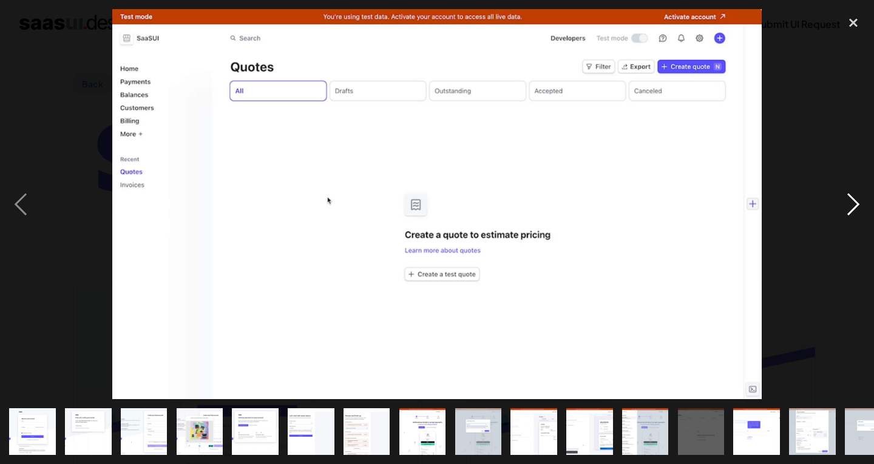
click at [854, 206] on div "next image" at bounding box center [853, 204] width 41 height 390
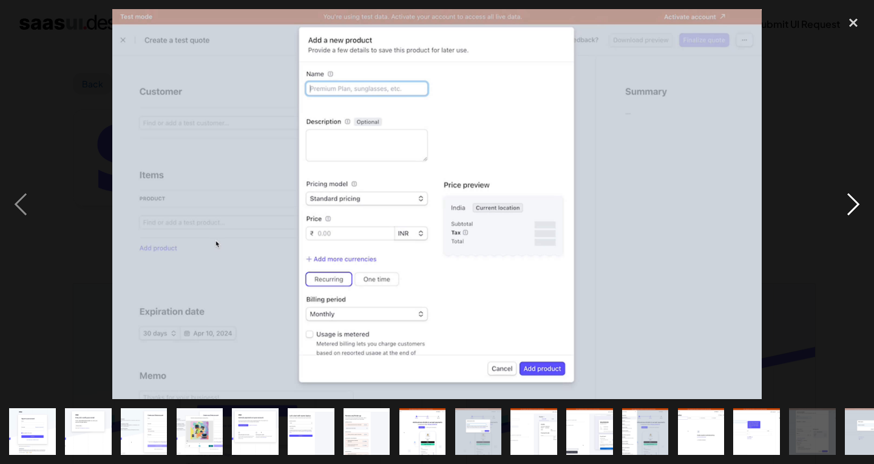
click at [854, 206] on div "next image" at bounding box center [853, 204] width 41 height 390
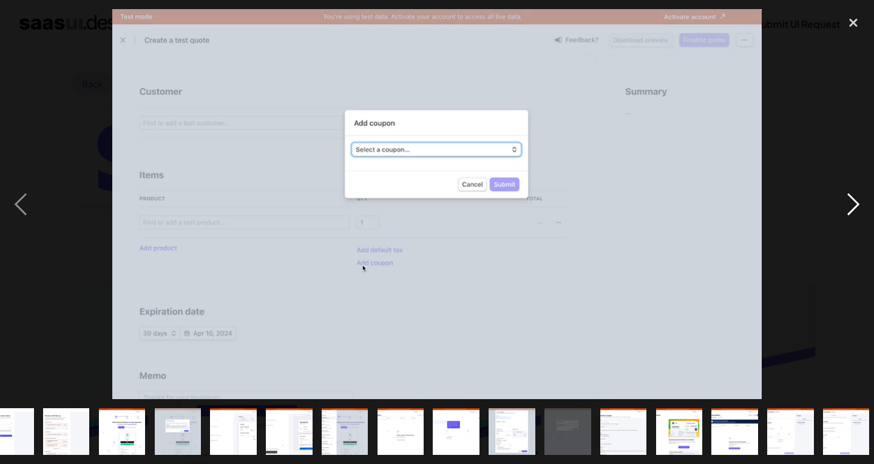
click at [854, 206] on div "next image" at bounding box center [853, 204] width 41 height 390
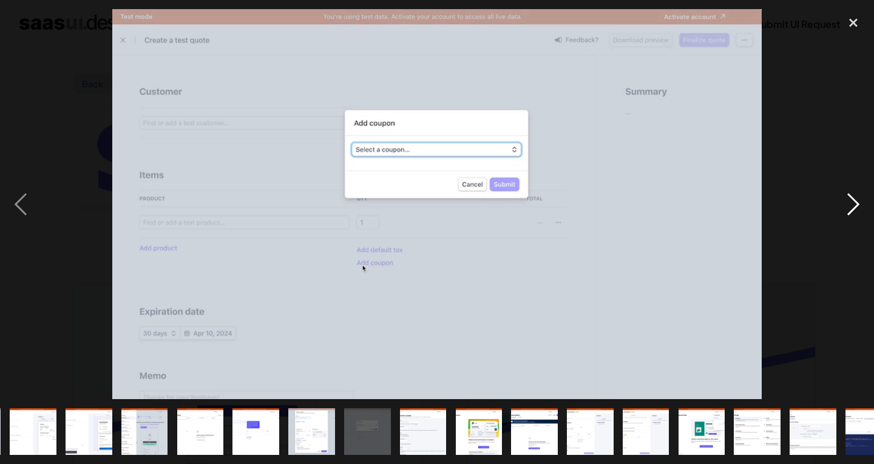
click at [854, 206] on div "next image" at bounding box center [853, 204] width 41 height 390
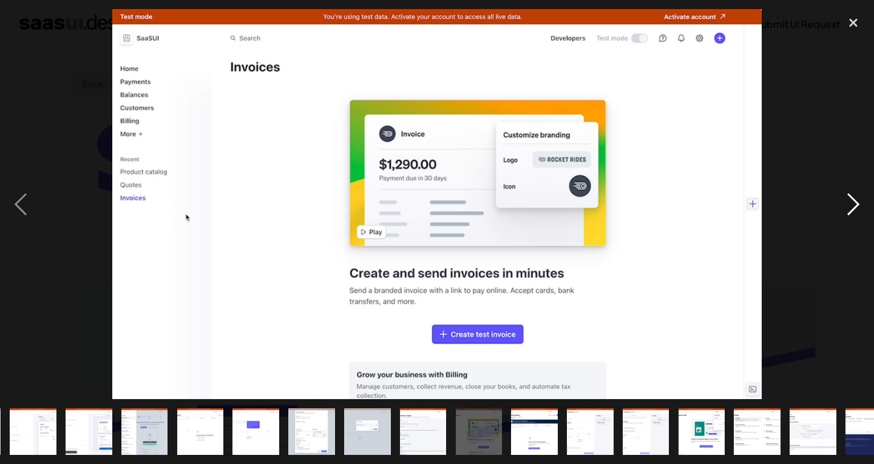
scroll to position [0, 528]
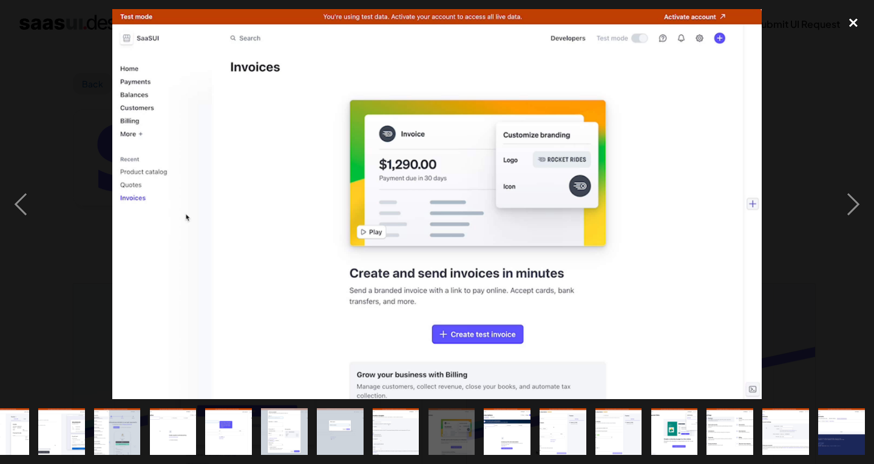
click at [854, 24] on div "close lightbox" at bounding box center [853, 22] width 41 height 27
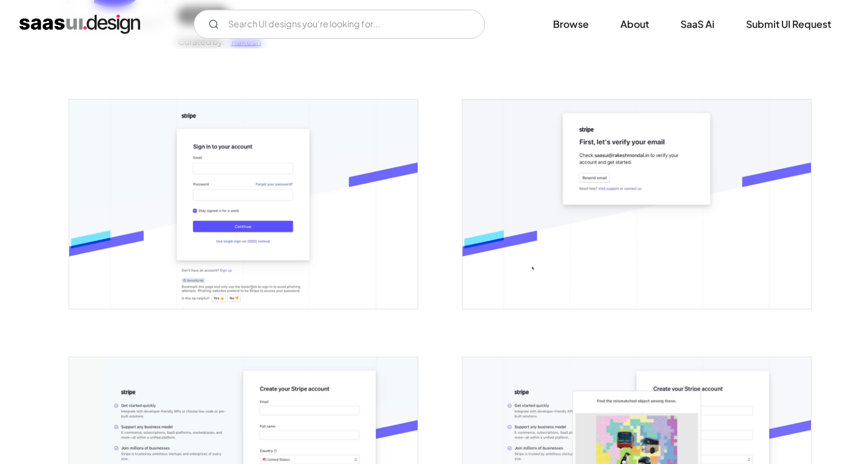
scroll to position [272, 0]
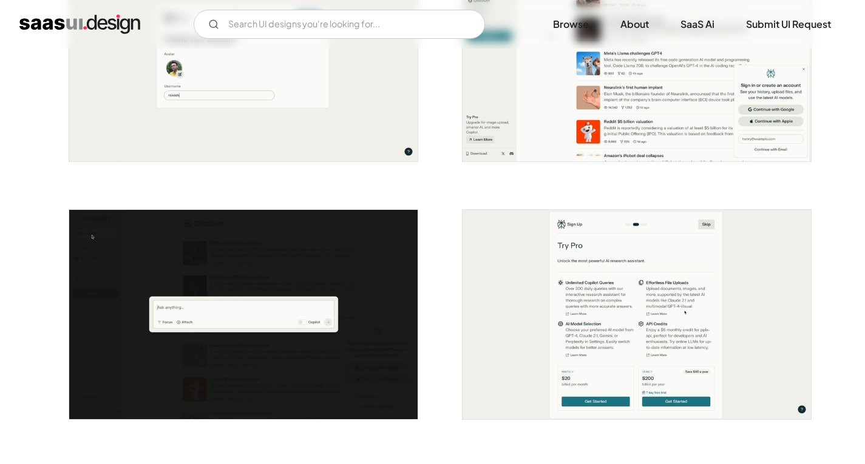
scroll to position [728, 0]
